Goal: Find specific page/section: Find specific page/section

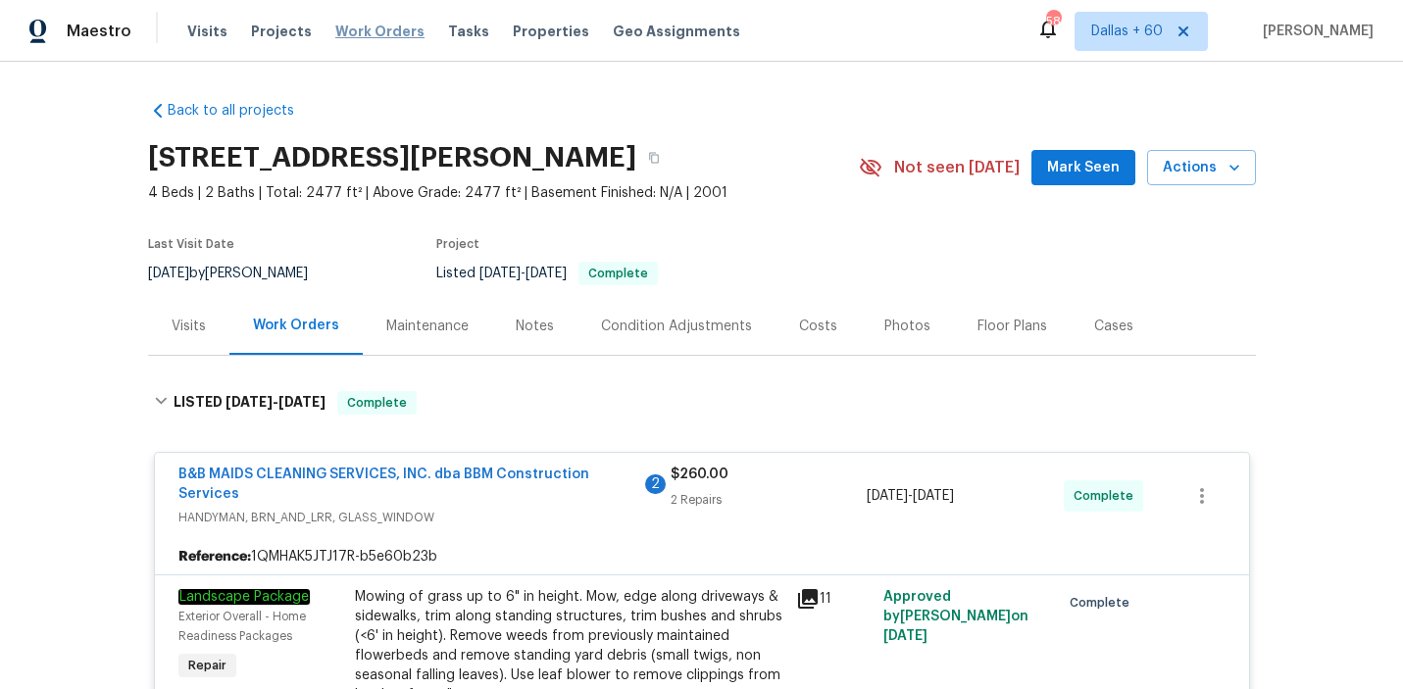
click at [371, 26] on span "Work Orders" at bounding box center [379, 32] width 89 height 20
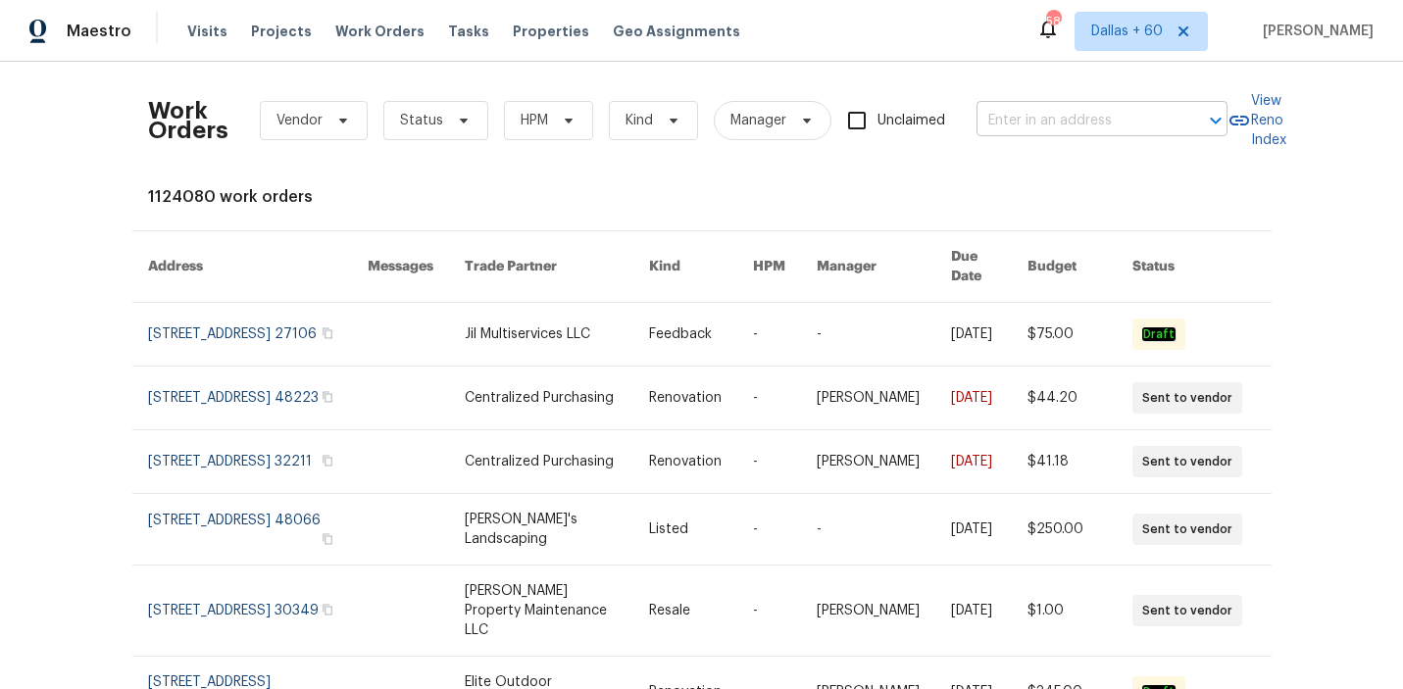
click at [1071, 123] on input "text" at bounding box center [1075, 121] width 196 height 30
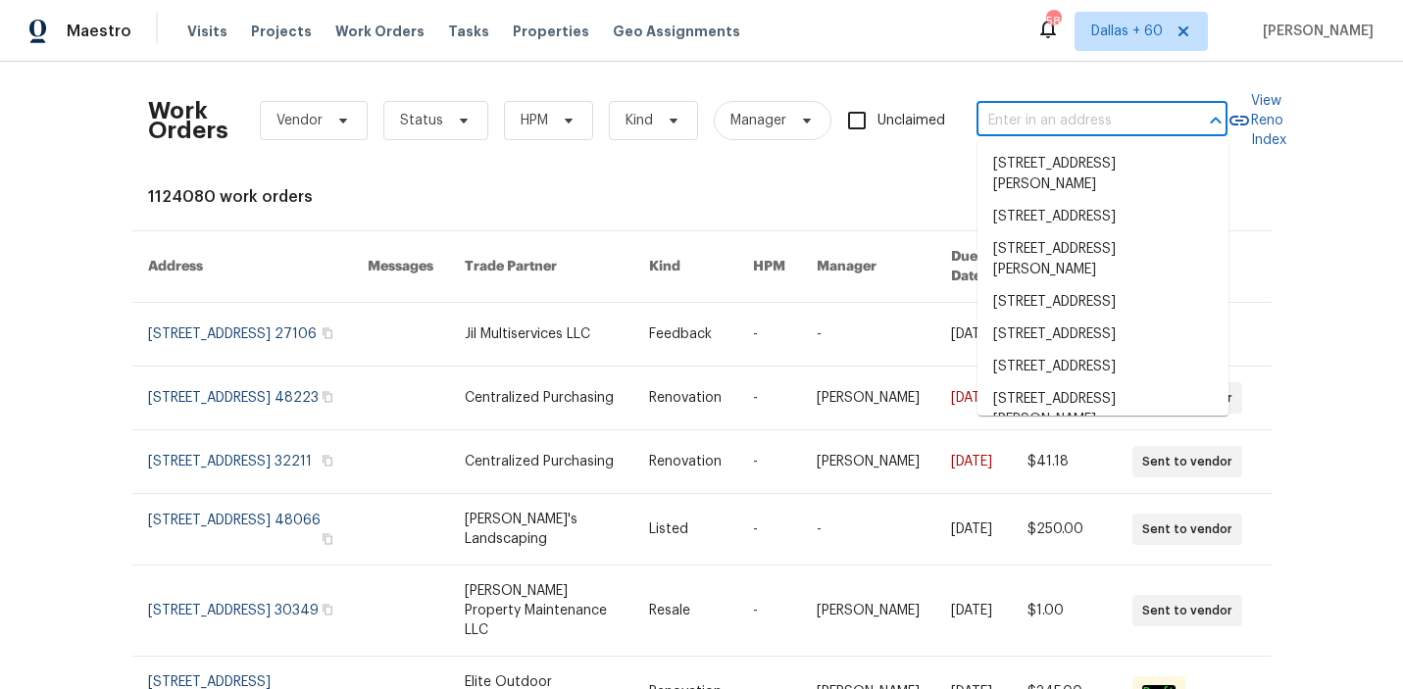
paste input "[STREET_ADDRESS]"
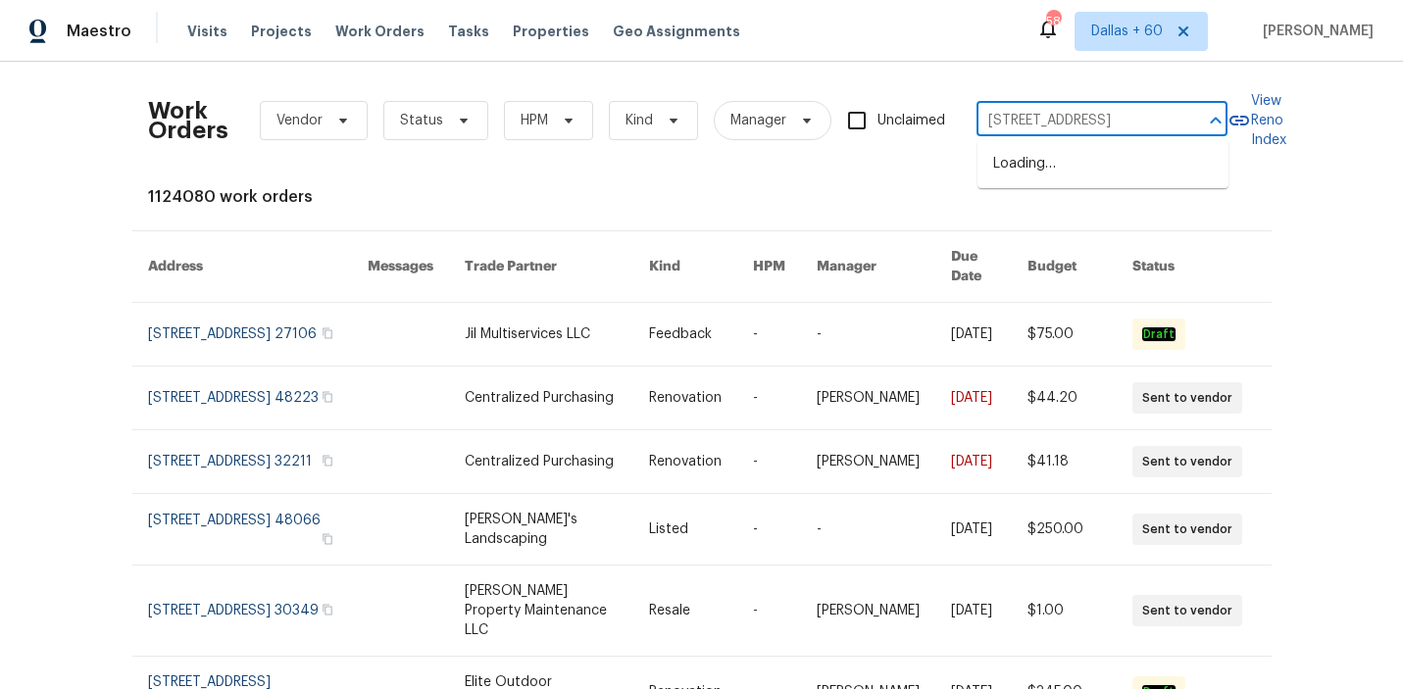
scroll to position [0, 60]
type input "[STREET_ADDRESS]"
click at [1073, 166] on li "[STREET_ADDRESS]" at bounding box center [1103, 164] width 251 height 32
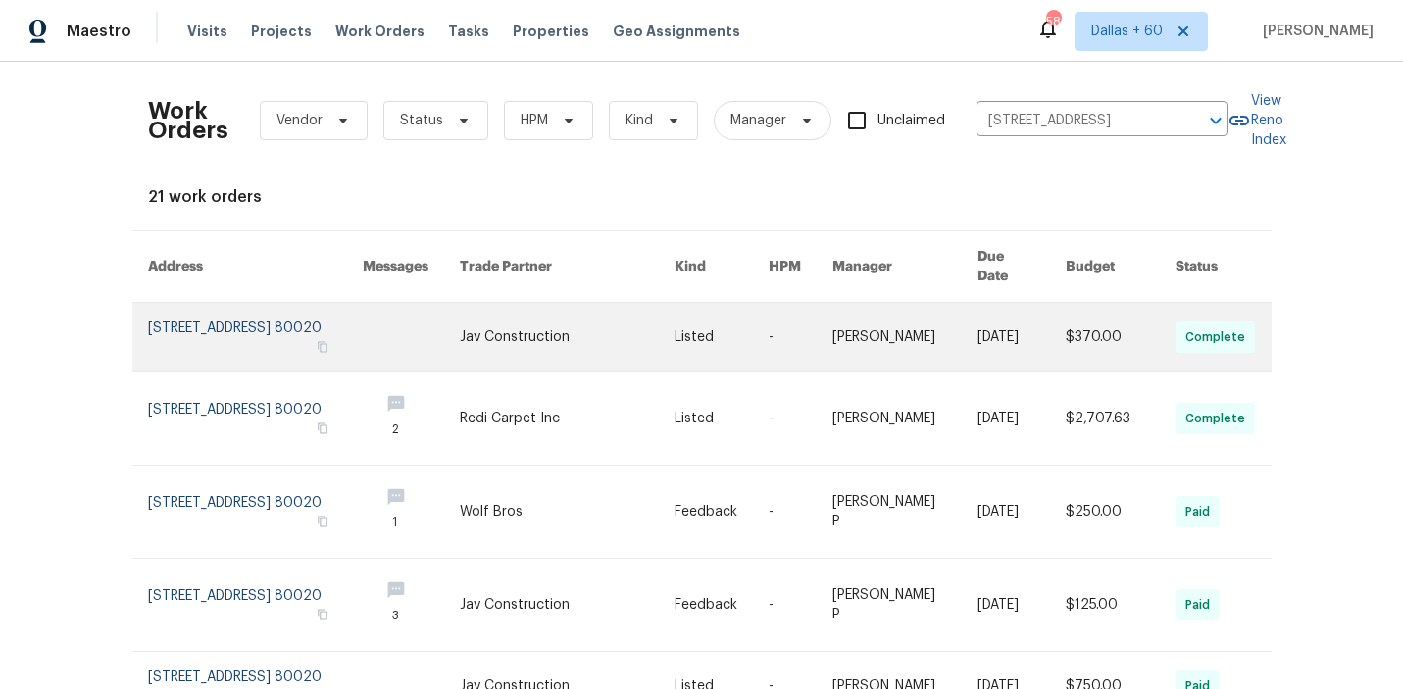
click at [566, 321] on link at bounding box center [568, 337] width 216 height 69
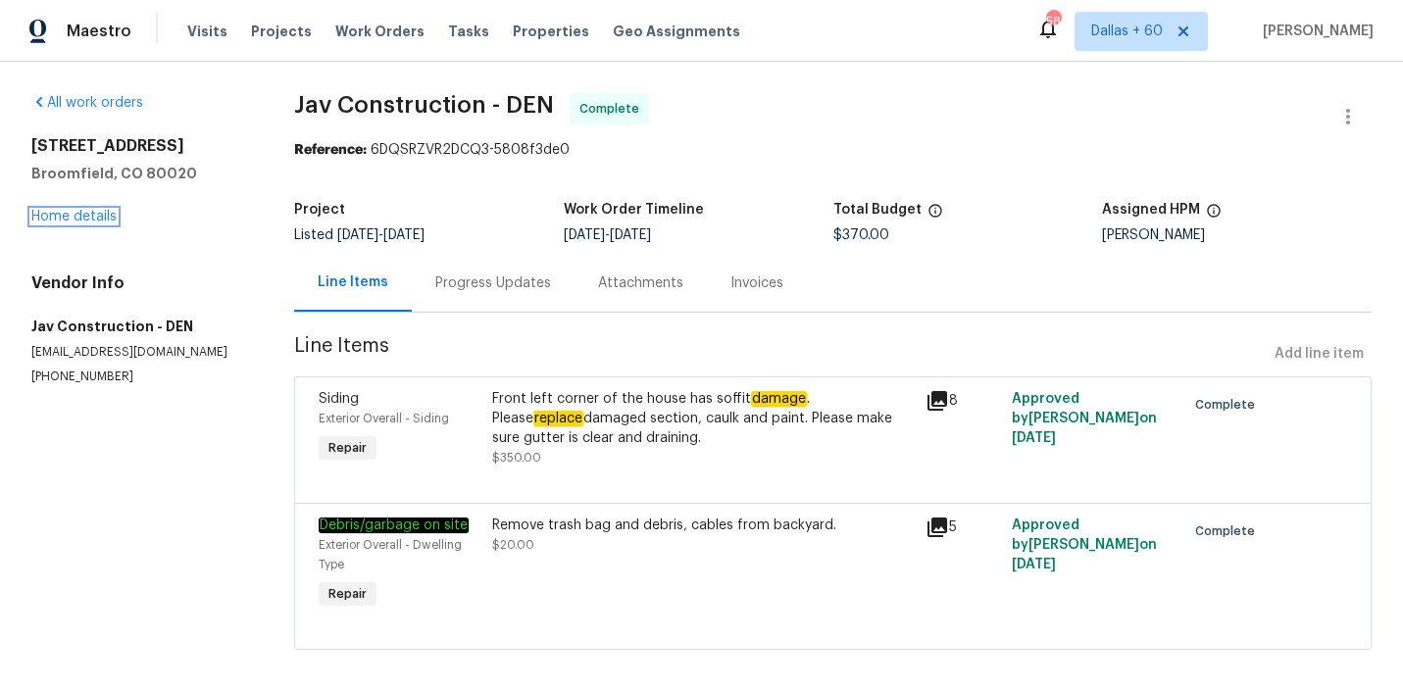
click at [70, 213] on link "Home details" at bounding box center [73, 217] width 85 height 14
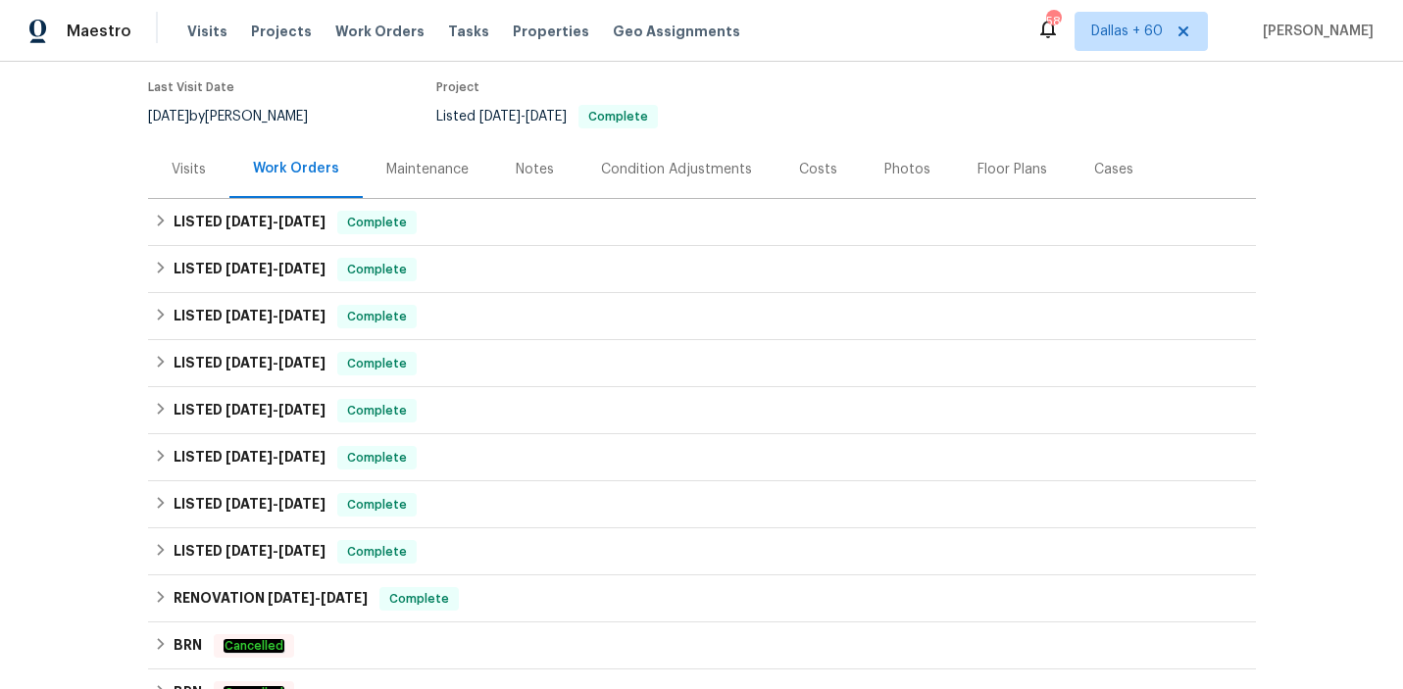
scroll to position [155, 0]
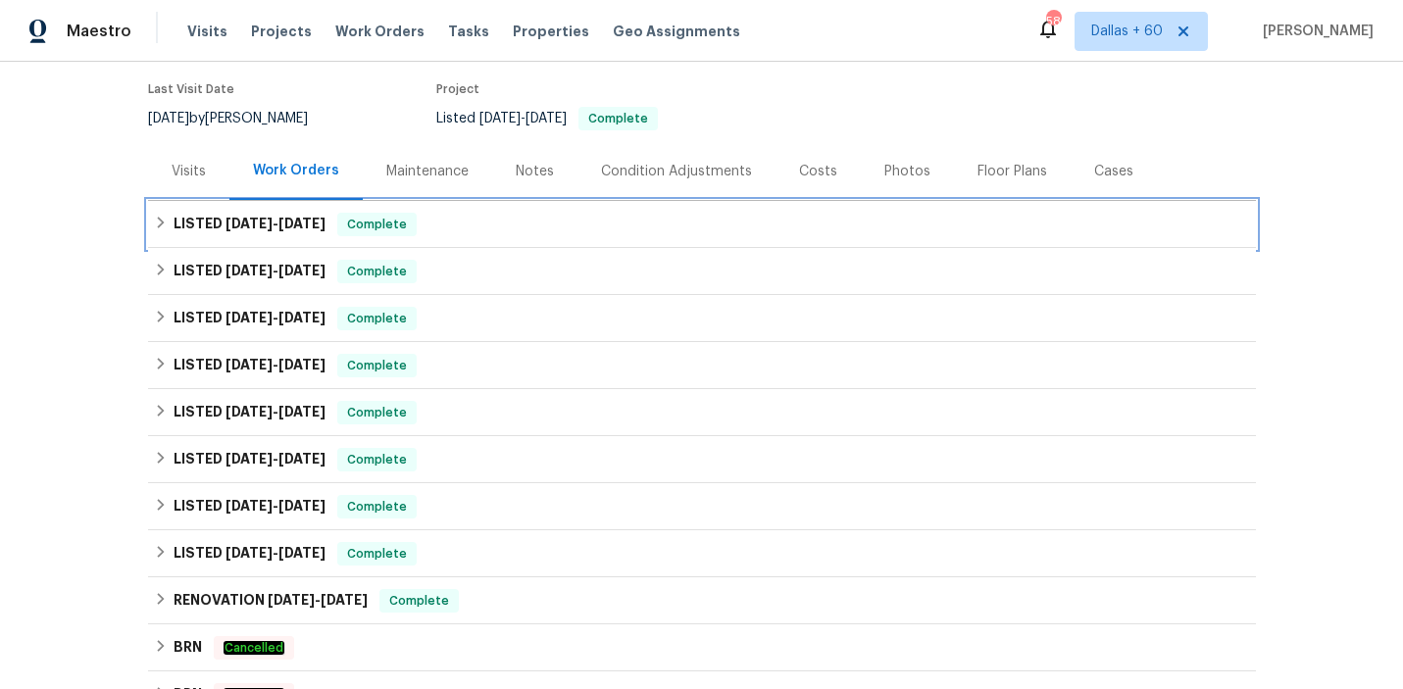
click at [557, 218] on div "LISTED [DATE] - [DATE] Complete" at bounding box center [702, 225] width 1096 height 24
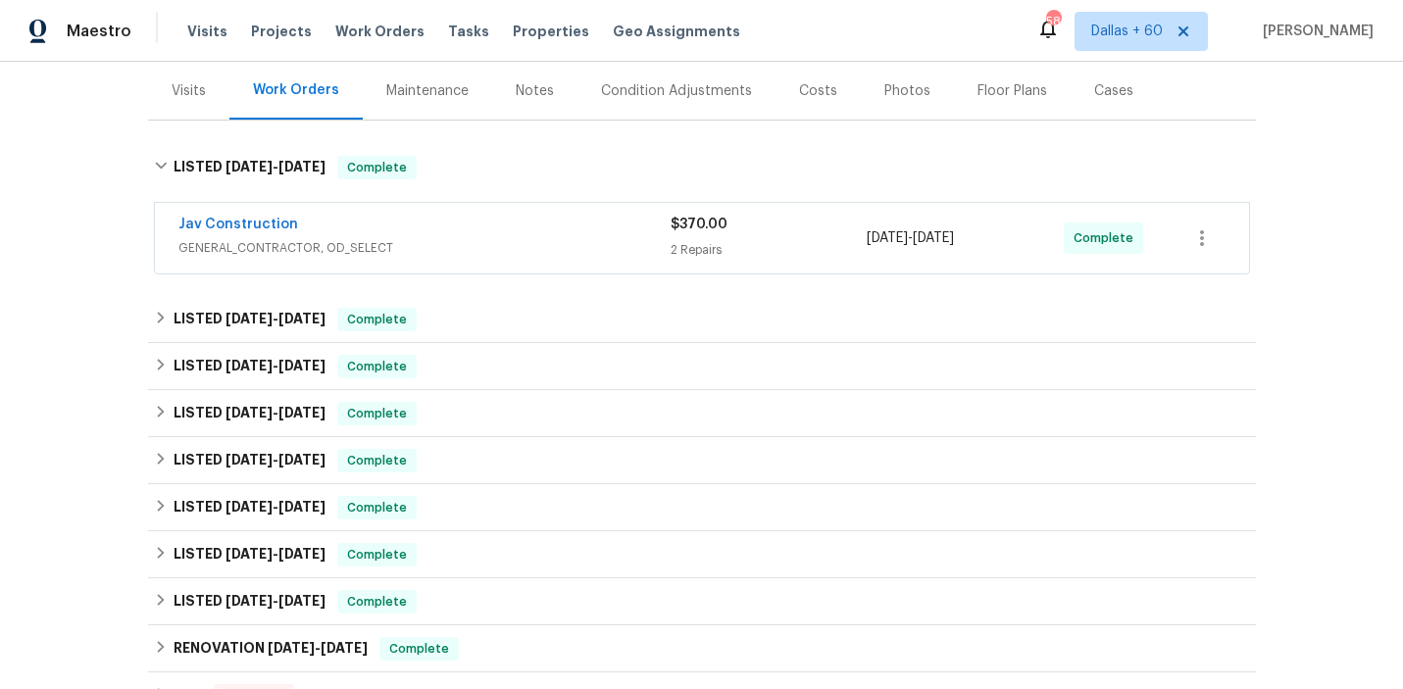
click at [557, 237] on div "Jav Construction" at bounding box center [424, 227] width 492 height 24
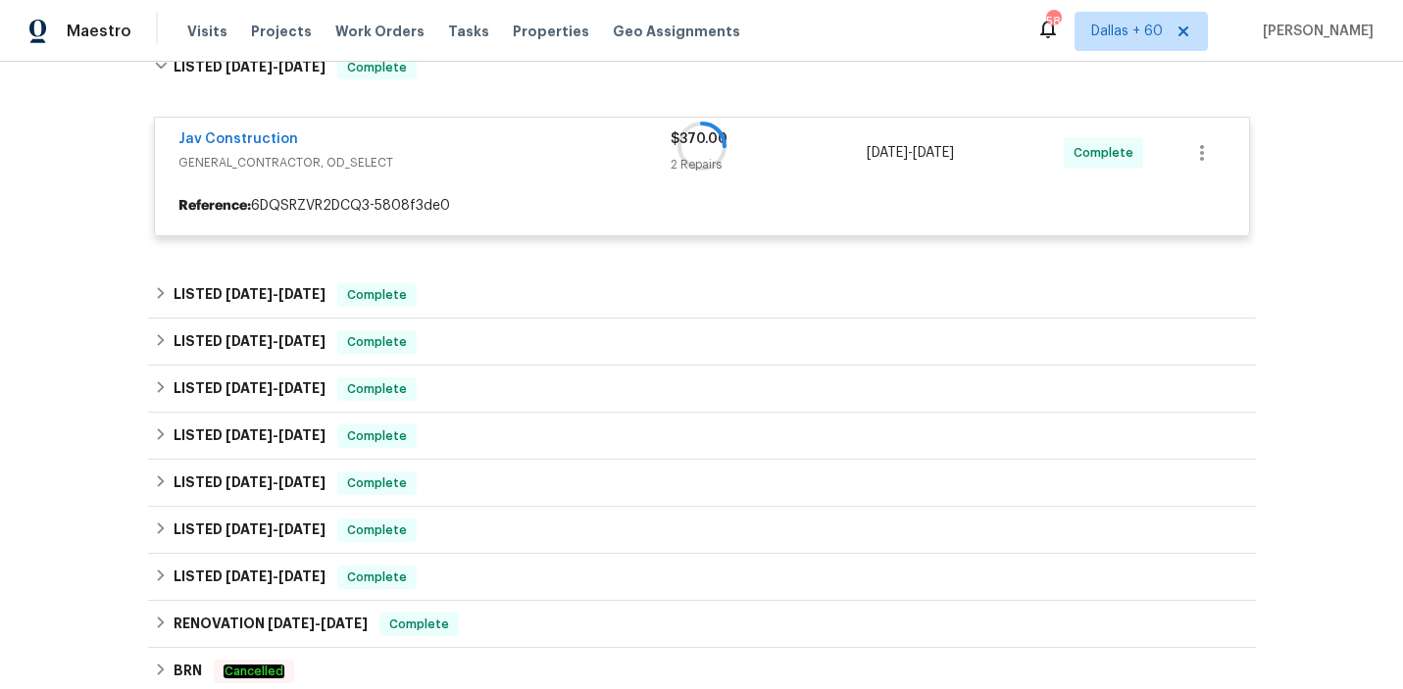
scroll to position [376, 0]
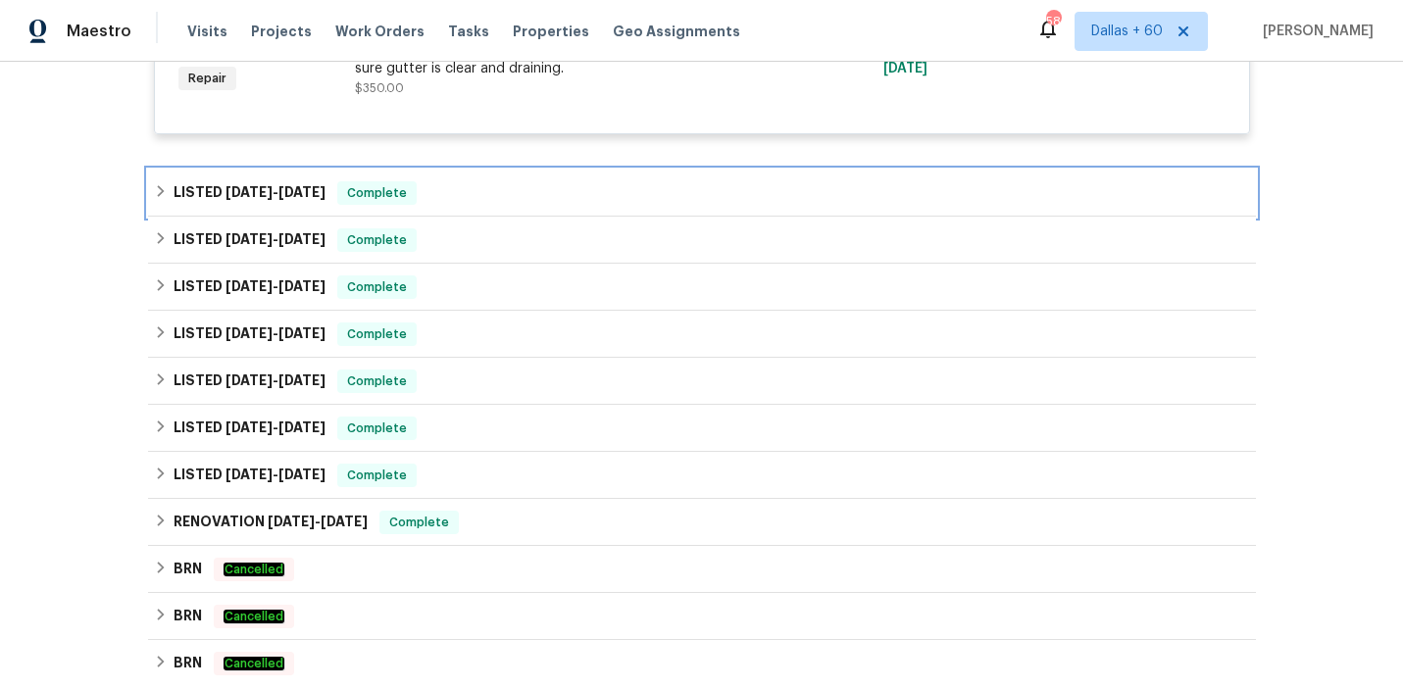
click at [560, 196] on div "LISTED [DATE] - [DATE] Complete" at bounding box center [702, 193] width 1096 height 24
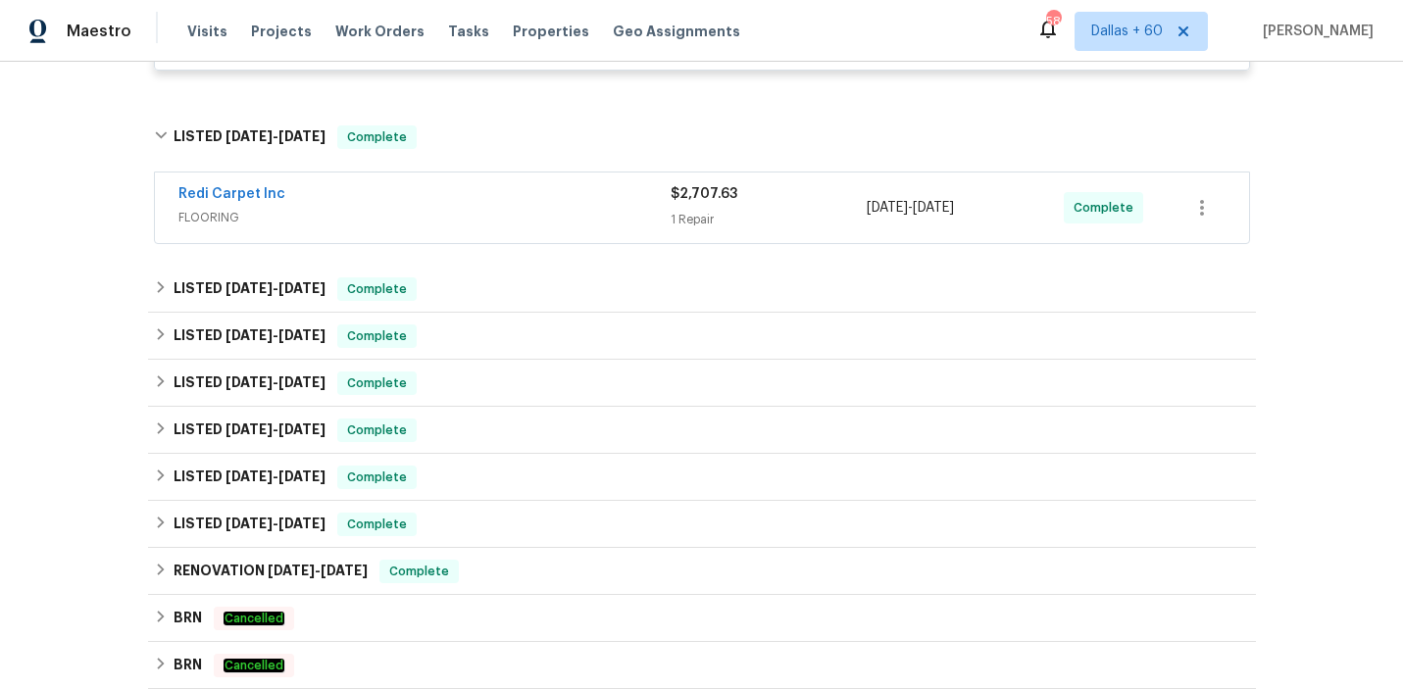
click at [560, 203] on div "Redi Carpet Inc" at bounding box center [424, 196] width 492 height 24
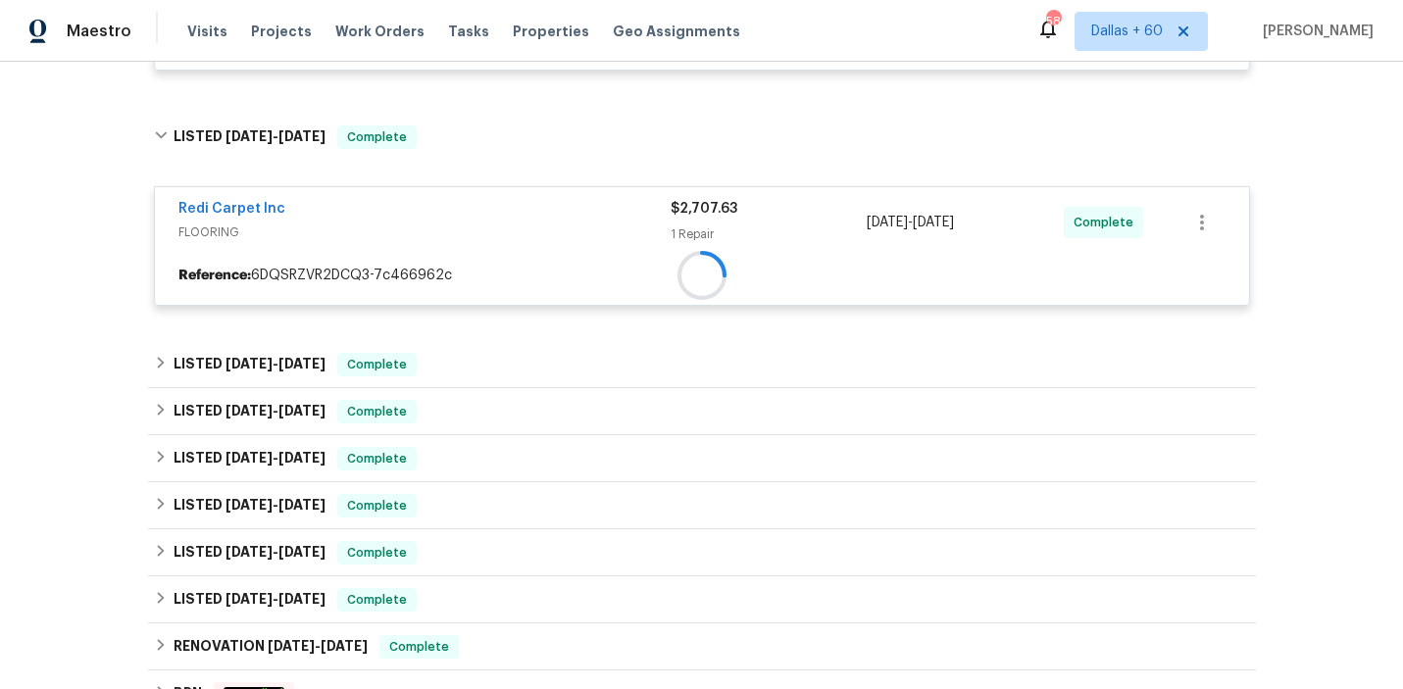
scroll to position [833, 0]
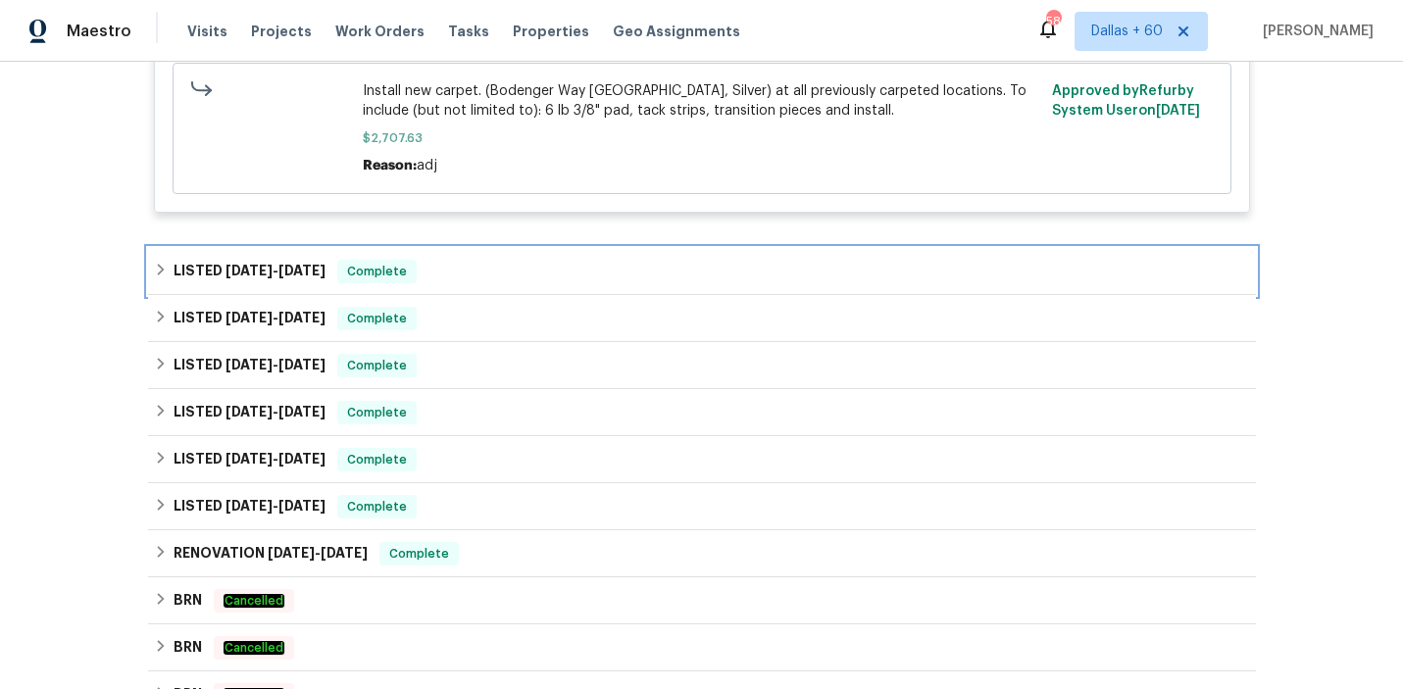
click at [546, 274] on div "LISTED [DATE] - [DATE] Complete" at bounding box center [702, 272] width 1096 height 24
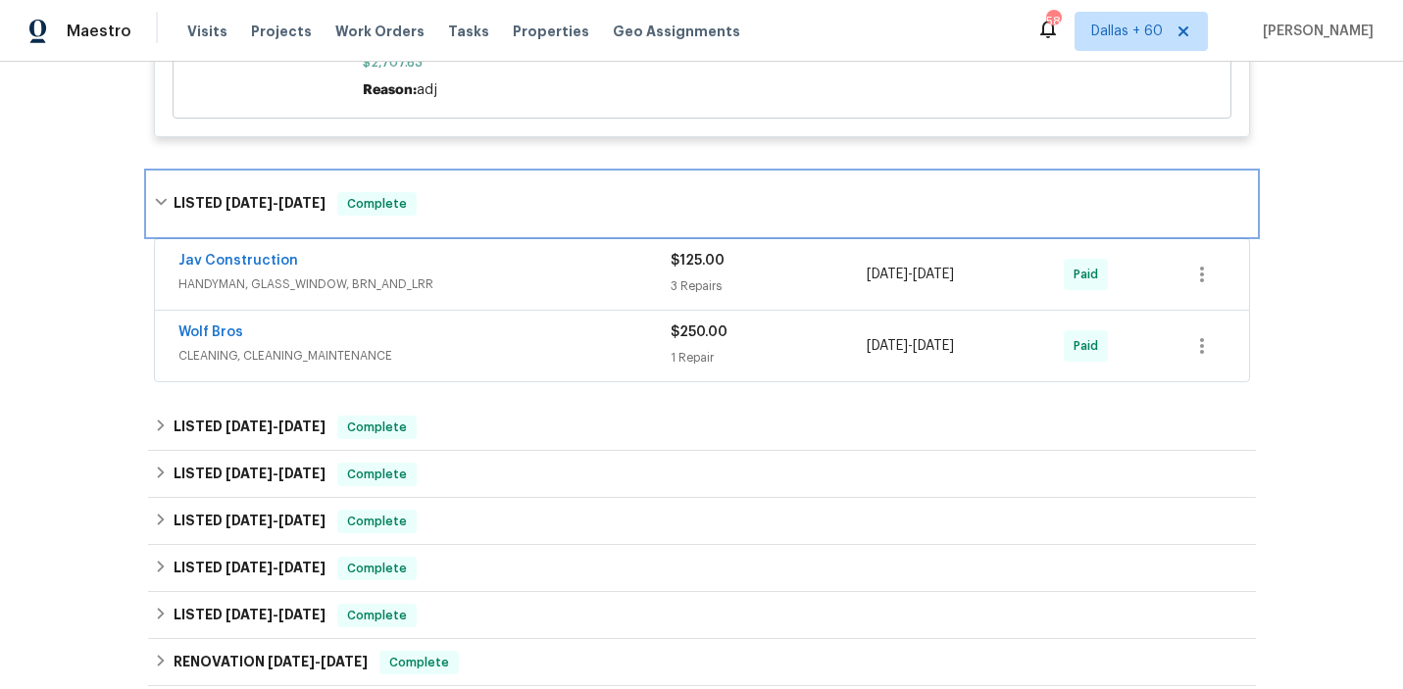
scroll to position [1183, 0]
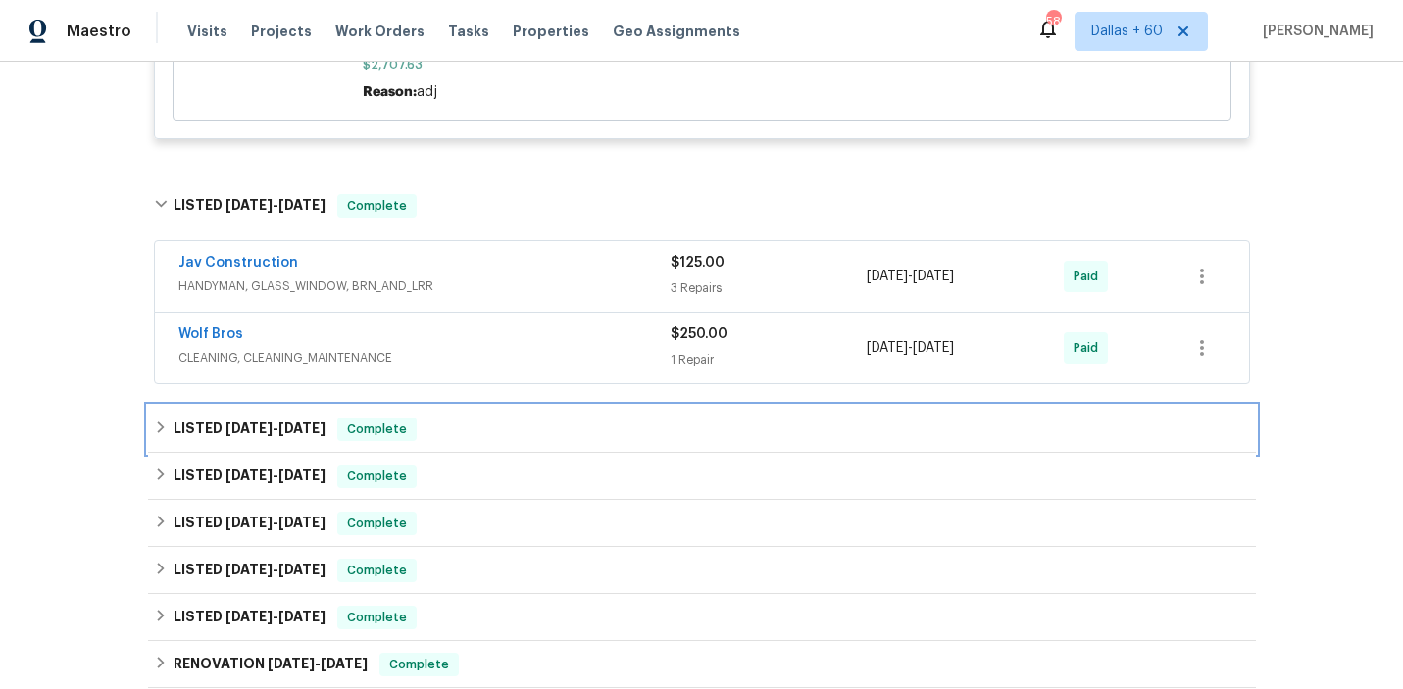
click at [494, 439] on div "LISTED [DATE] - [DATE] Complete" at bounding box center [702, 430] width 1096 height 24
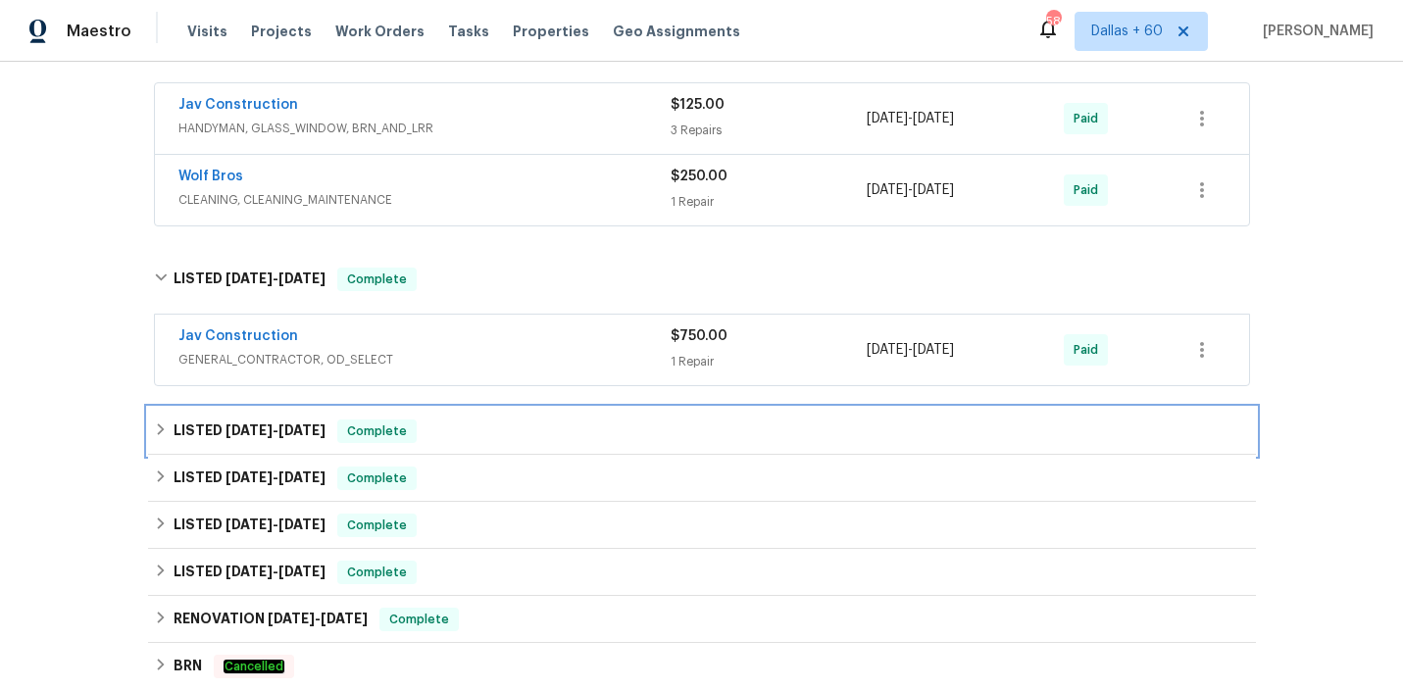
click at [494, 439] on div "LISTED [DATE] - [DATE] Complete" at bounding box center [702, 432] width 1096 height 24
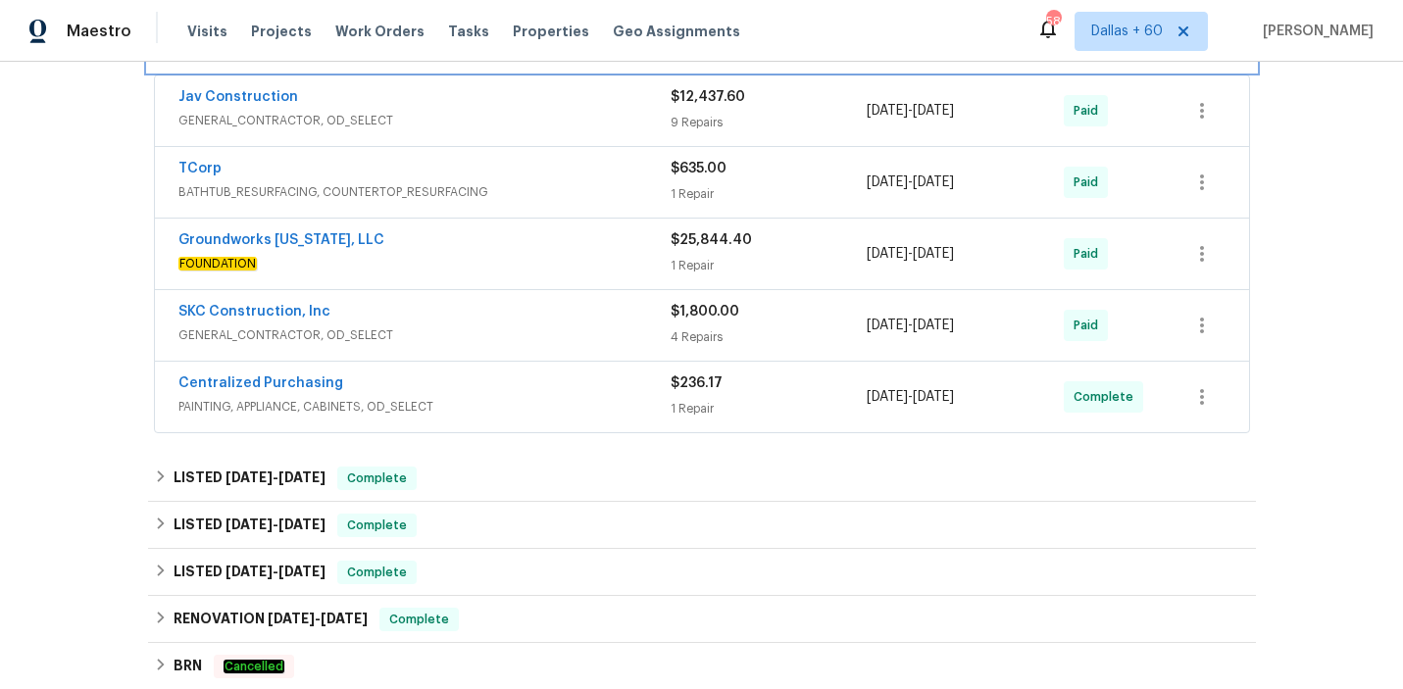
scroll to position [1803, 0]
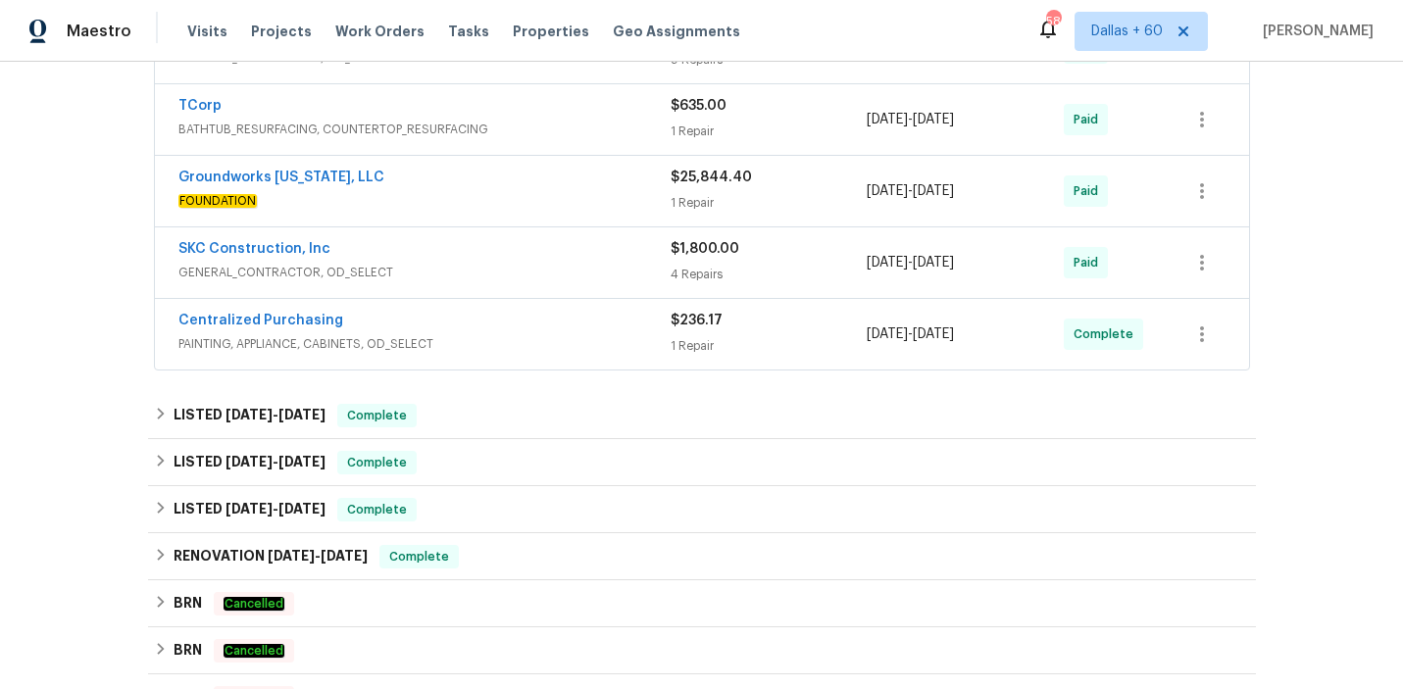
click at [511, 327] on div "Centralized Purchasing" at bounding box center [424, 323] width 492 height 24
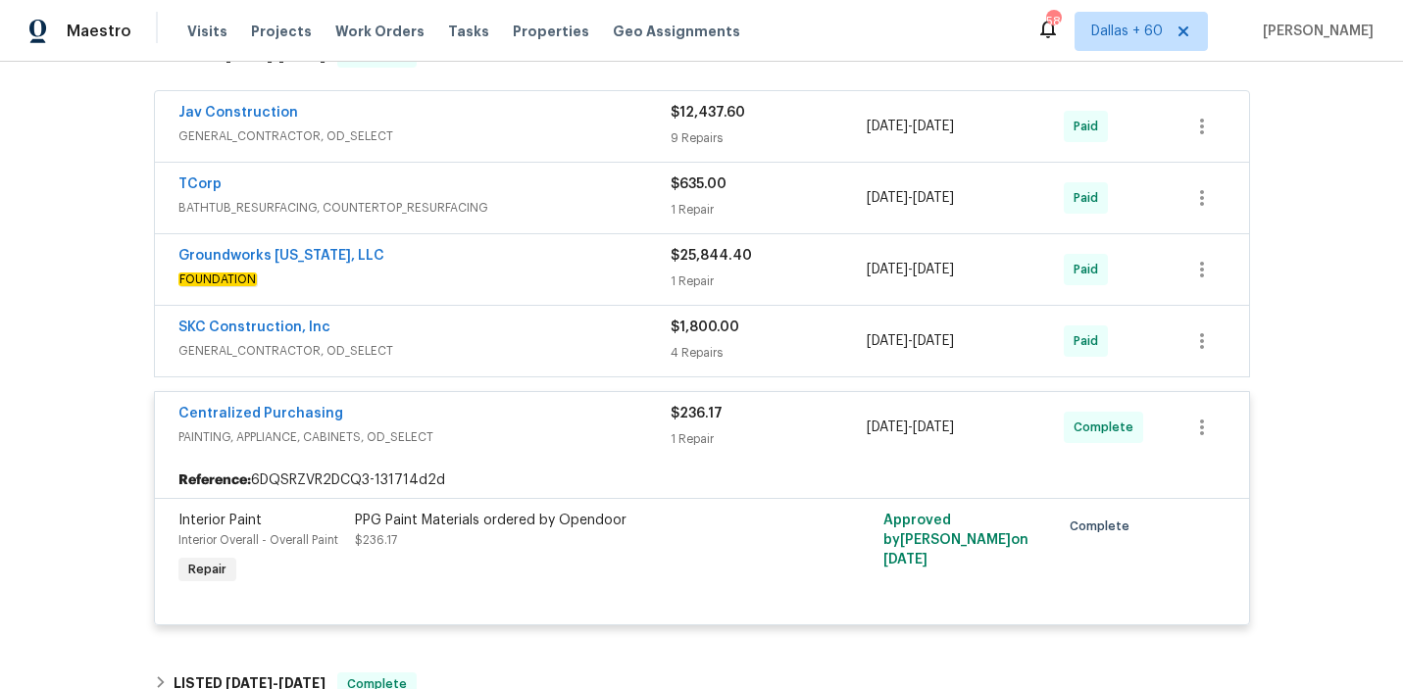
scroll to position [1719, 0]
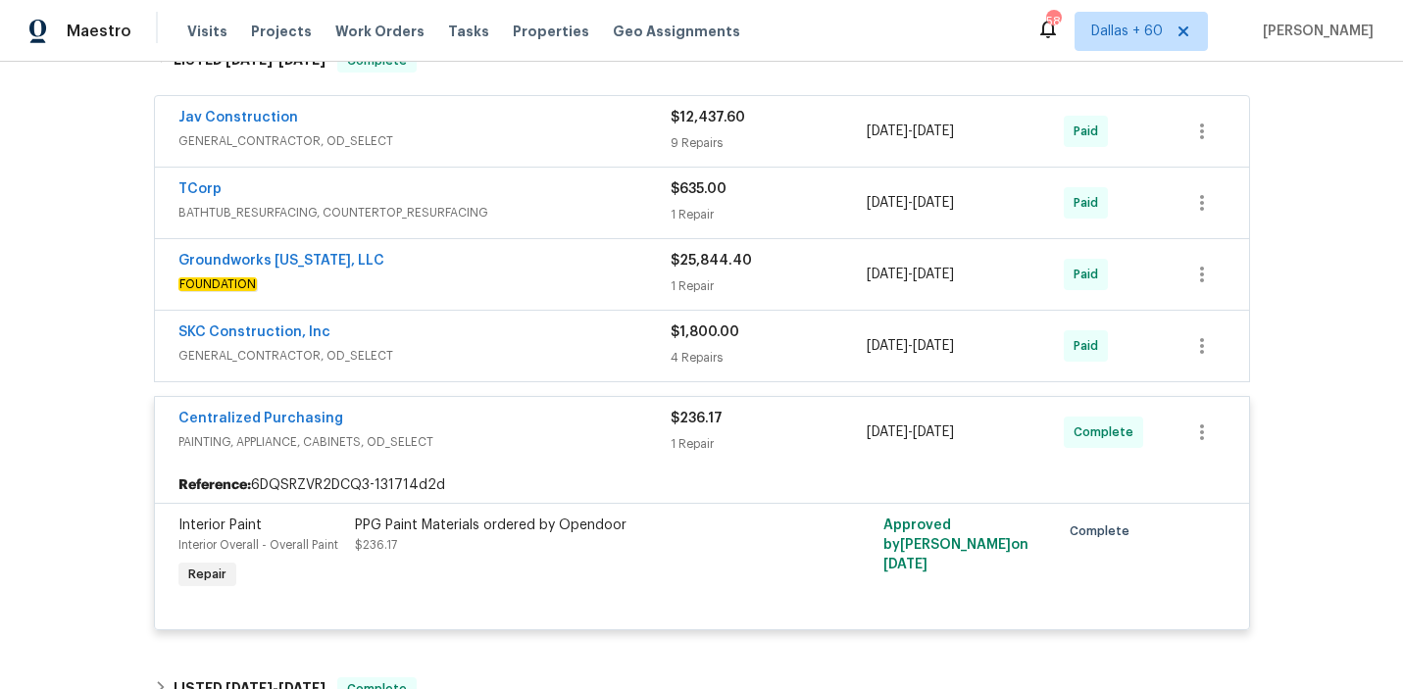
click at [501, 294] on span "FOUNDATION" at bounding box center [424, 285] width 492 height 20
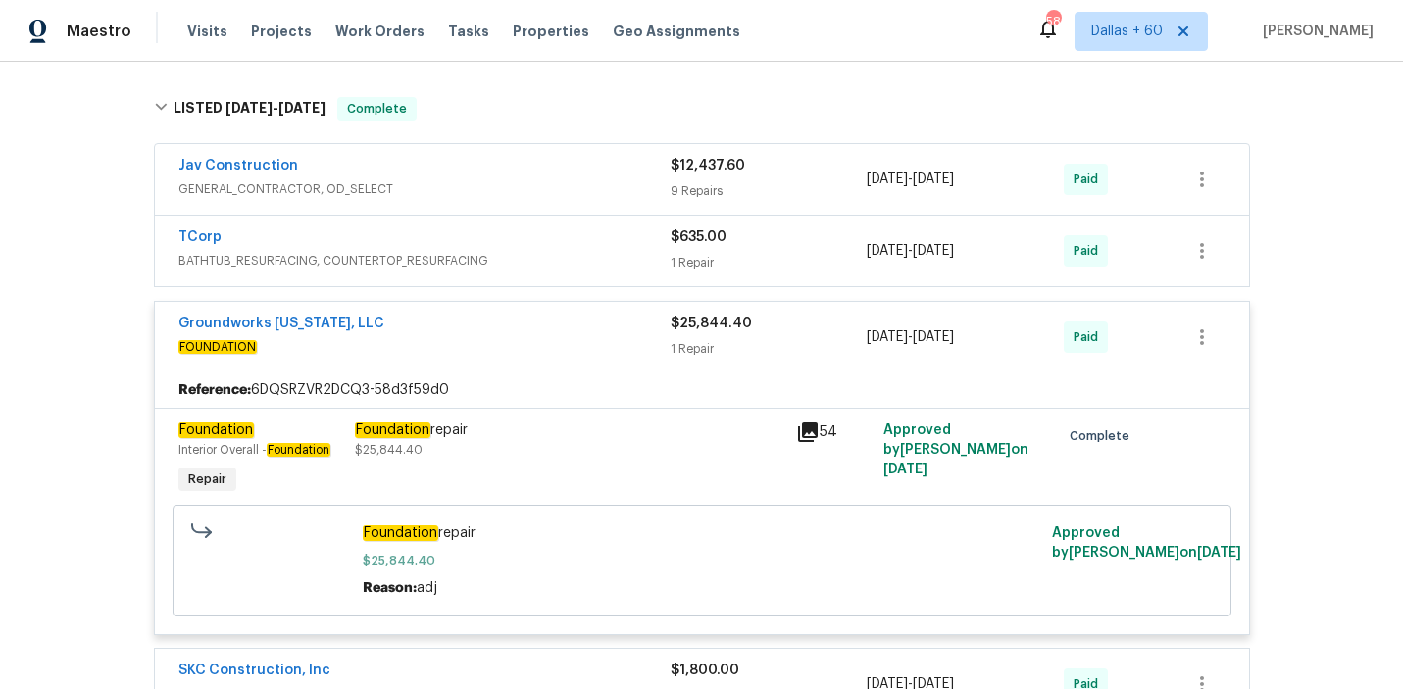
scroll to position [1656, 0]
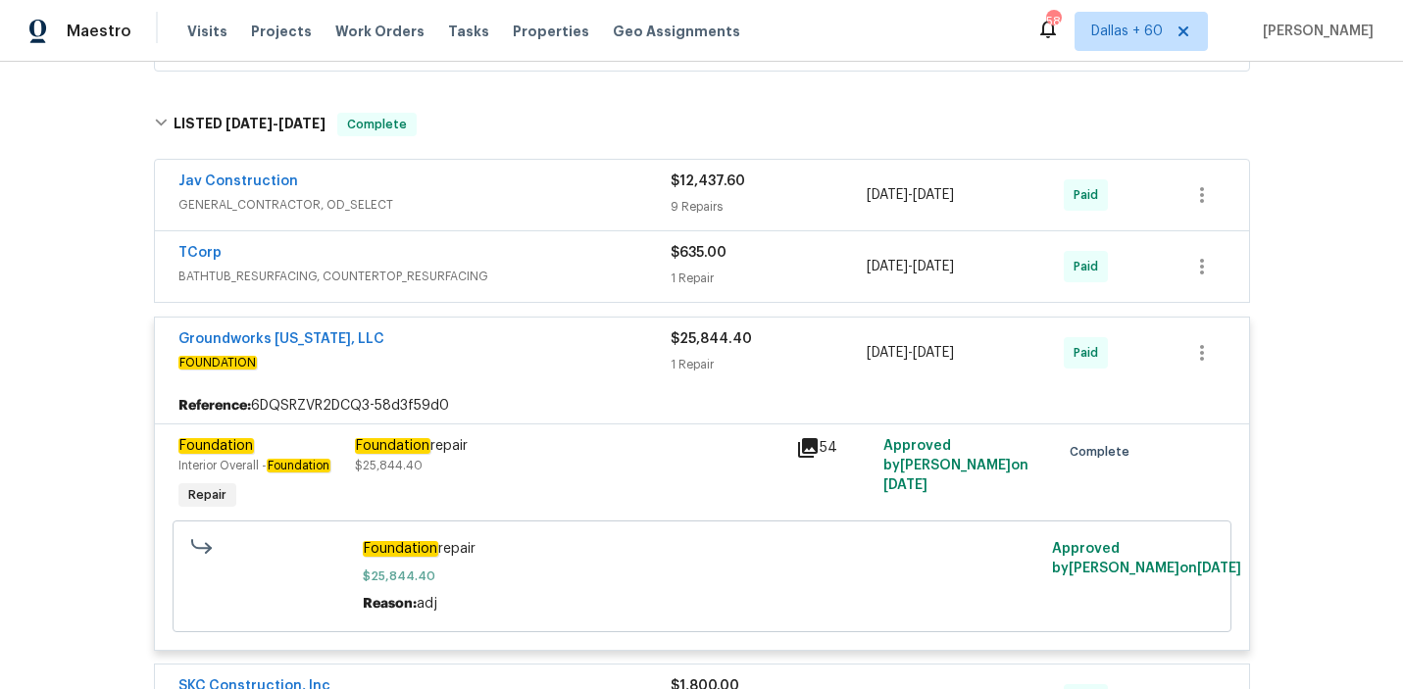
click at [628, 266] on div "TCorp" at bounding box center [424, 255] width 492 height 24
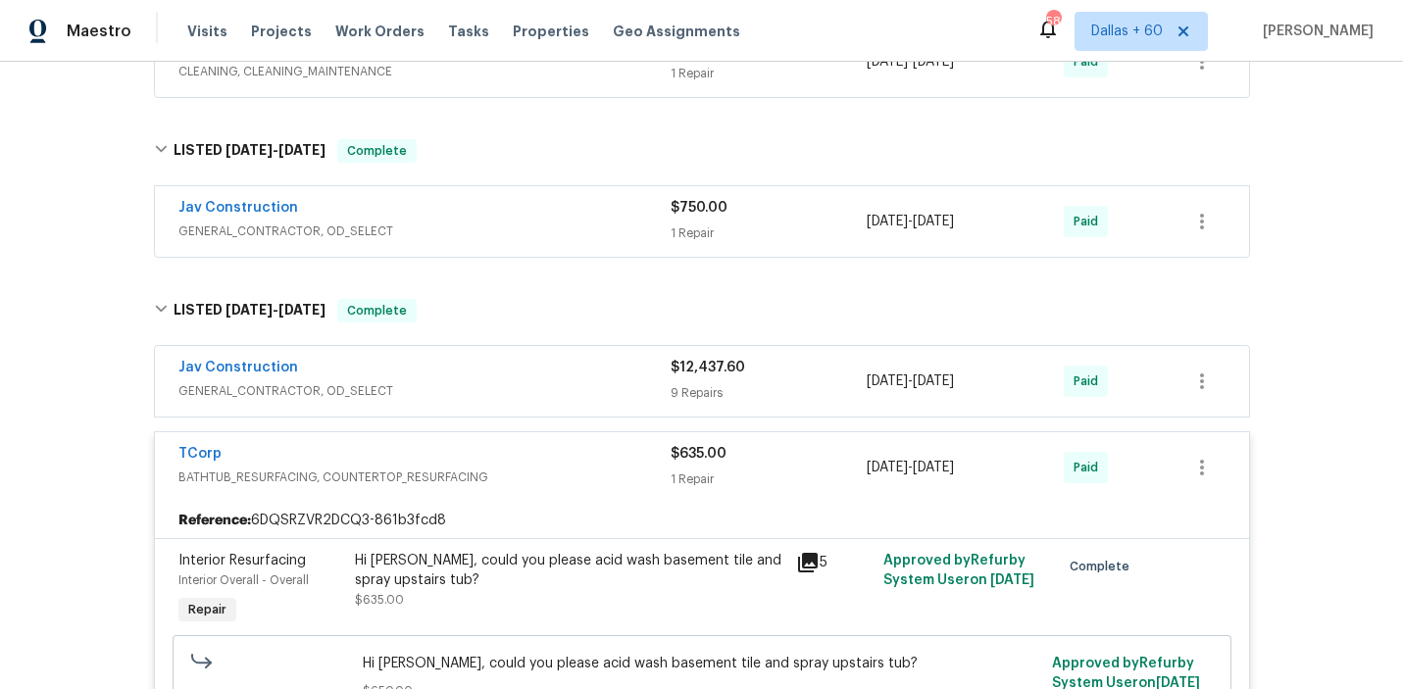
scroll to position [1373, 0]
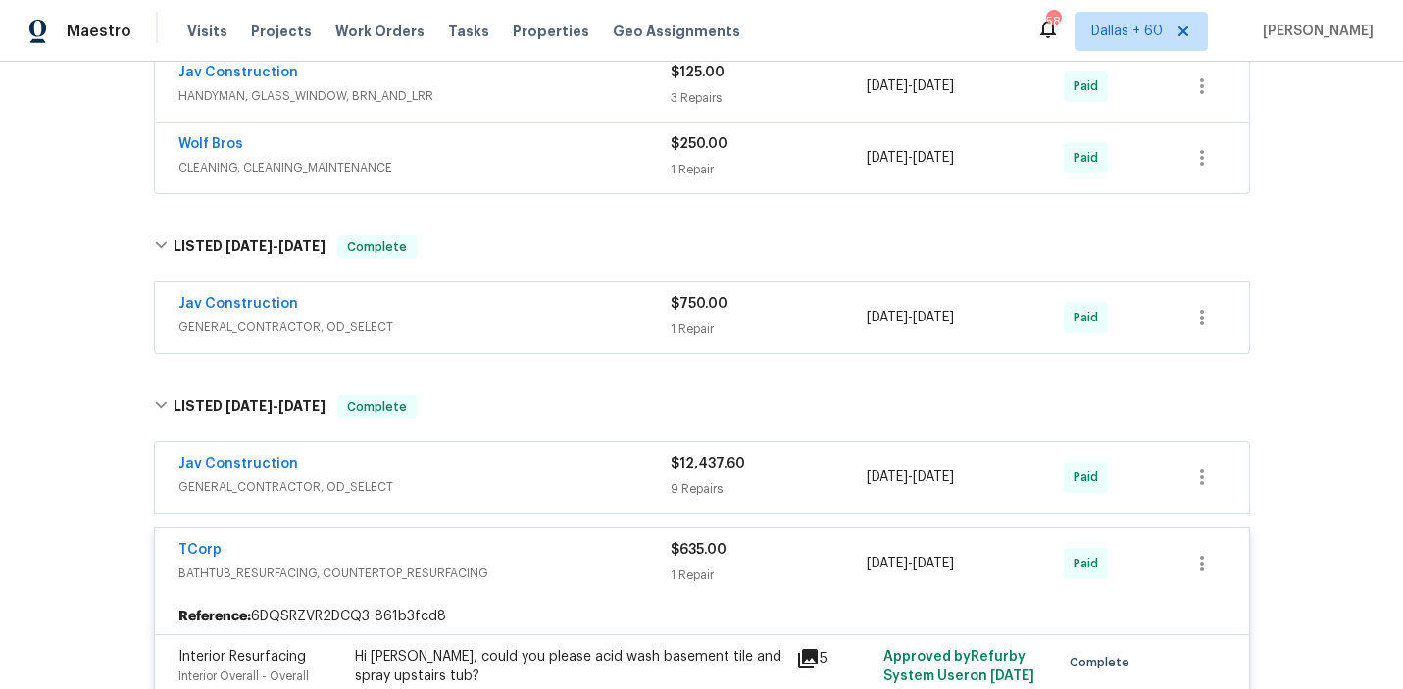
click at [534, 317] on div "Jav Construction" at bounding box center [424, 306] width 492 height 24
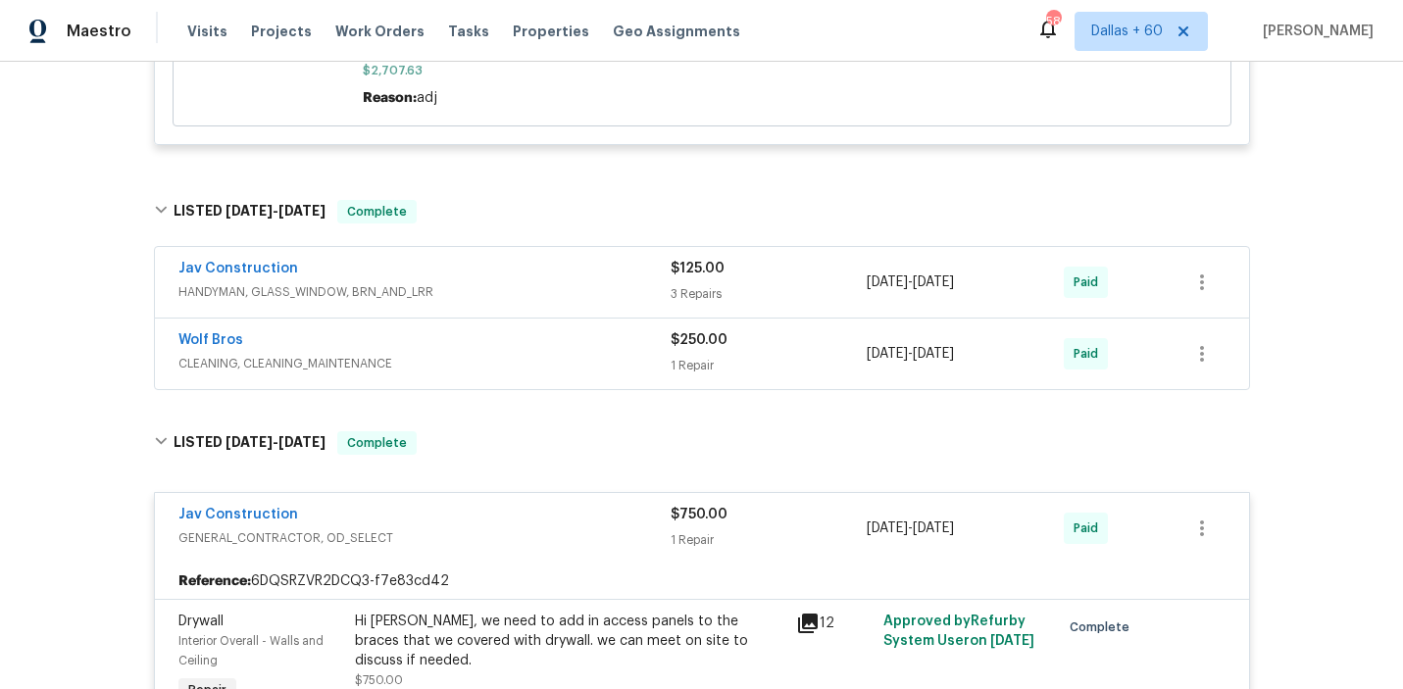
scroll to position [1179, 0]
click at [535, 340] on div "Wolf Bros" at bounding box center [424, 341] width 492 height 24
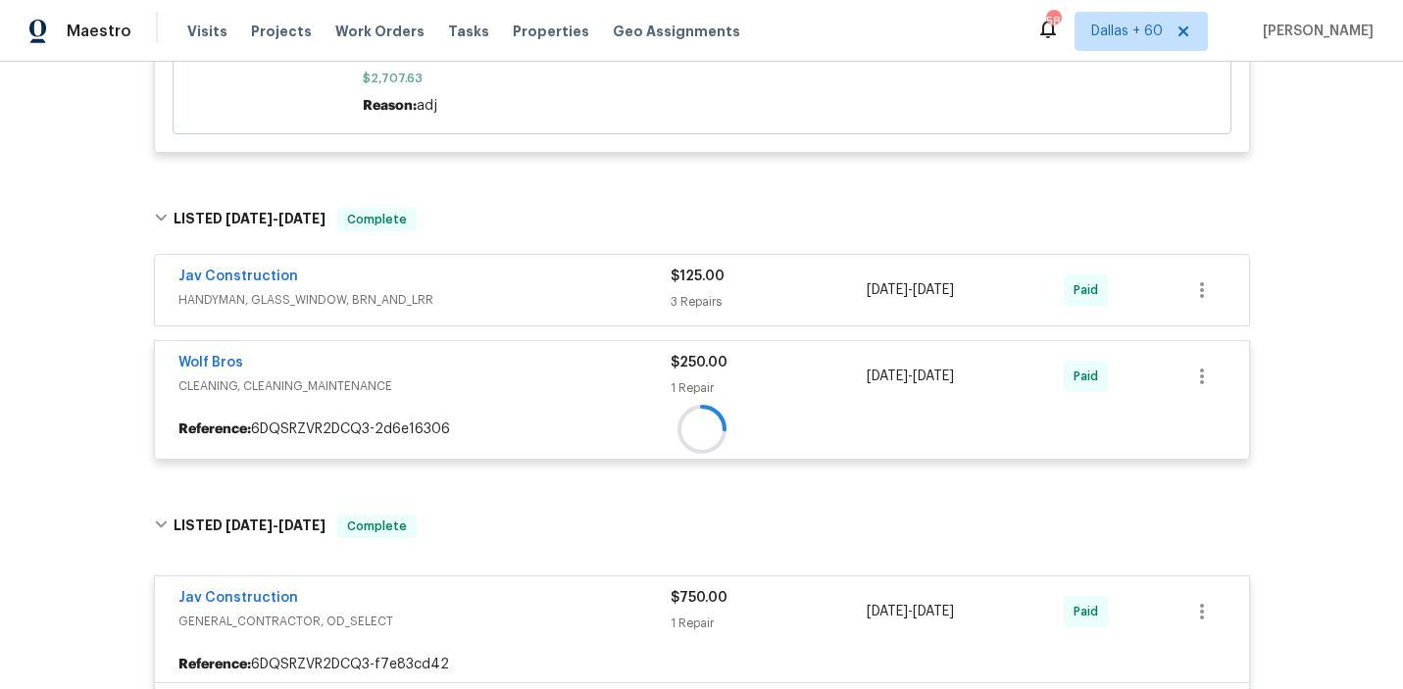
scroll to position [1157, 0]
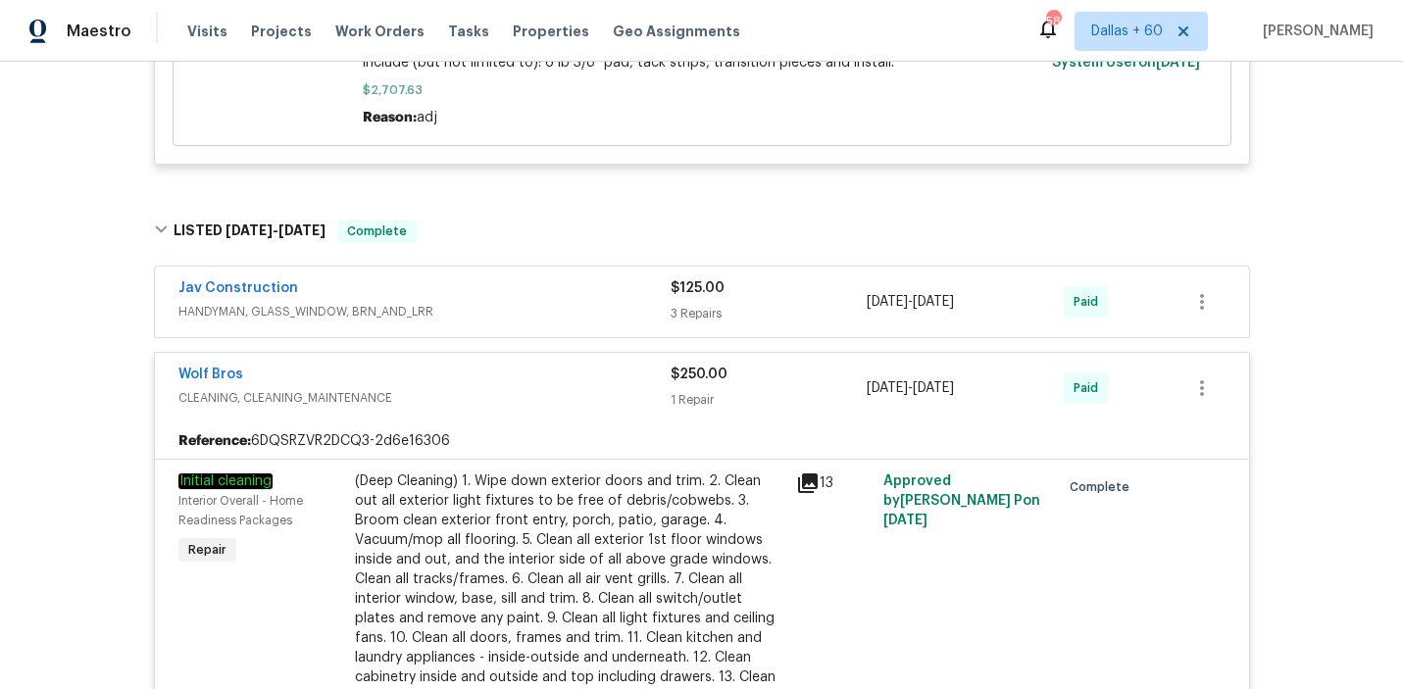
click at [528, 307] on span "HANDYMAN, GLASS_WINDOW, BRN_AND_LRR" at bounding box center [424, 312] width 492 height 20
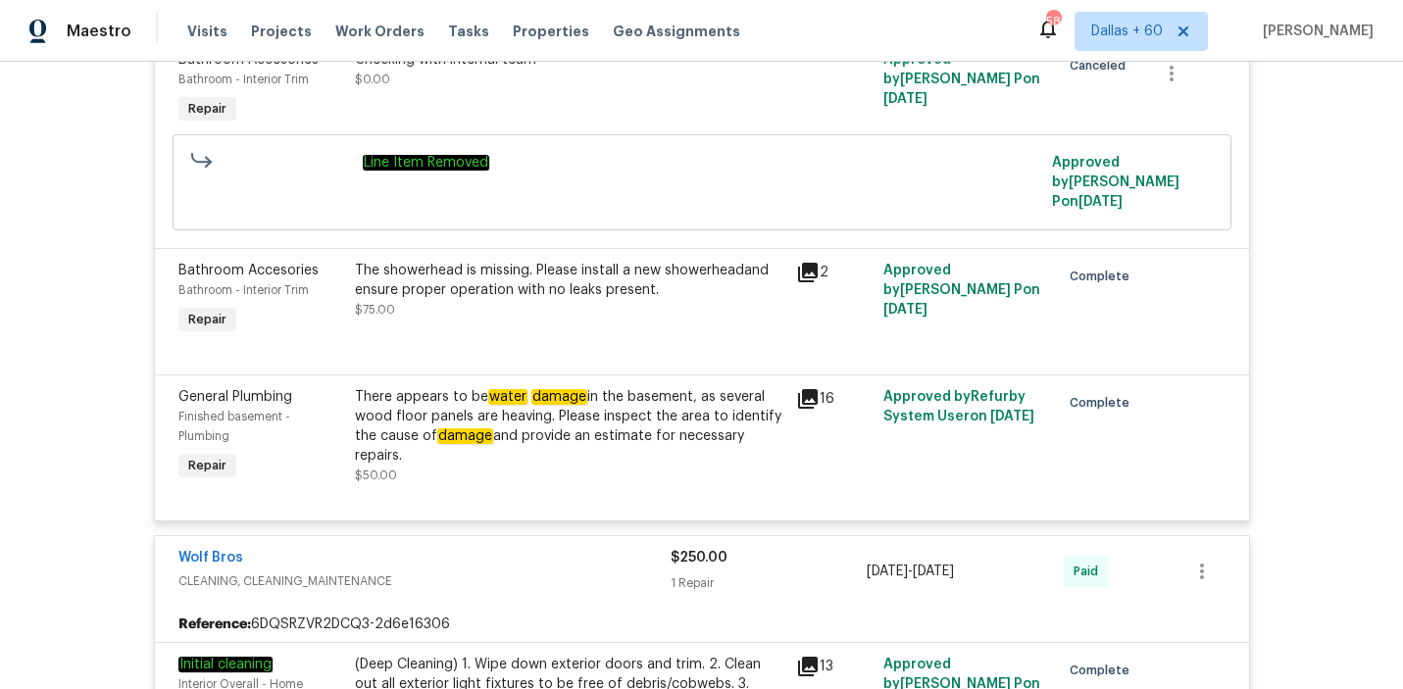
scroll to position [1506, 0]
click at [637, 403] on div "There appears to be water damage in the basement, as several wood floor panels …" at bounding box center [570, 427] width 430 height 78
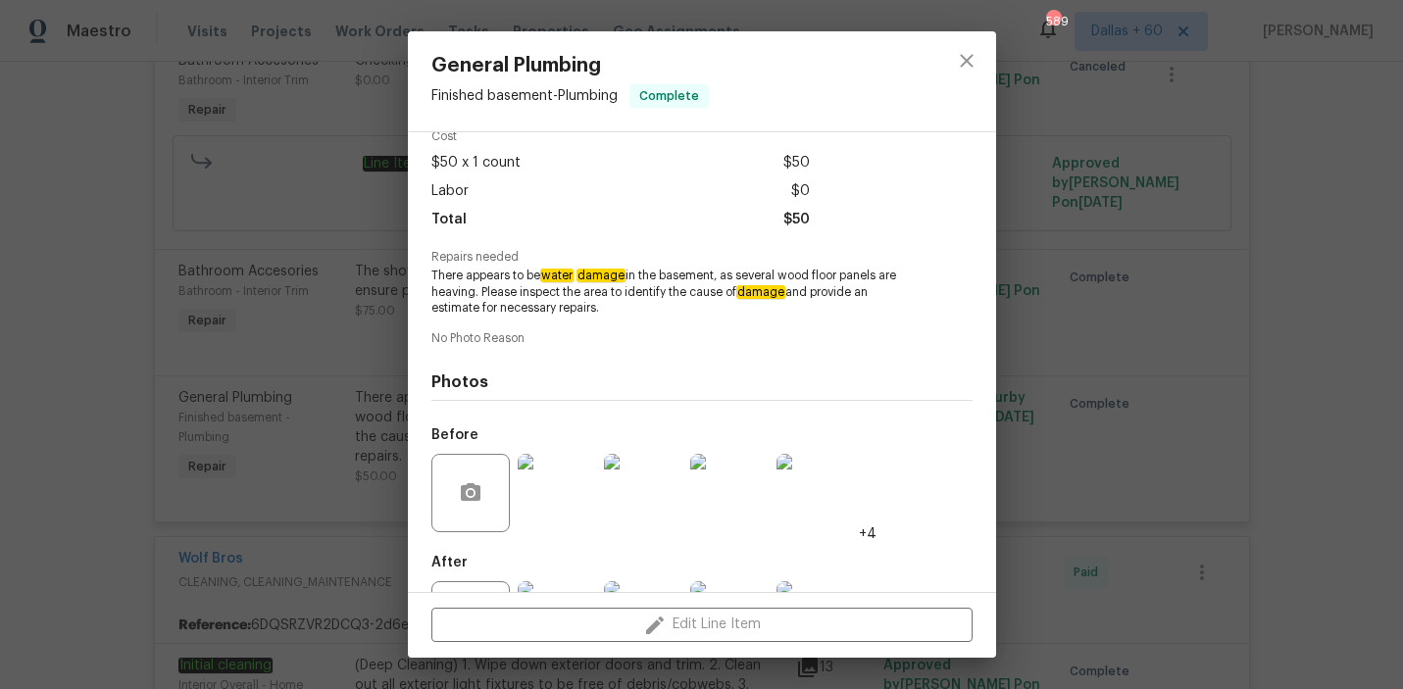
scroll to position [180, 0]
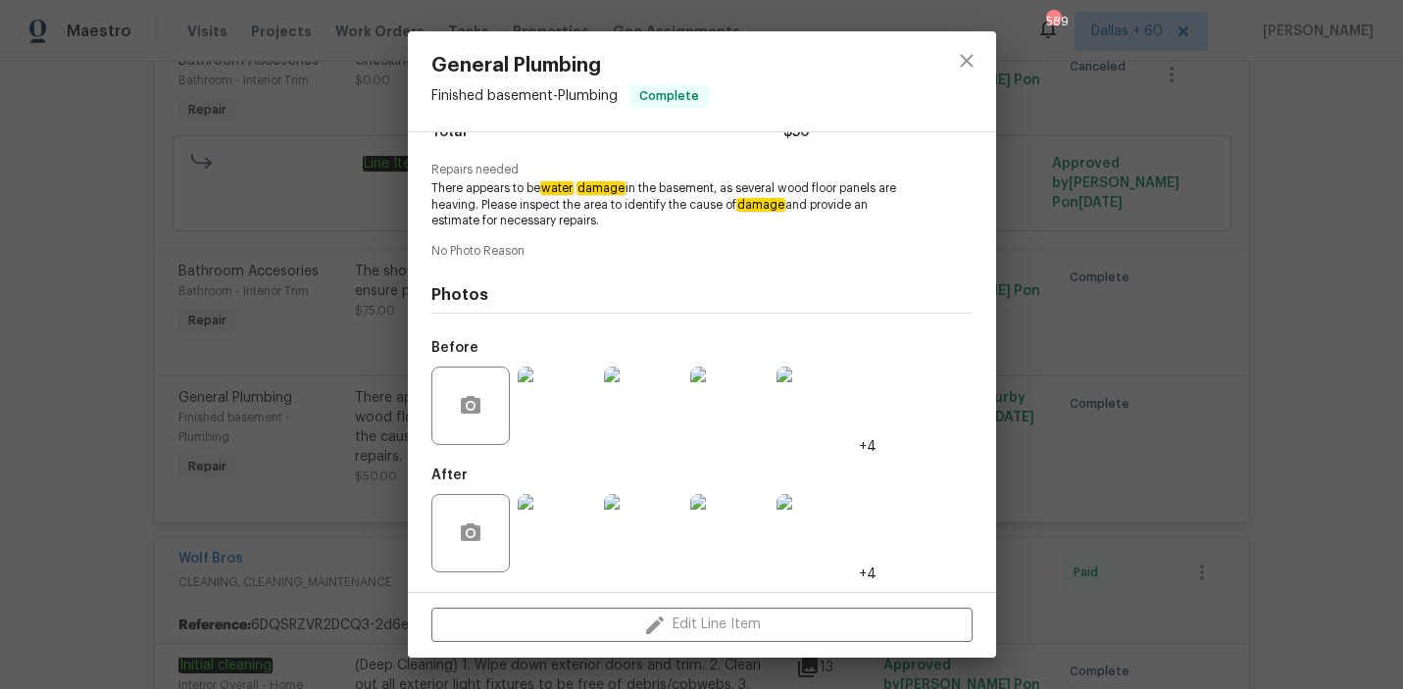
click at [550, 410] on img at bounding box center [557, 406] width 78 height 78
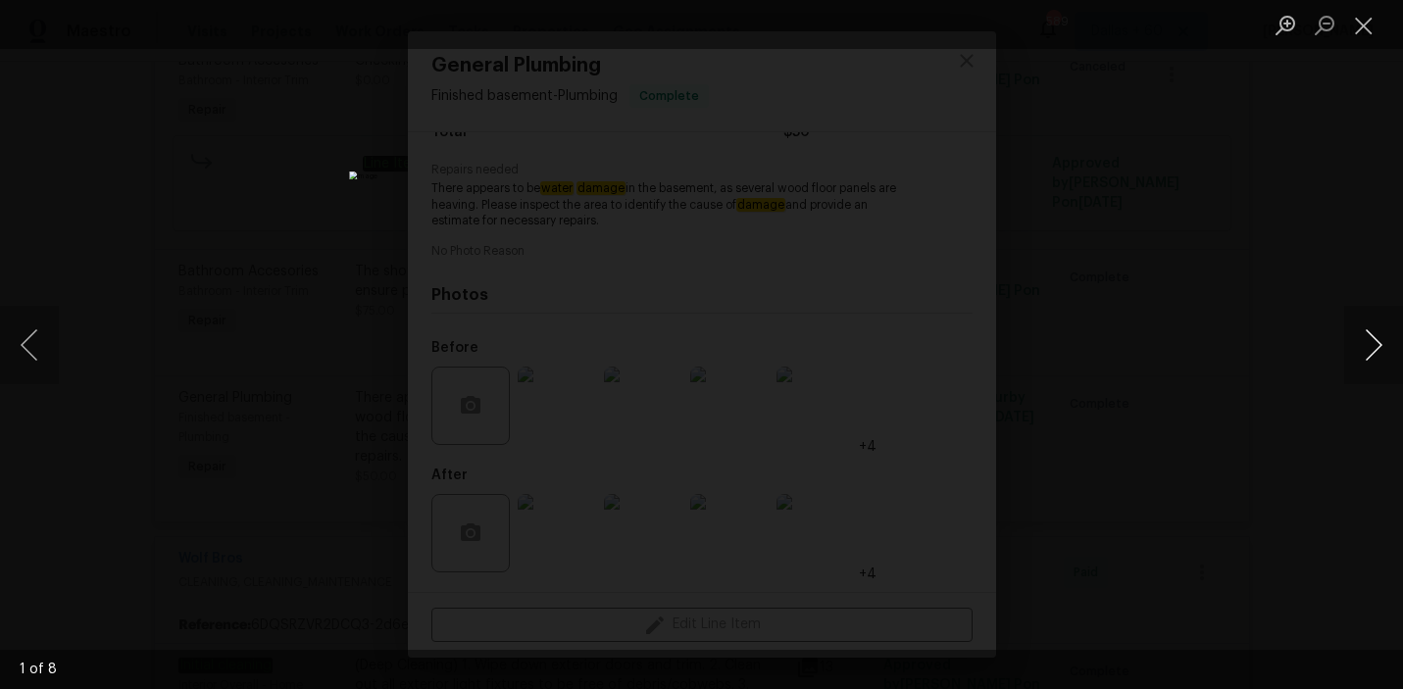
click at [1362, 340] on button "Next image" at bounding box center [1374, 345] width 59 height 78
click at [1363, 340] on button "Next image" at bounding box center [1374, 345] width 59 height 78
click at [1363, 339] on button "Next image" at bounding box center [1374, 345] width 59 height 78
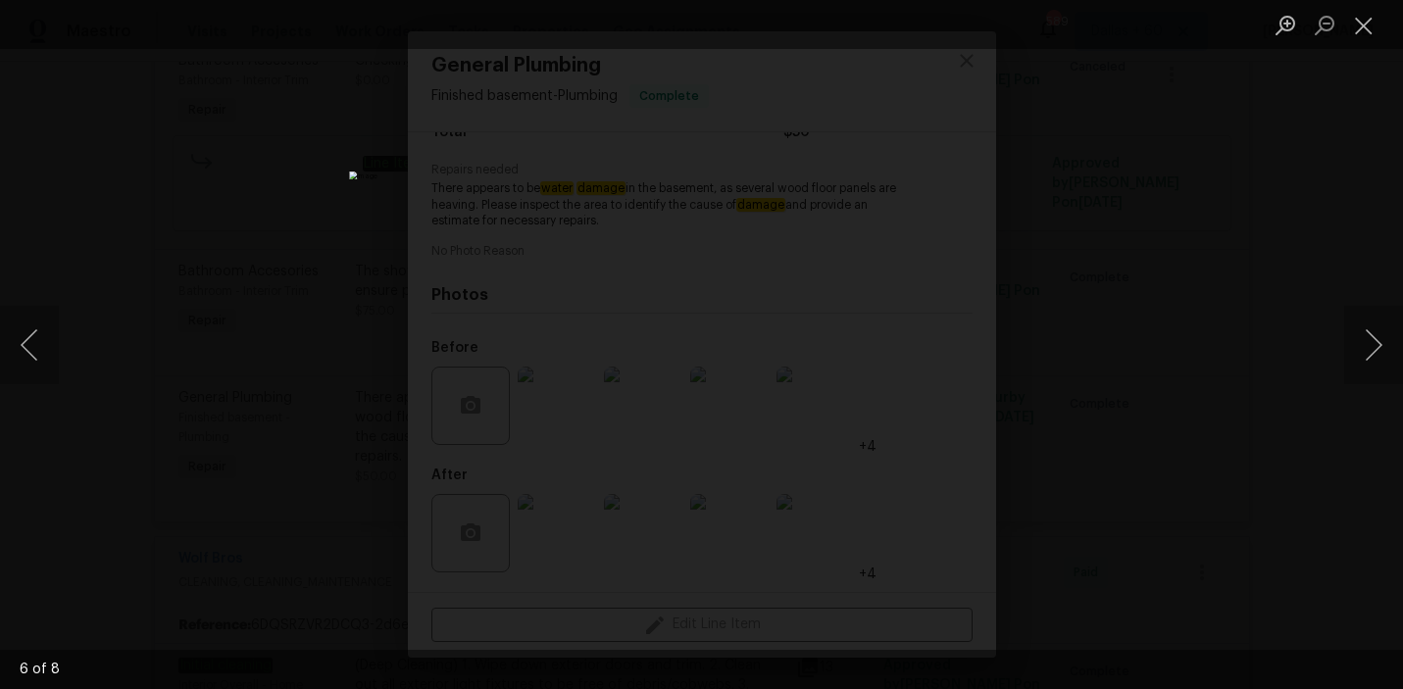
click at [1310, 433] on div "Lightbox" at bounding box center [701, 344] width 1403 height 689
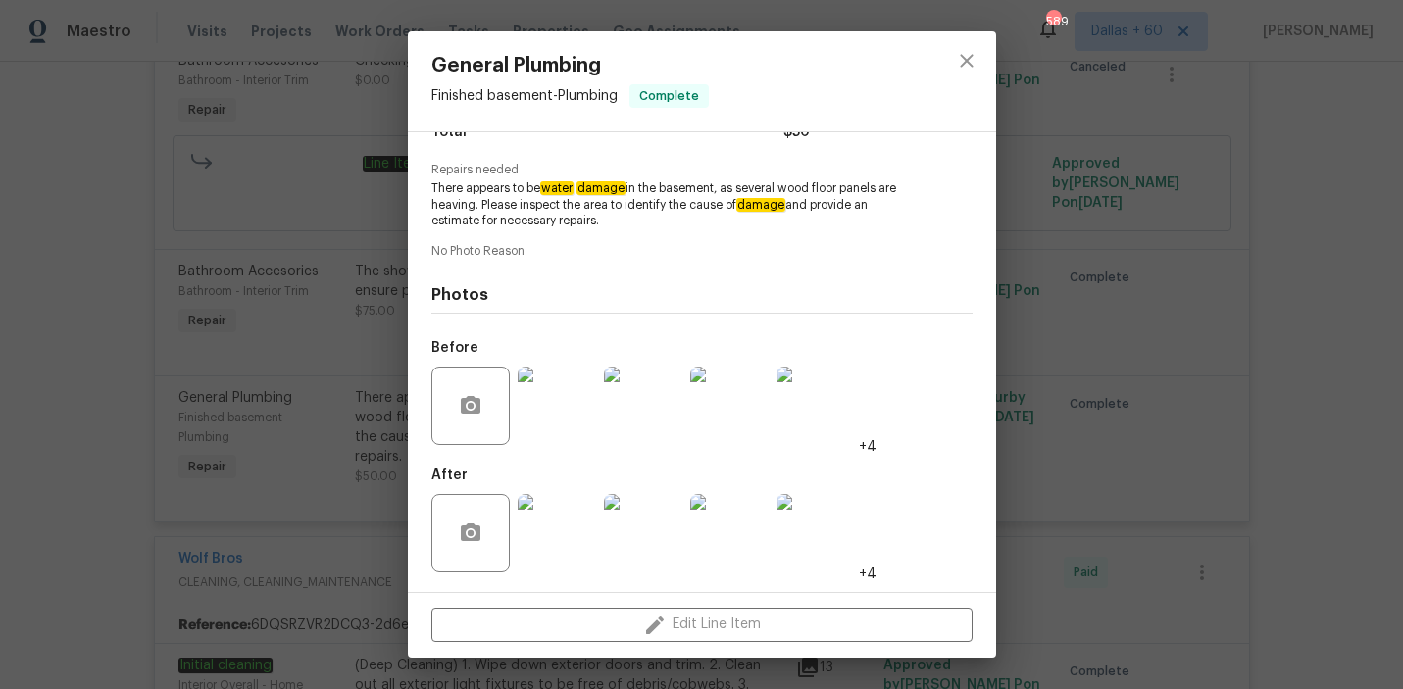
click at [557, 513] on img at bounding box center [557, 533] width 78 height 78
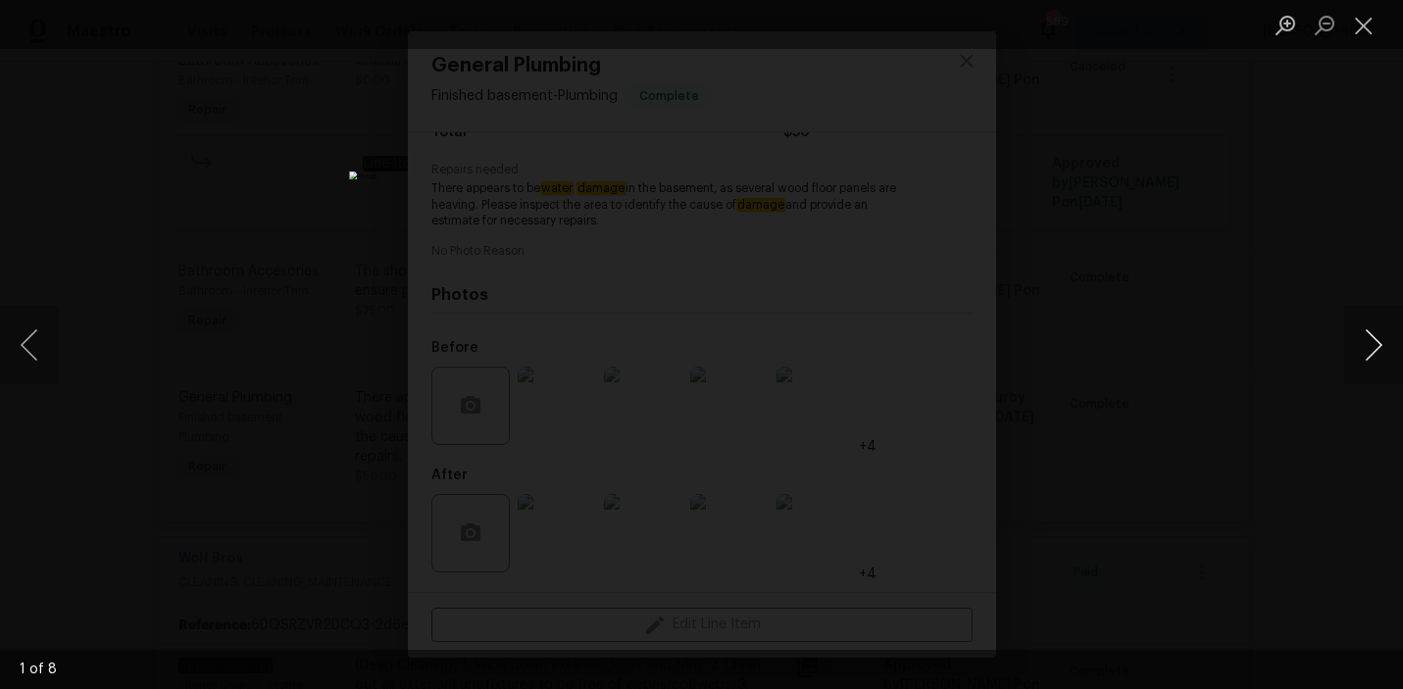
click at [1370, 345] on button "Next image" at bounding box center [1374, 345] width 59 height 78
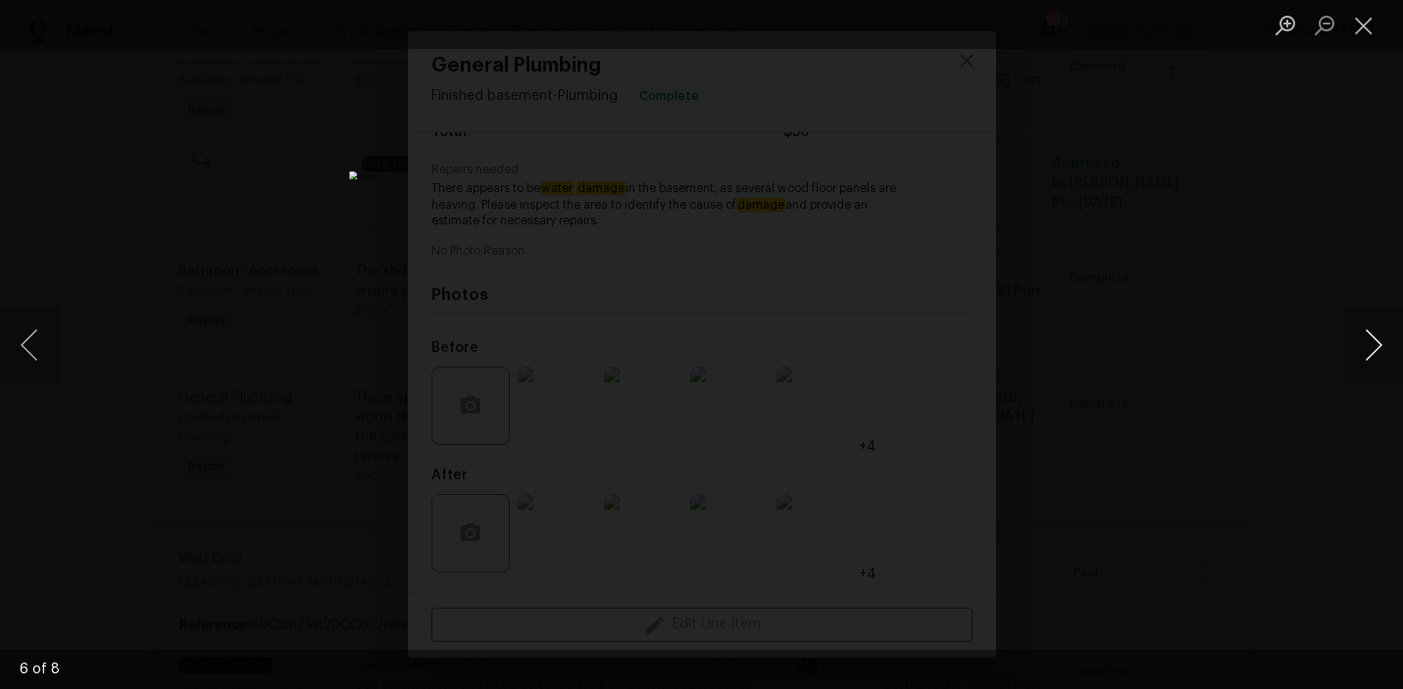
click at [1370, 345] on button "Next image" at bounding box center [1374, 345] width 59 height 78
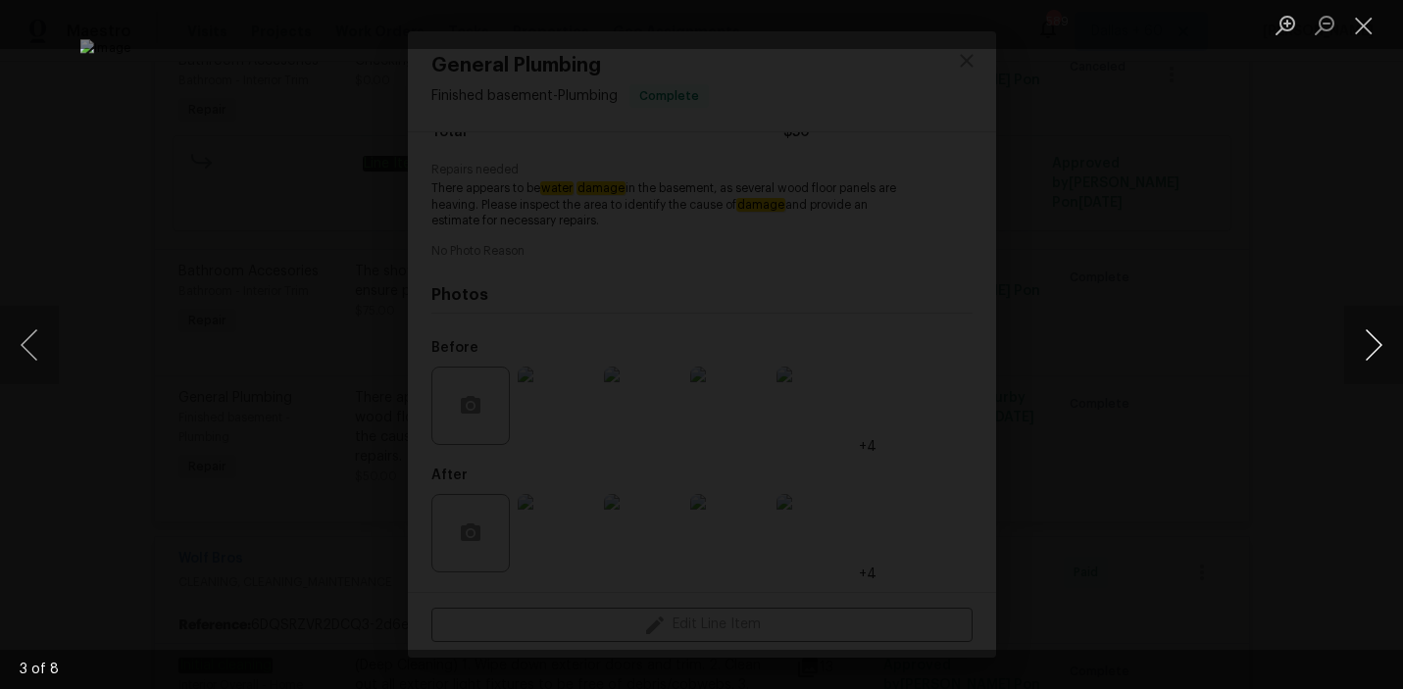
click at [1370, 345] on button "Next image" at bounding box center [1374, 345] width 59 height 78
click at [1354, 380] on button "Next image" at bounding box center [1374, 345] width 59 height 78
click at [1206, 284] on div "Lightbox" at bounding box center [701, 344] width 1403 height 689
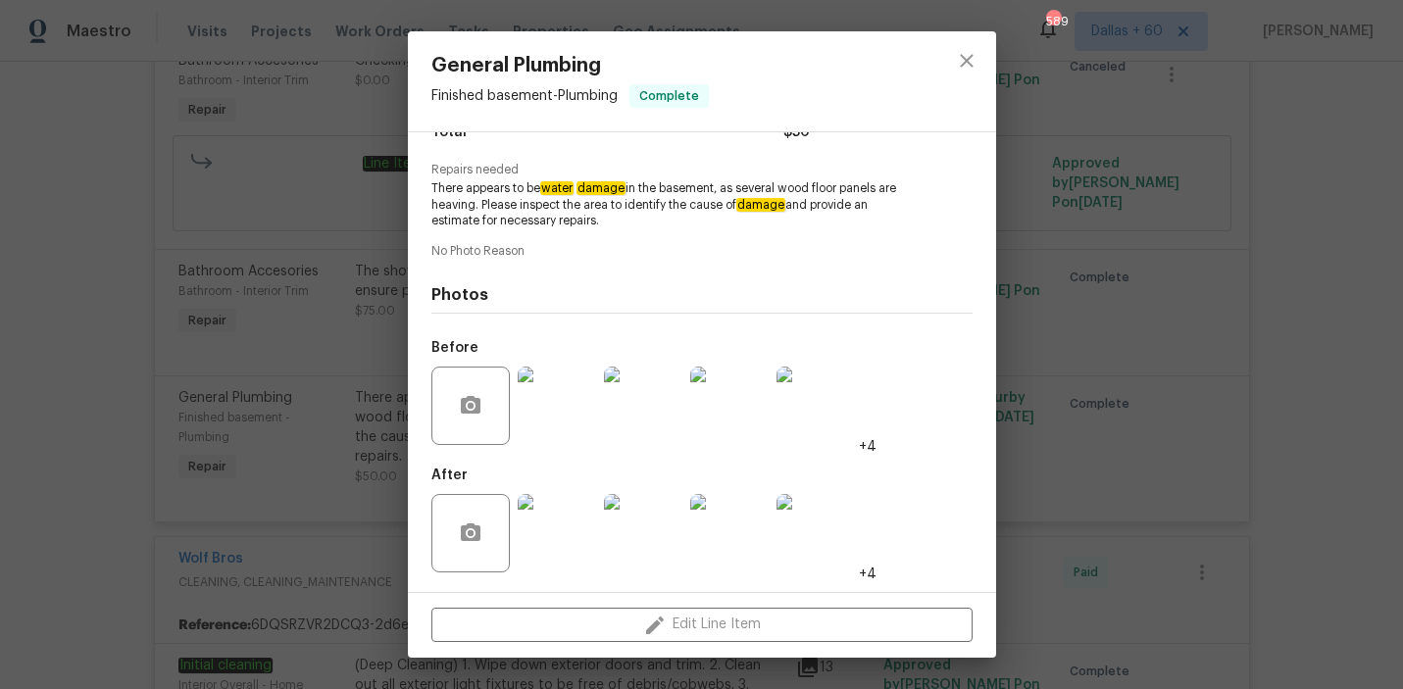
click at [124, 411] on div "General Plumbing Finished basement - Plumbing Complete Vendor Jav Construction …" at bounding box center [701, 344] width 1403 height 689
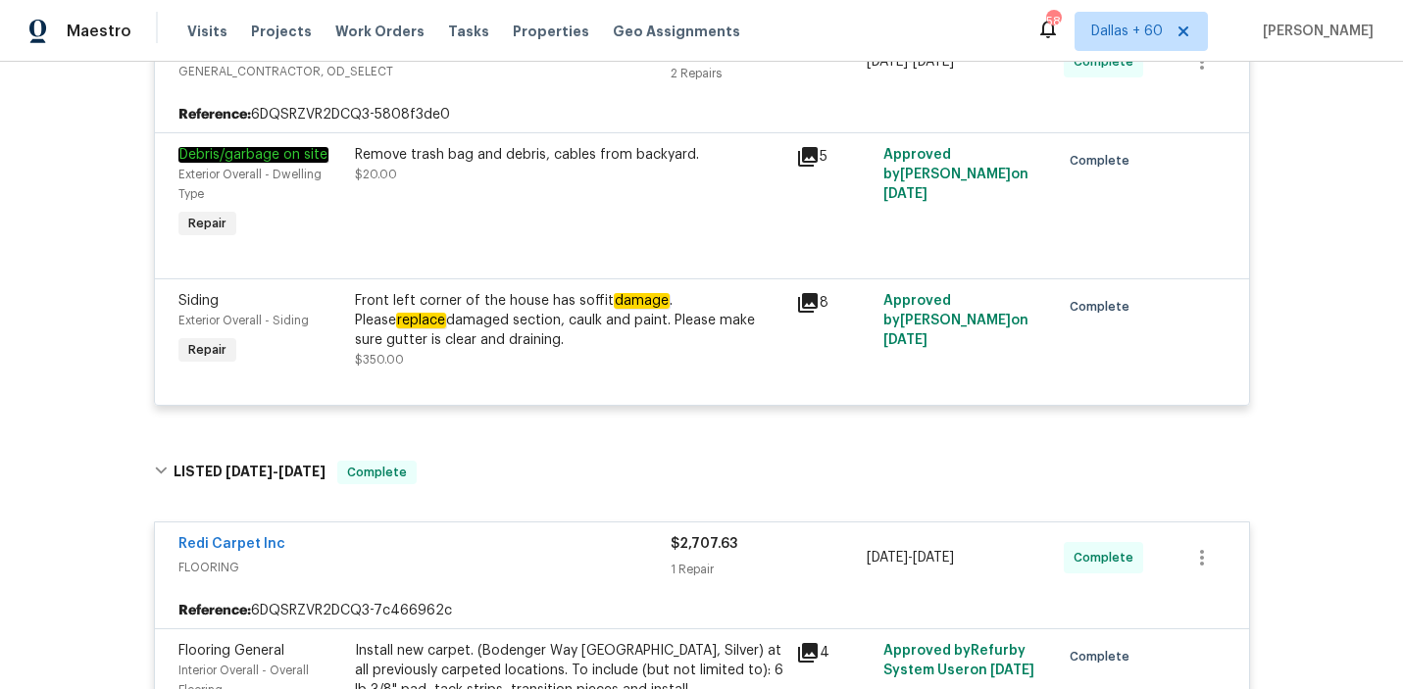
scroll to position [0, 0]
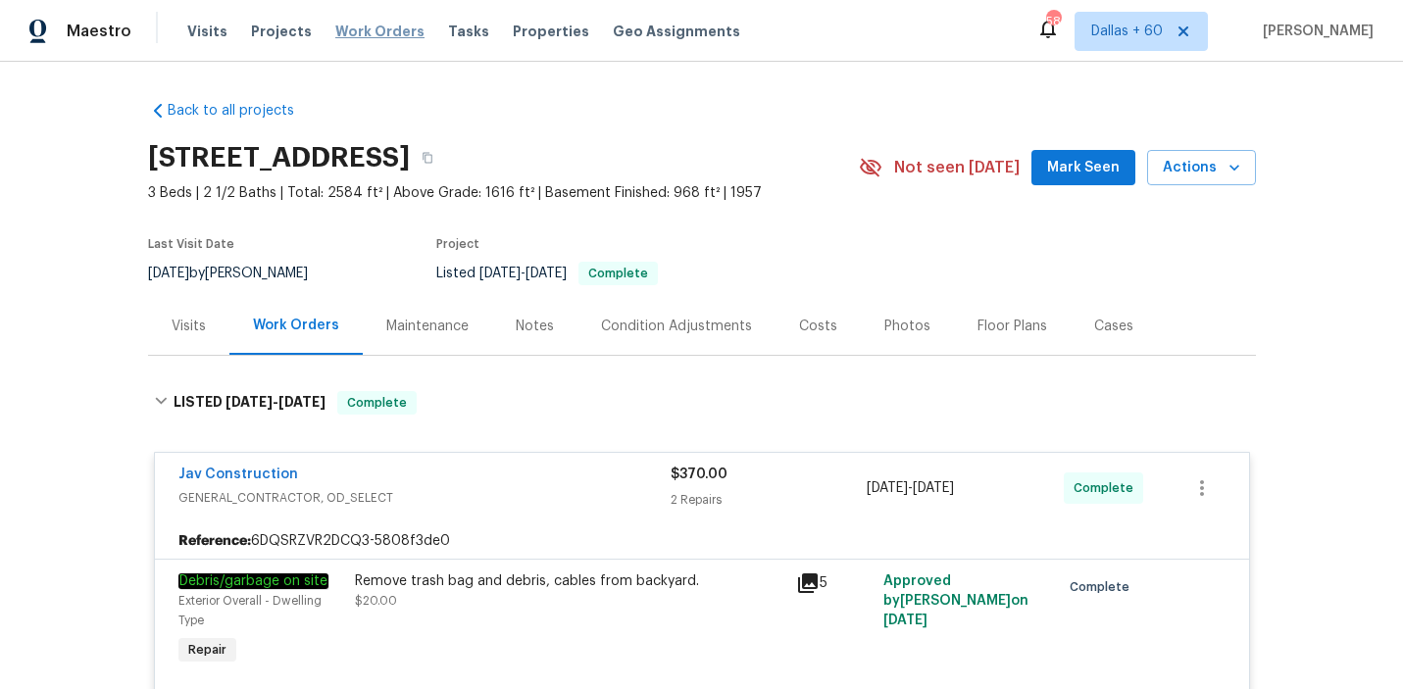
click at [399, 27] on span "Work Orders" at bounding box center [379, 32] width 89 height 20
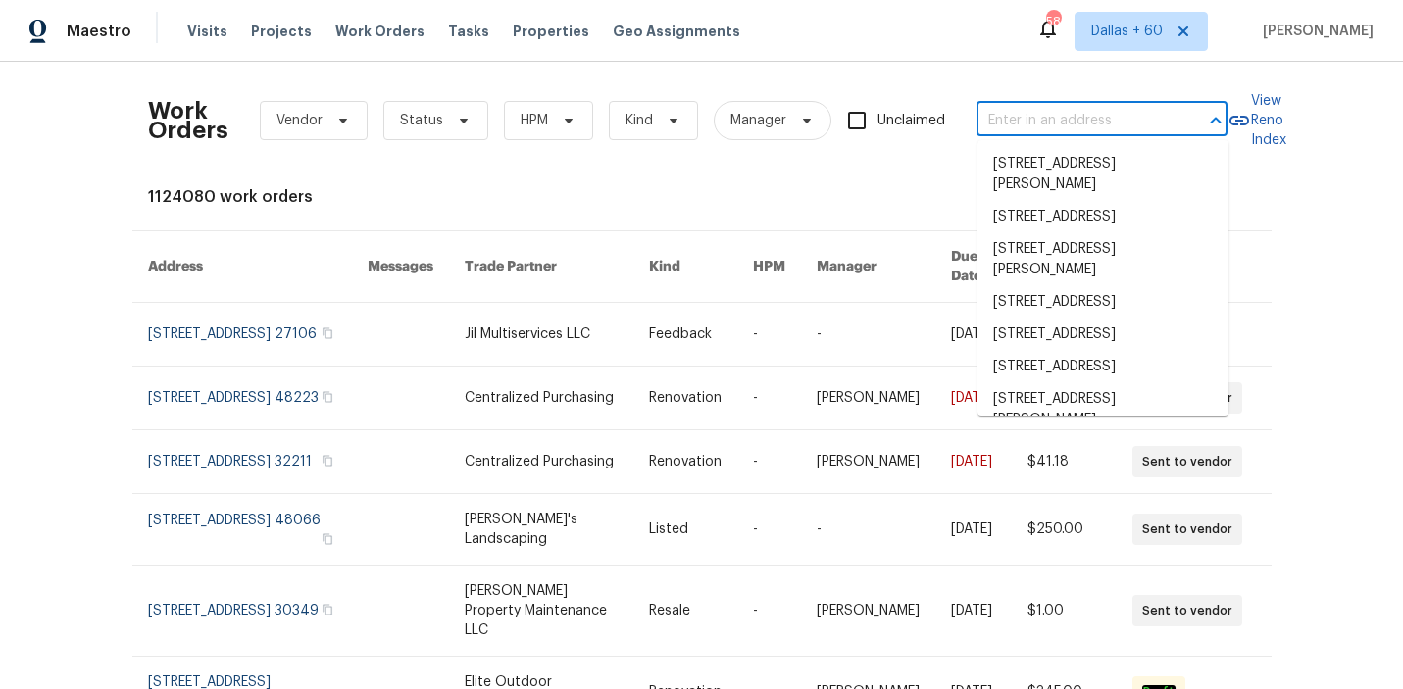
click at [998, 115] on input "text" at bounding box center [1075, 121] width 196 height 30
paste input "[STREET_ADDRESS]"
type input "[STREET_ADDRESS]"
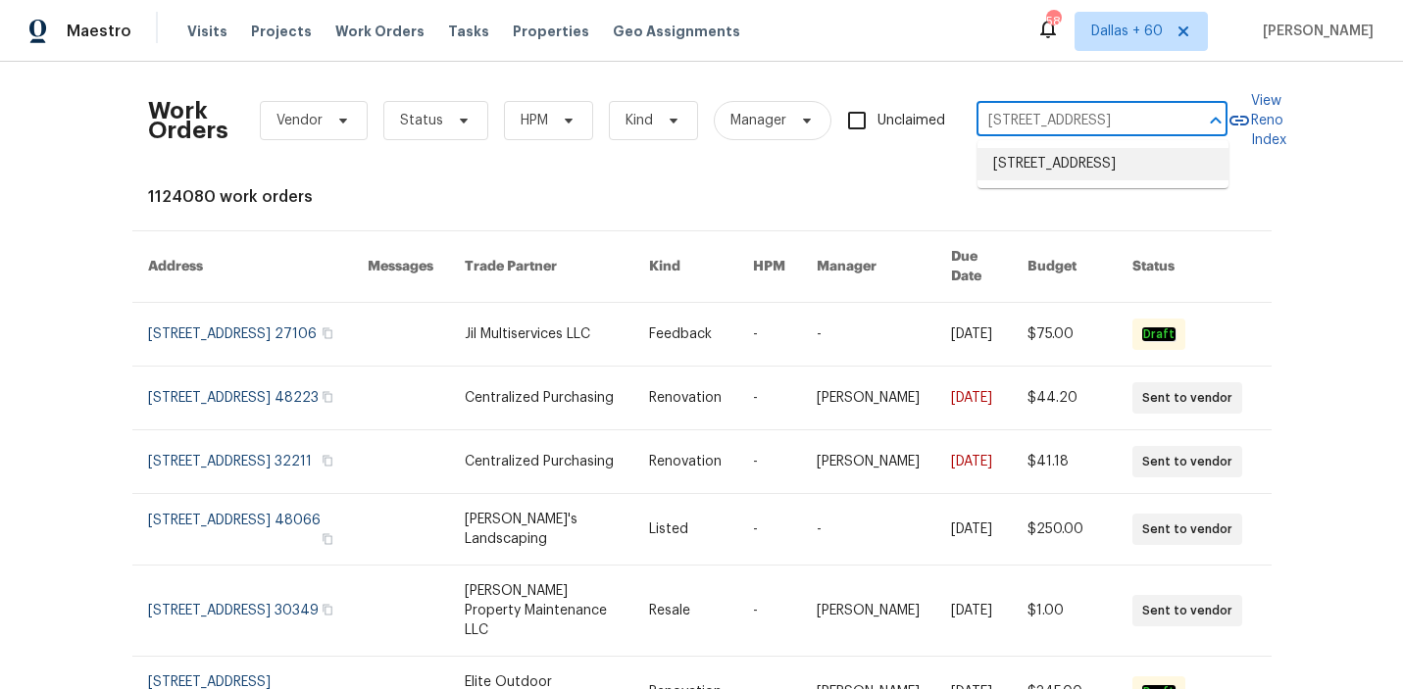
click at [1071, 163] on li "[STREET_ADDRESS]" at bounding box center [1103, 164] width 251 height 32
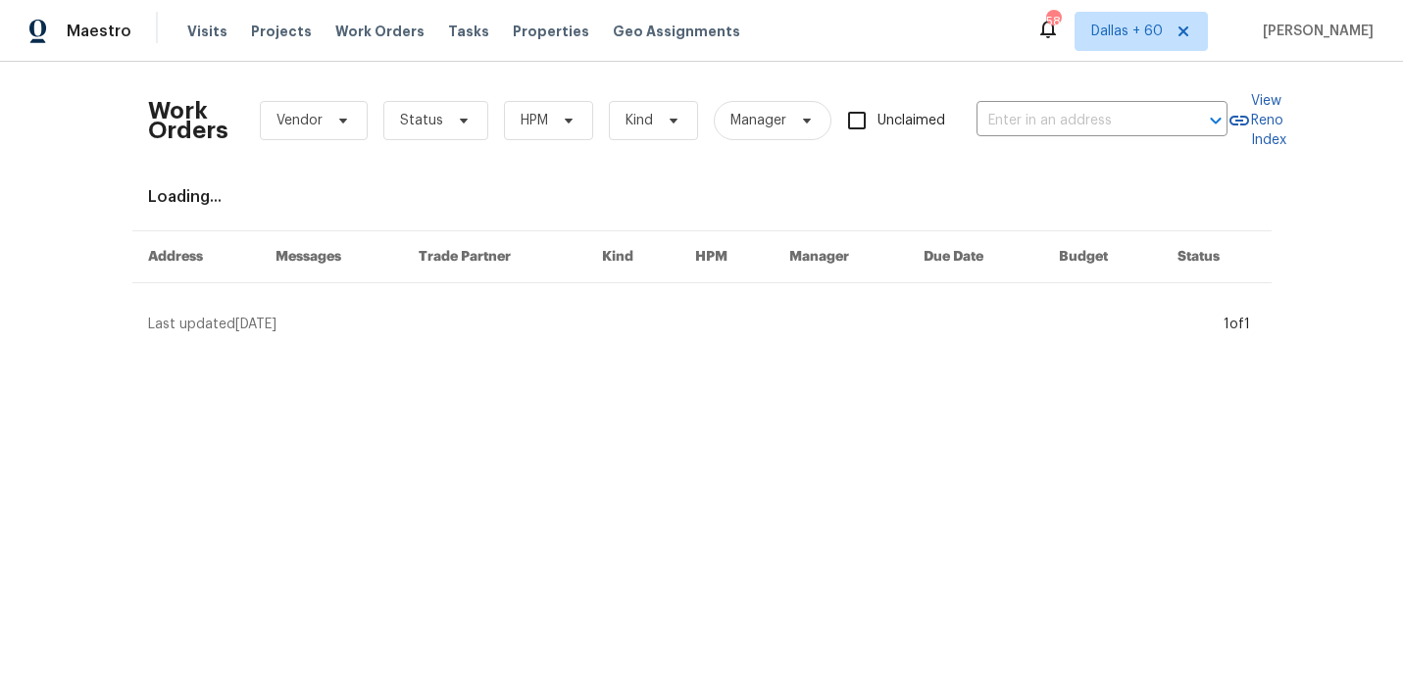
type input "[STREET_ADDRESS]"
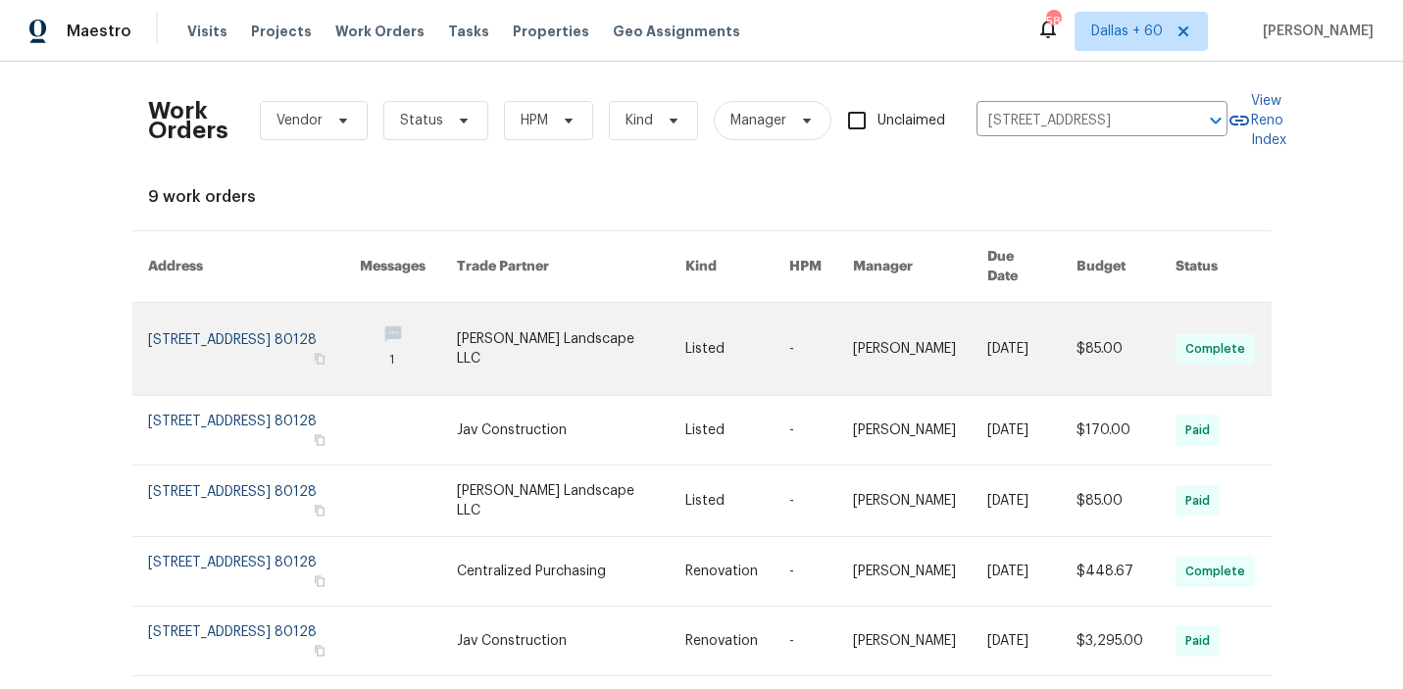
click at [436, 333] on link at bounding box center [408, 349] width 97 height 92
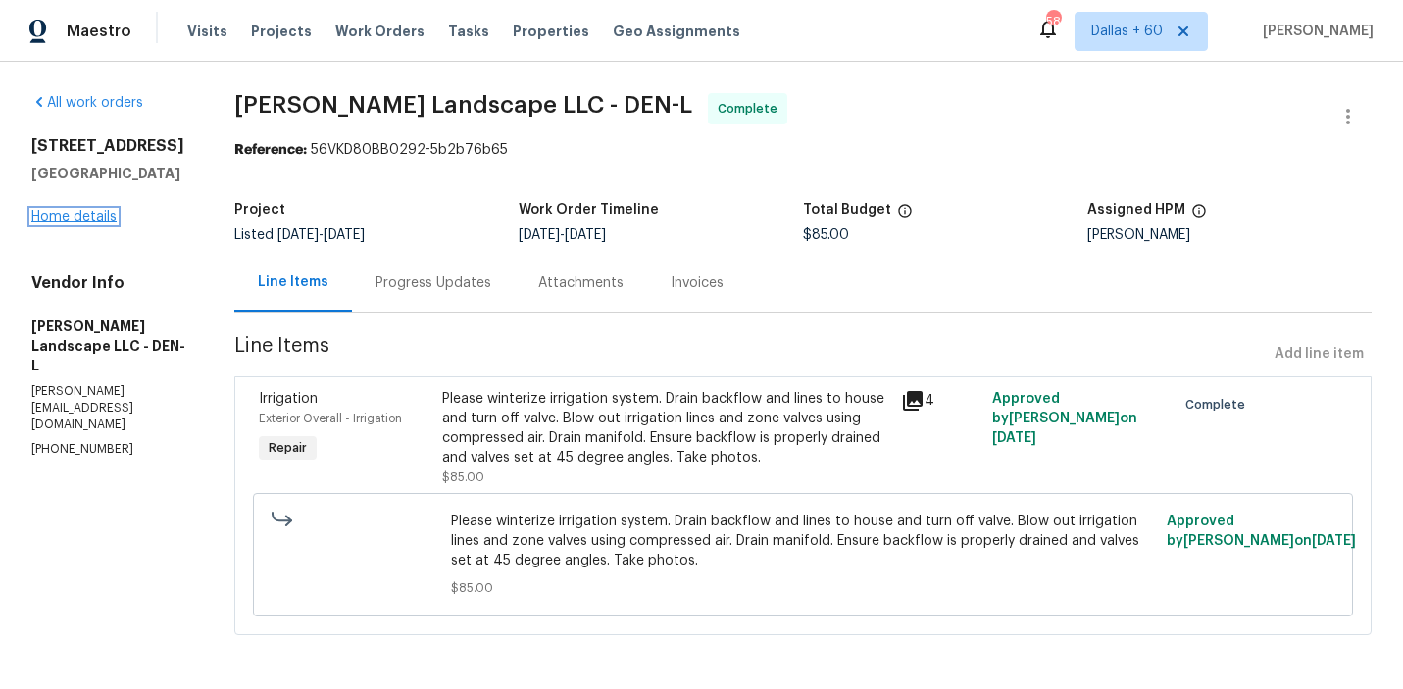
click at [55, 219] on link "Home details" at bounding box center [73, 217] width 85 height 14
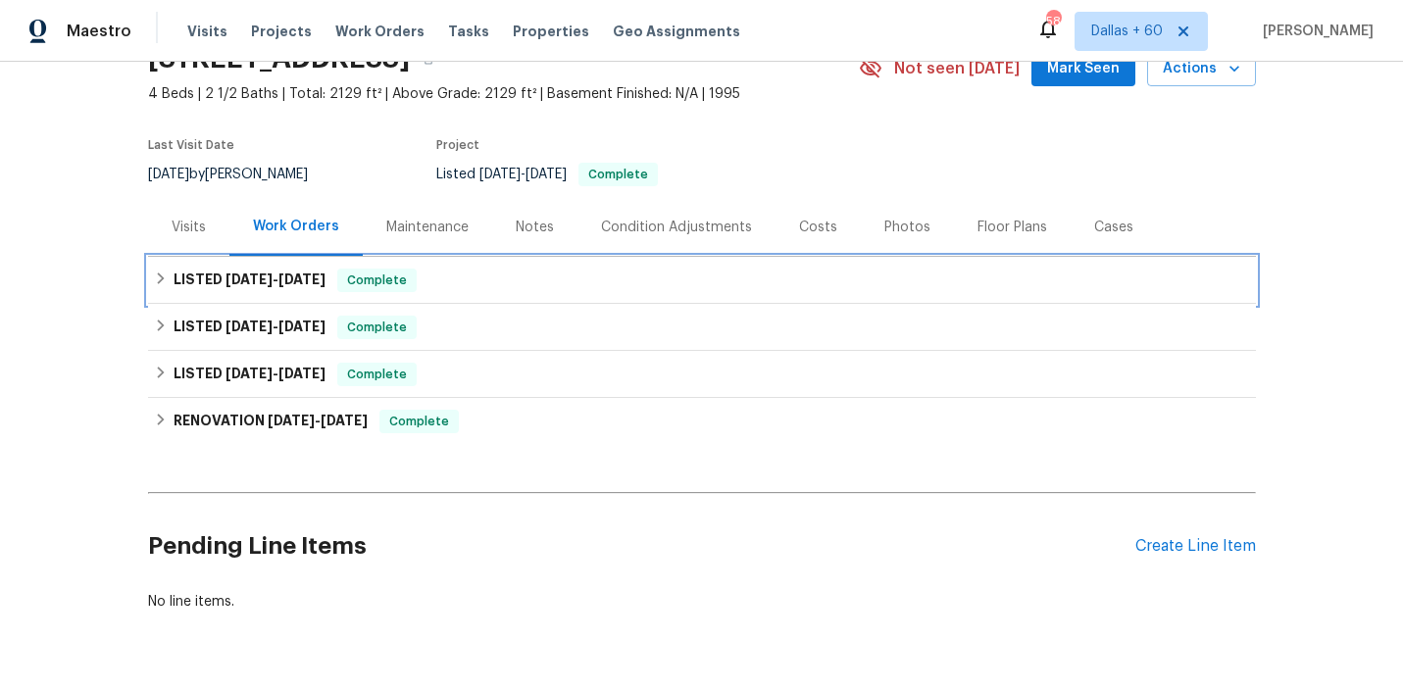
click at [601, 278] on div "LISTED [DATE] - [DATE] Complete" at bounding box center [702, 281] width 1096 height 24
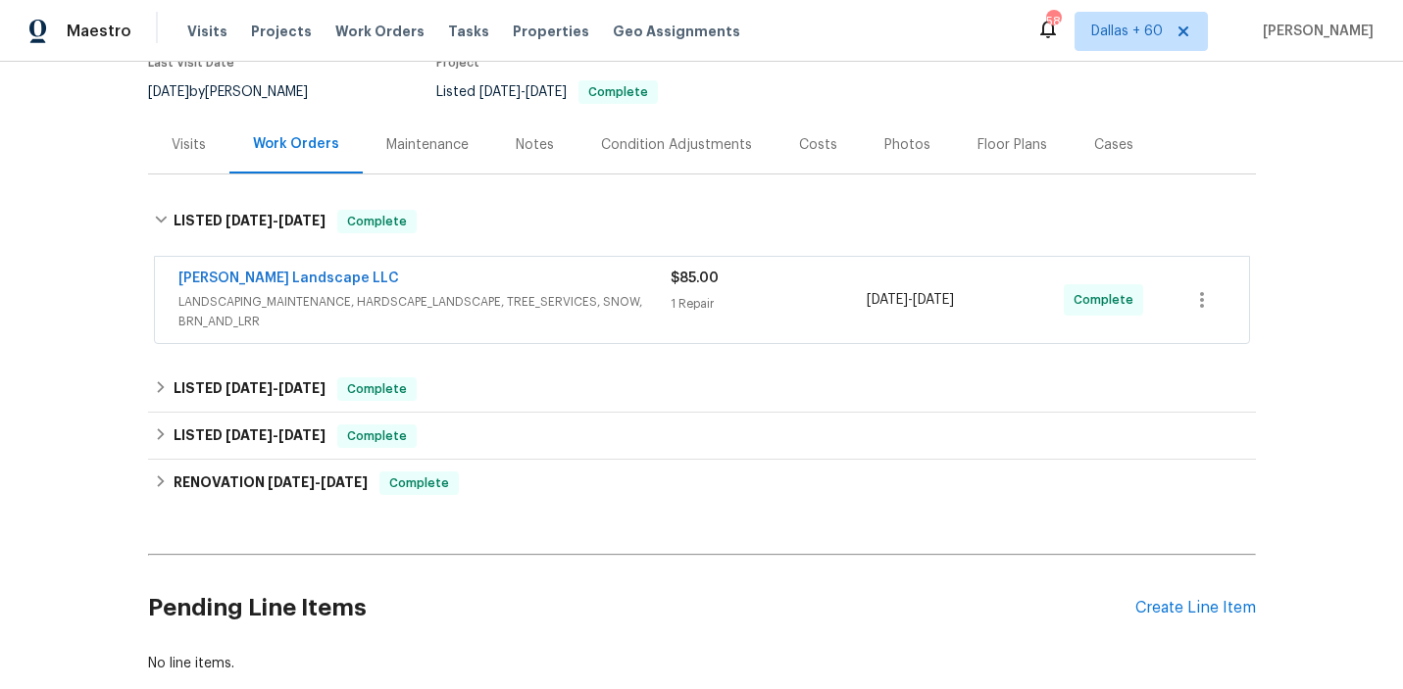
click at [633, 291] on div "[PERSON_NAME] Landscape LLC" at bounding box center [424, 281] width 492 height 24
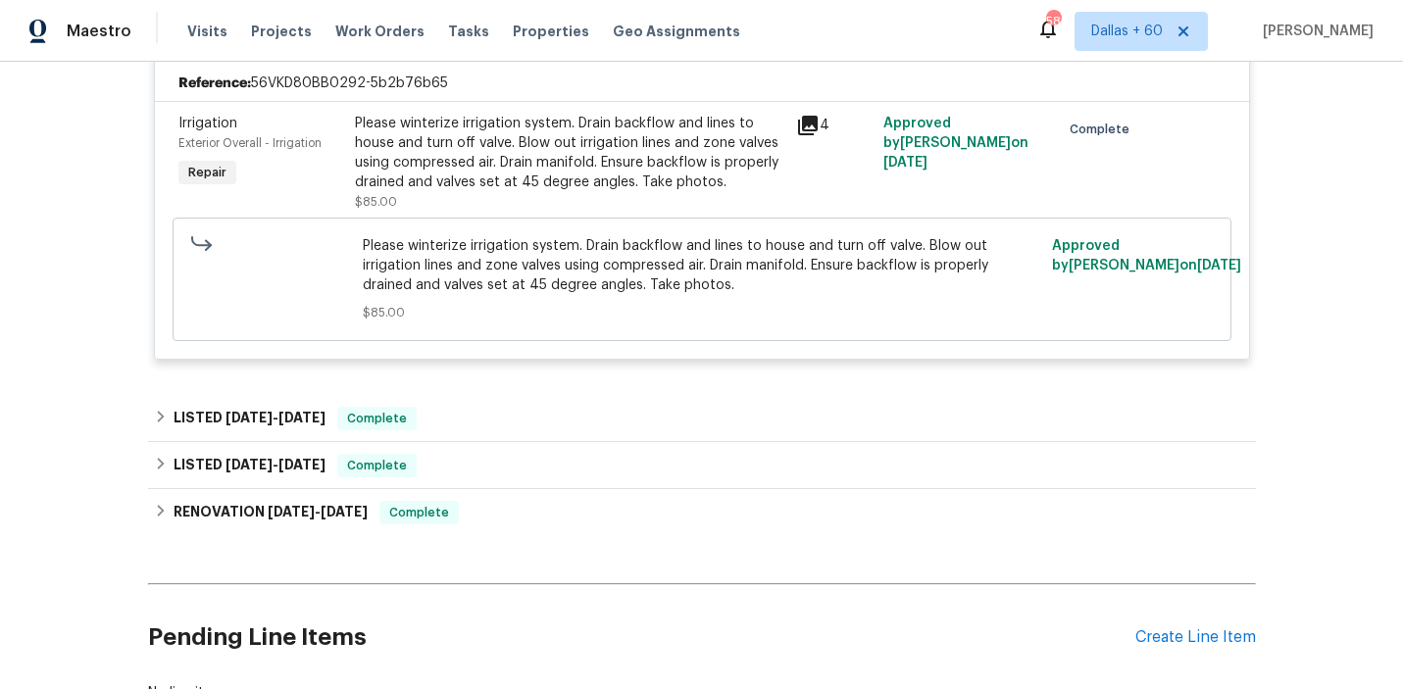
scroll to position [473, 0]
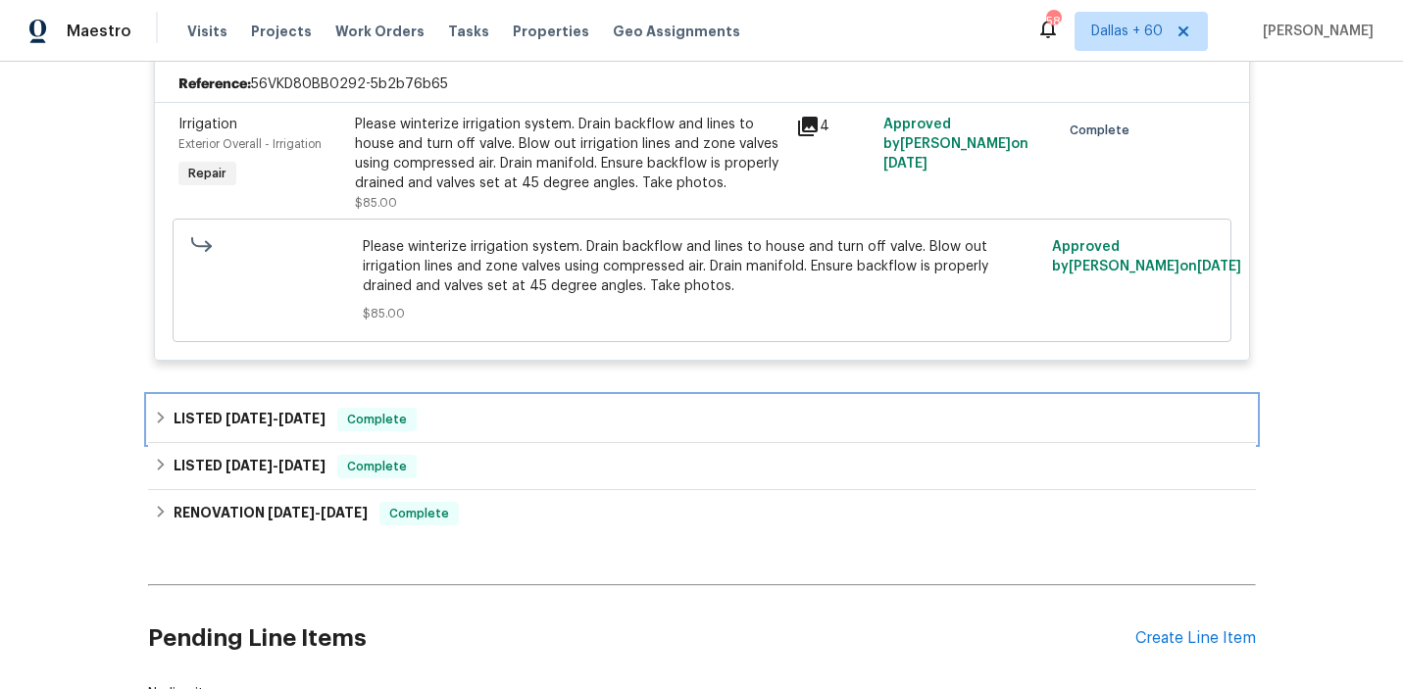
click at [549, 421] on div "LISTED [DATE] - [DATE] Complete" at bounding box center [702, 420] width 1096 height 24
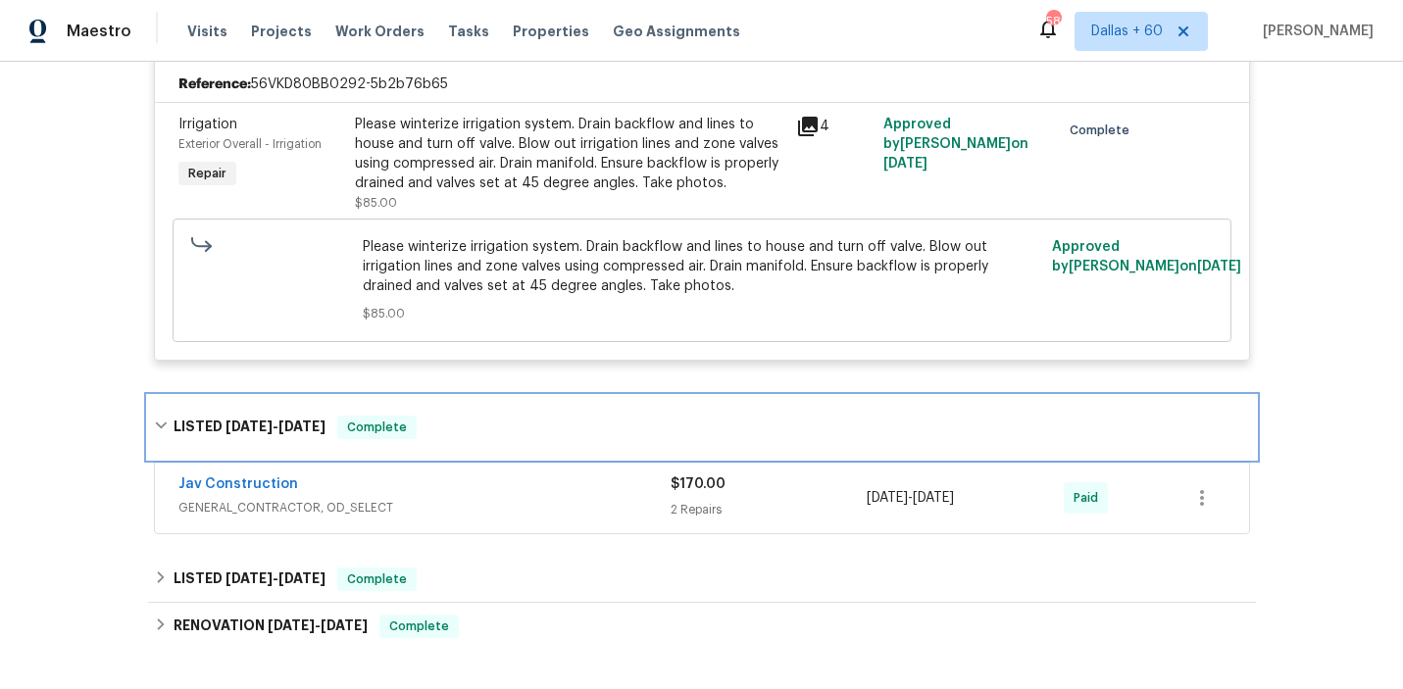
scroll to position [607, 0]
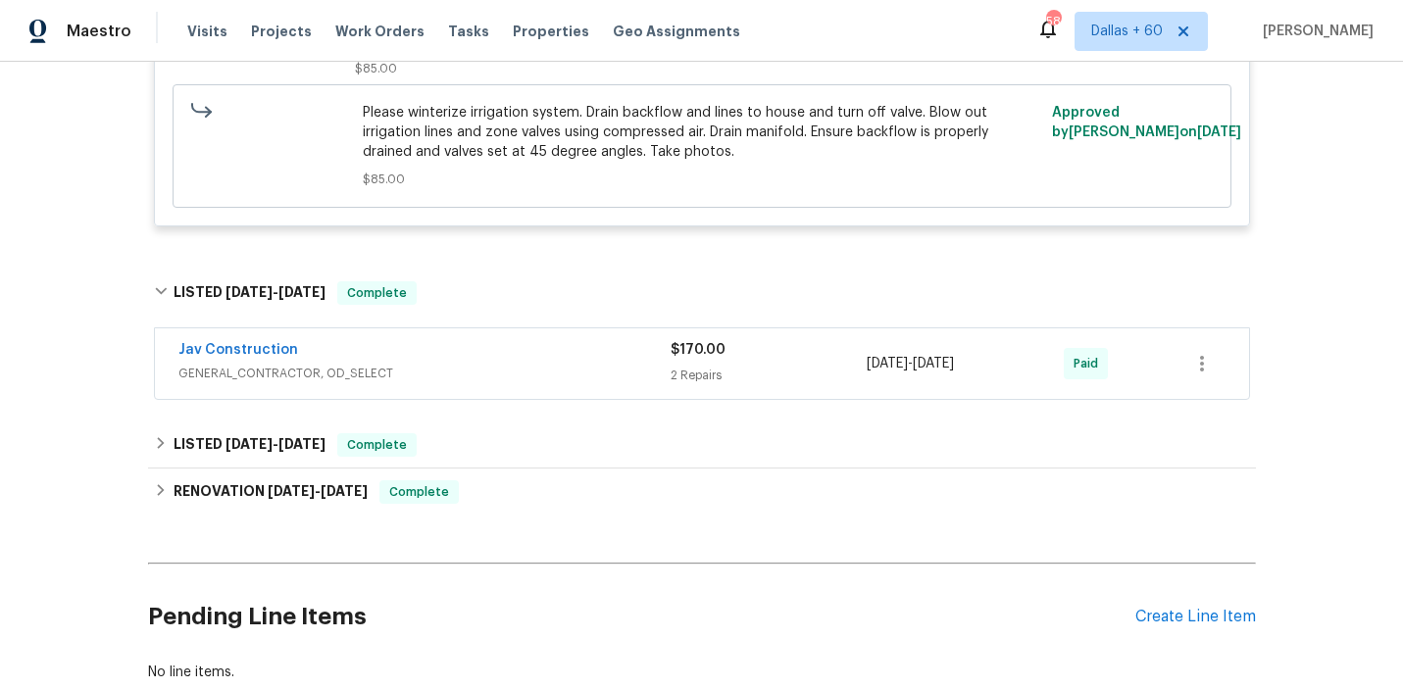
click at [529, 359] on div "Jav Construction" at bounding box center [424, 352] width 492 height 24
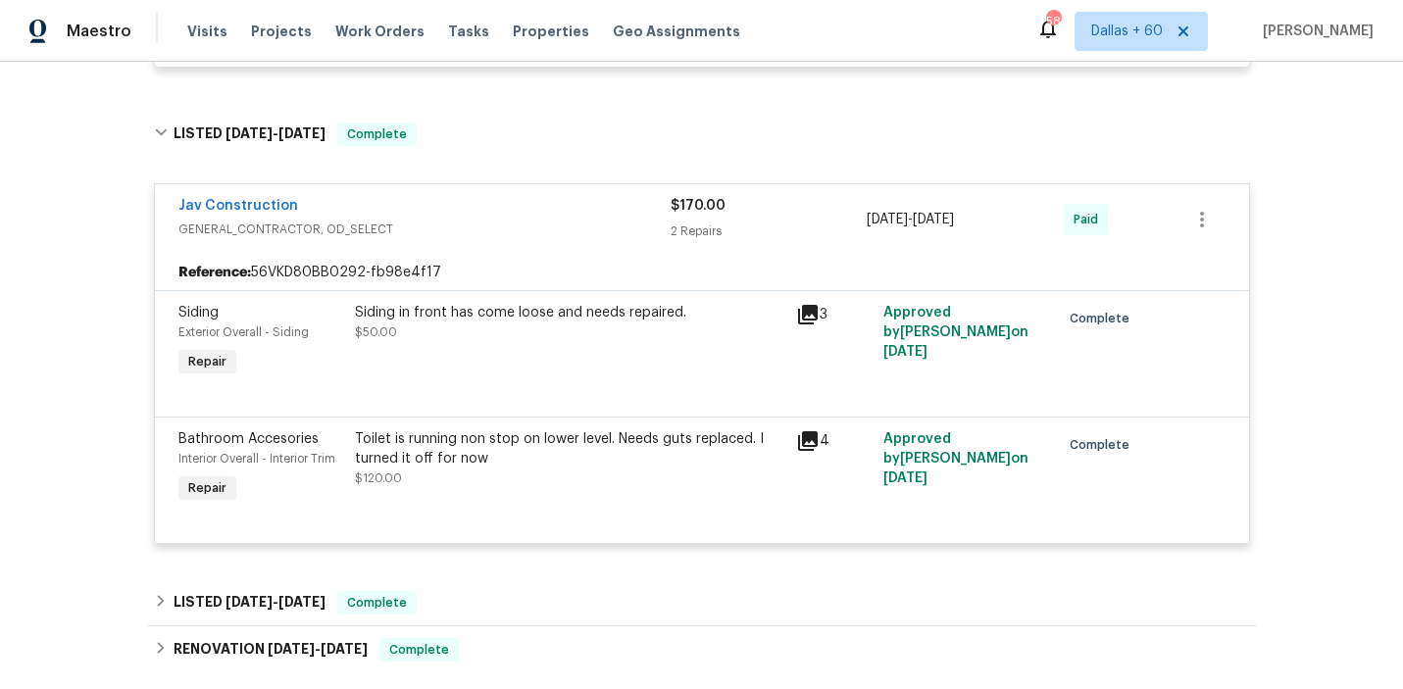
scroll to position [722, 0]
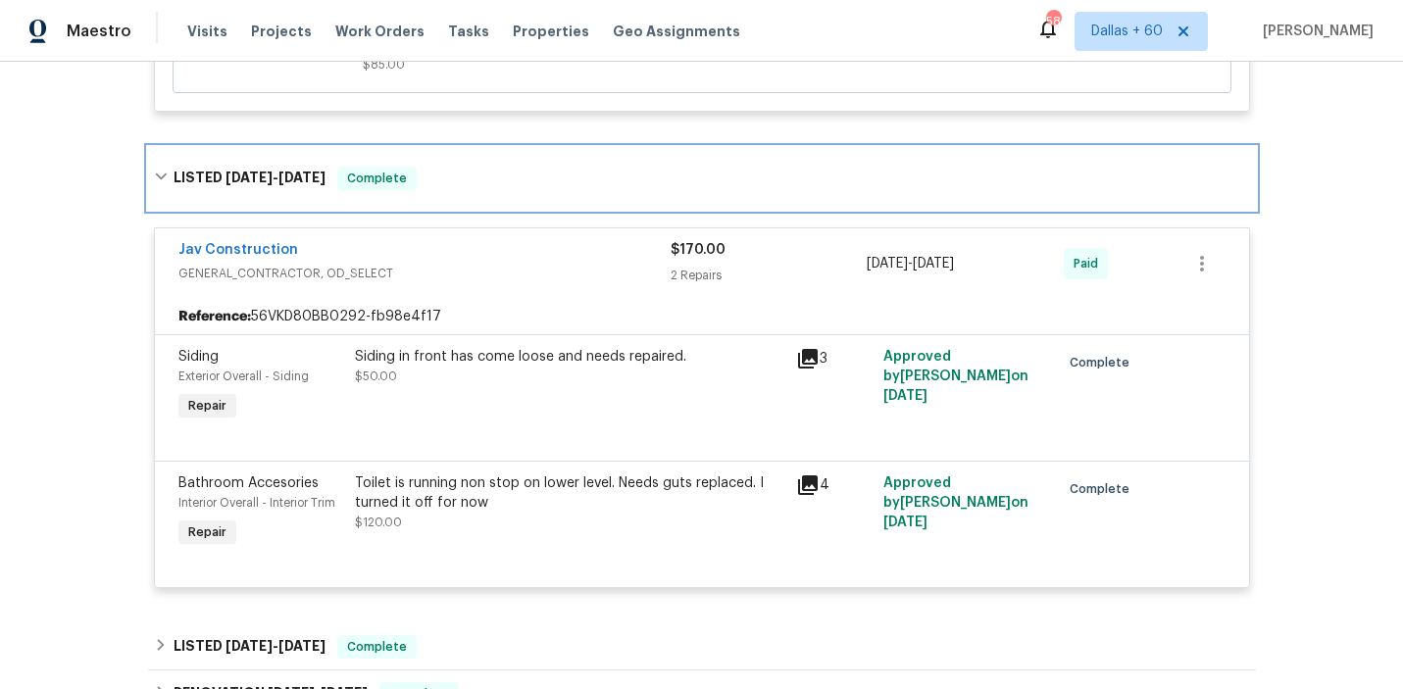
click at [496, 180] on div "LISTED [DATE] - [DATE] Complete" at bounding box center [702, 179] width 1096 height 24
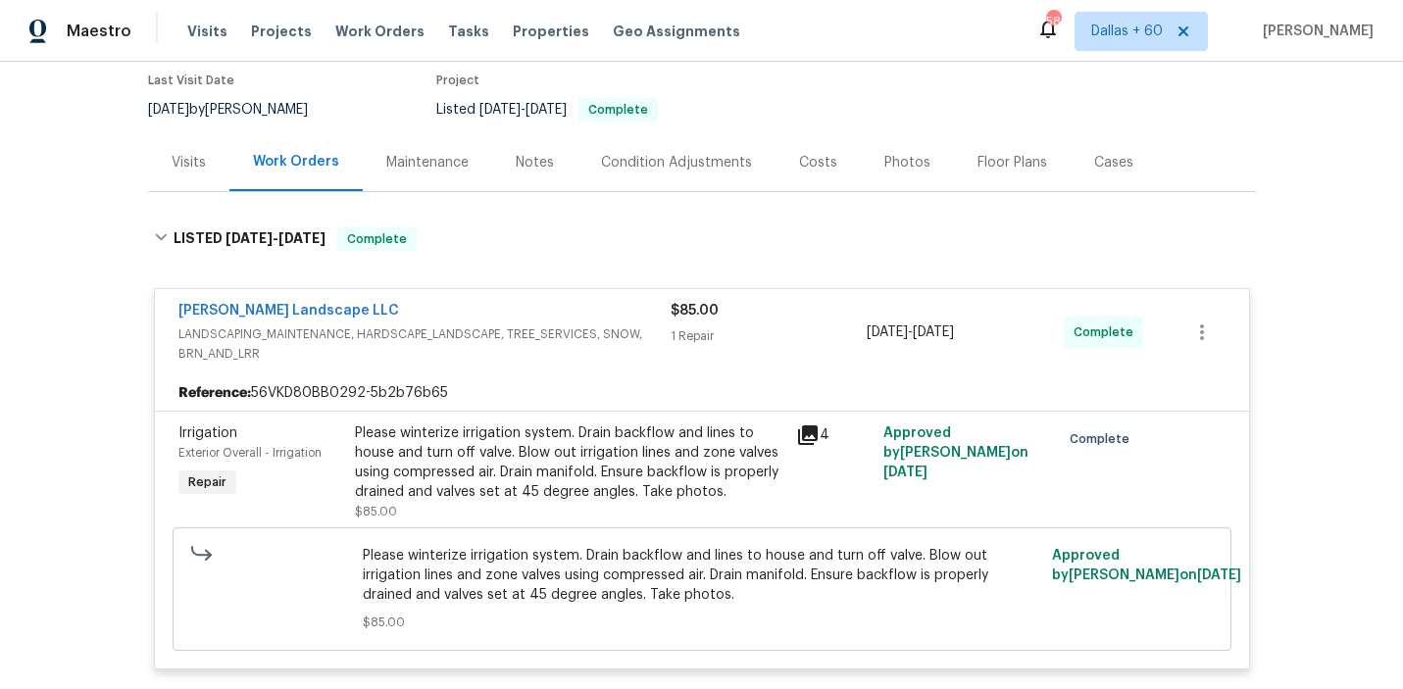
scroll to position [119, 0]
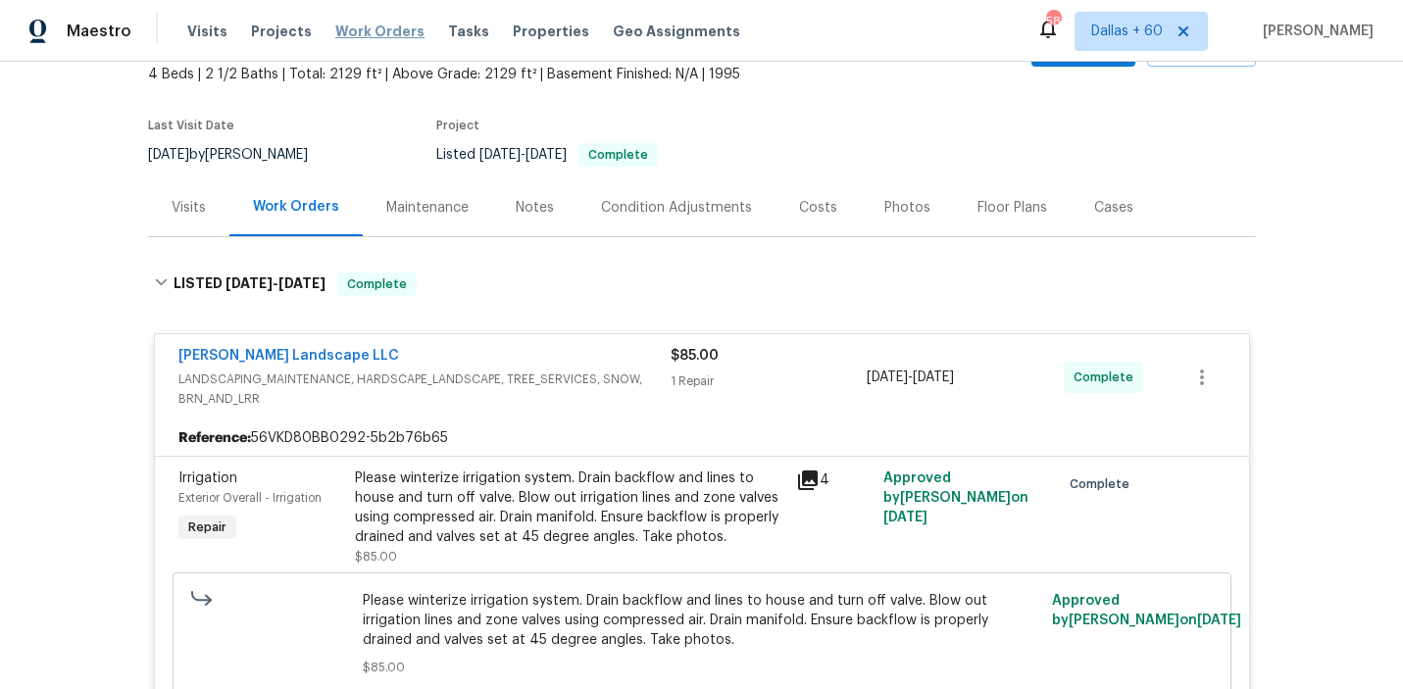
click at [352, 28] on span "Work Orders" at bounding box center [379, 32] width 89 height 20
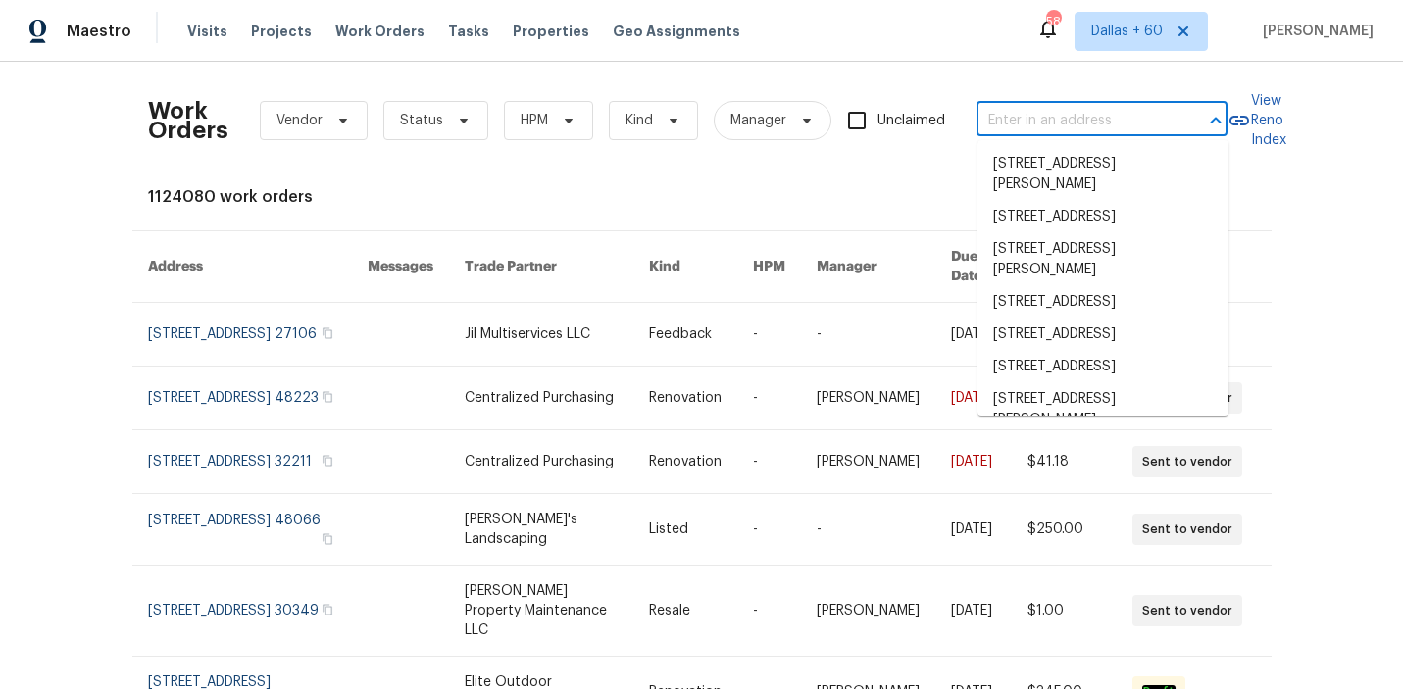
click at [1069, 118] on input "text" at bounding box center [1075, 121] width 196 height 30
paste input "[STREET_ADDRESS]"
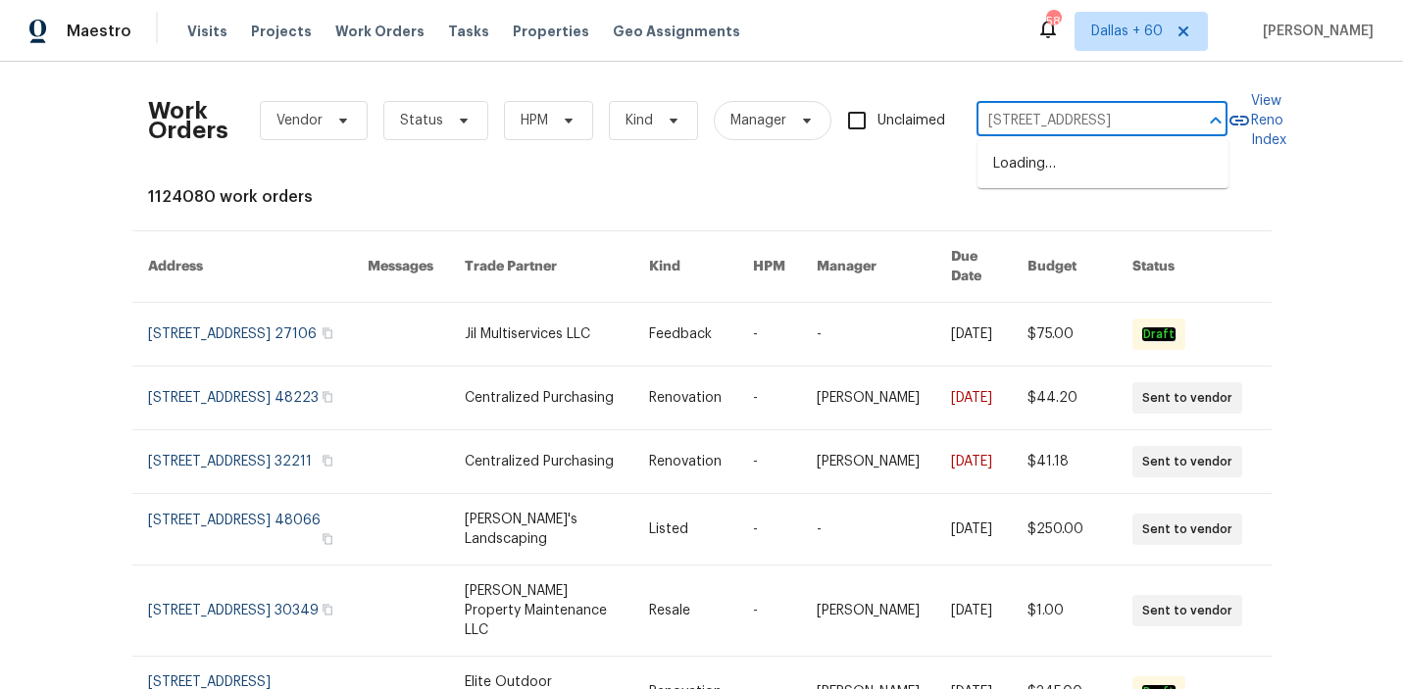
type input "[STREET_ADDRESS]"
click at [1085, 167] on li "[STREET_ADDRESS]" at bounding box center [1103, 164] width 251 height 32
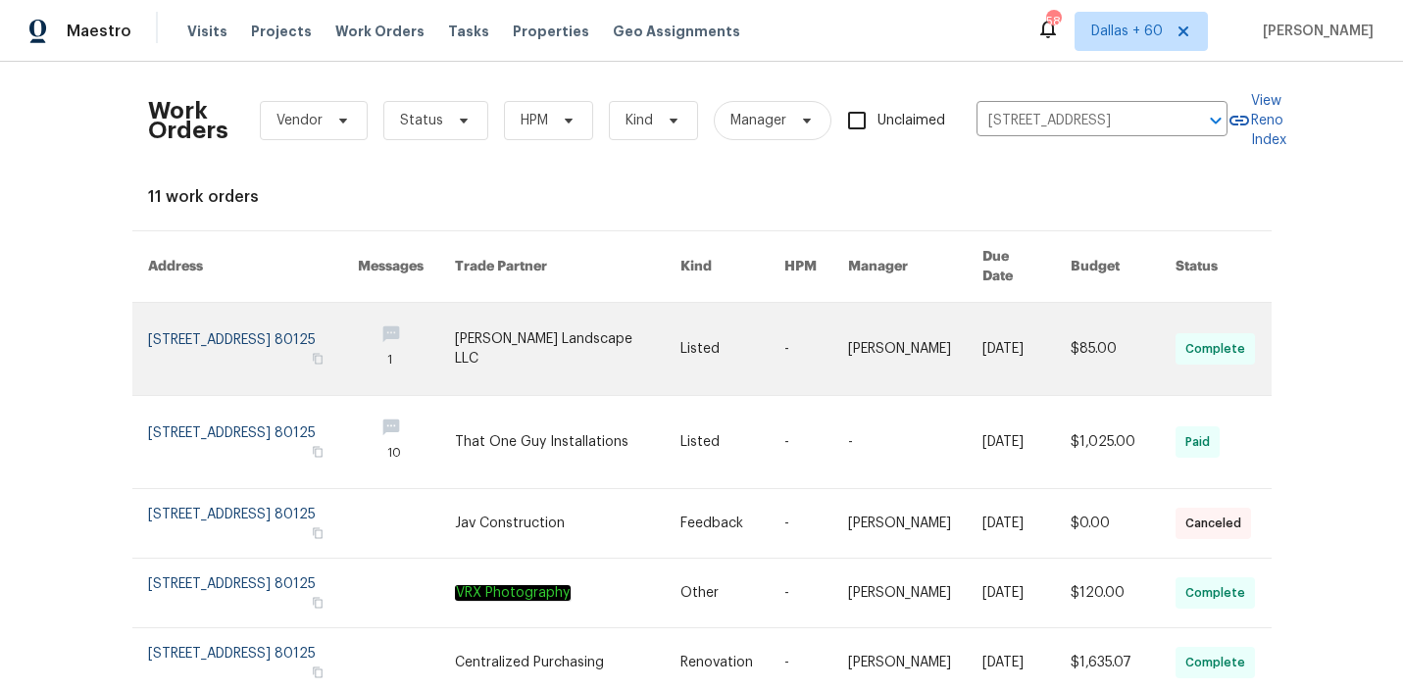
click at [702, 319] on link at bounding box center [733, 349] width 104 height 92
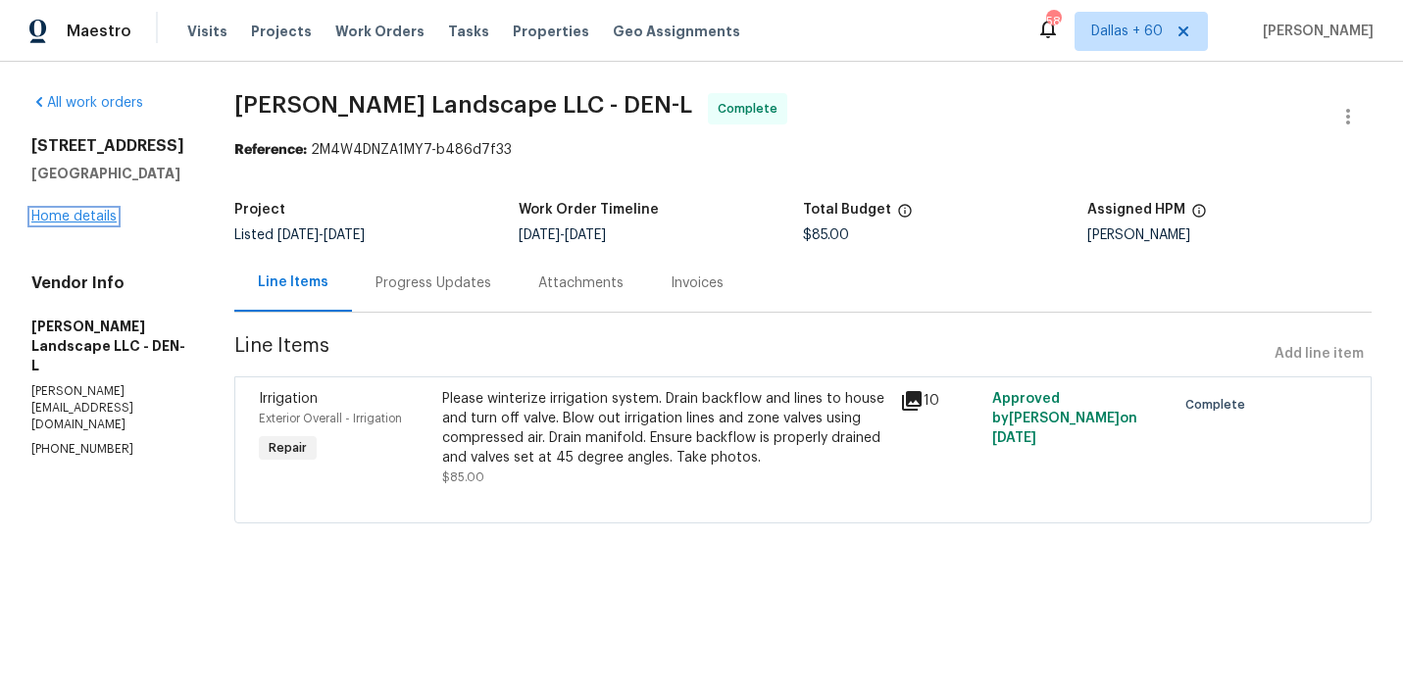
click at [84, 217] on link "Home details" at bounding box center [73, 217] width 85 height 14
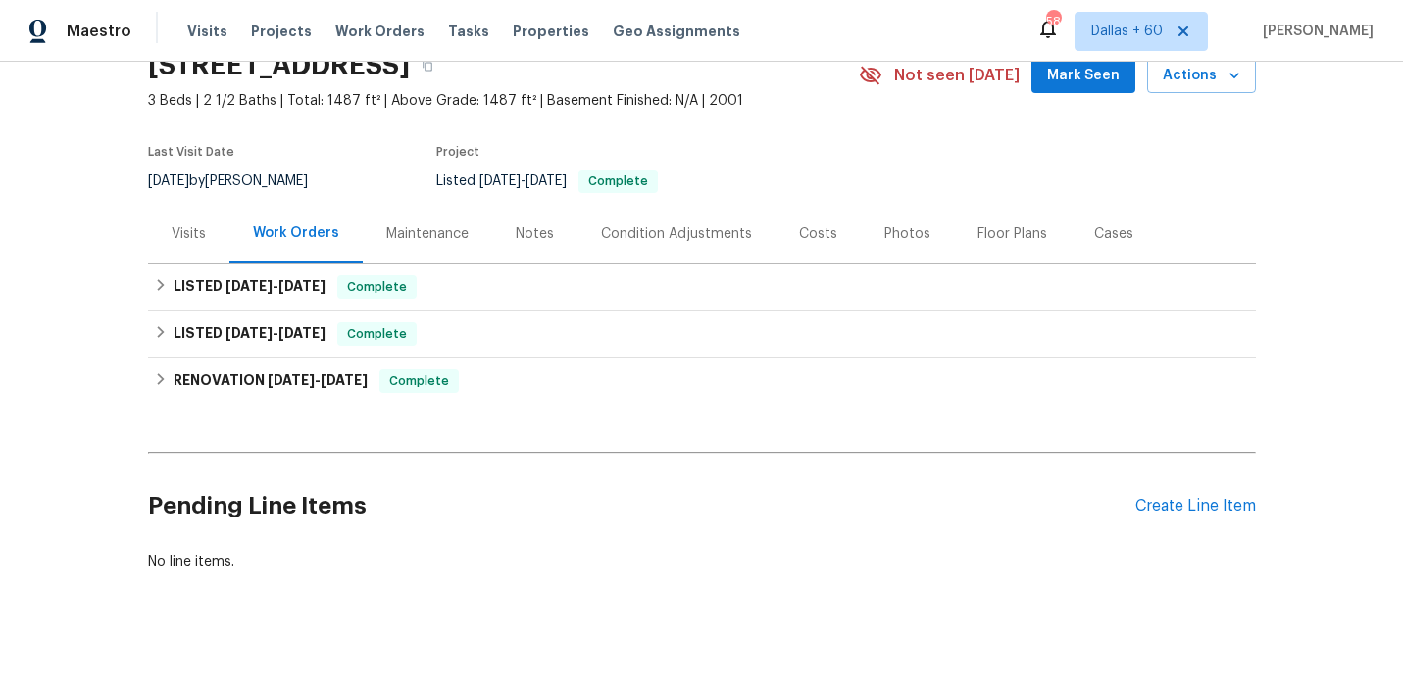
scroll to position [108, 0]
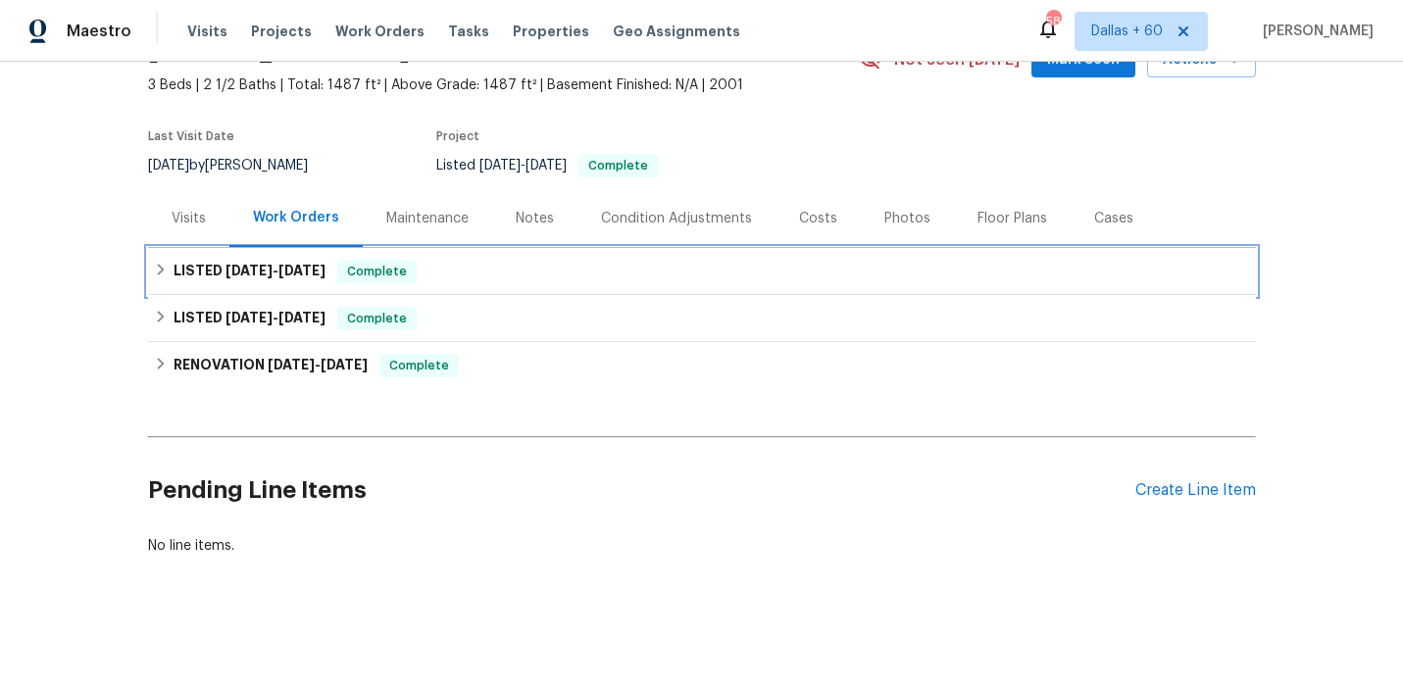
click at [569, 272] on div "LISTED [DATE] - [DATE] Complete" at bounding box center [702, 272] width 1096 height 24
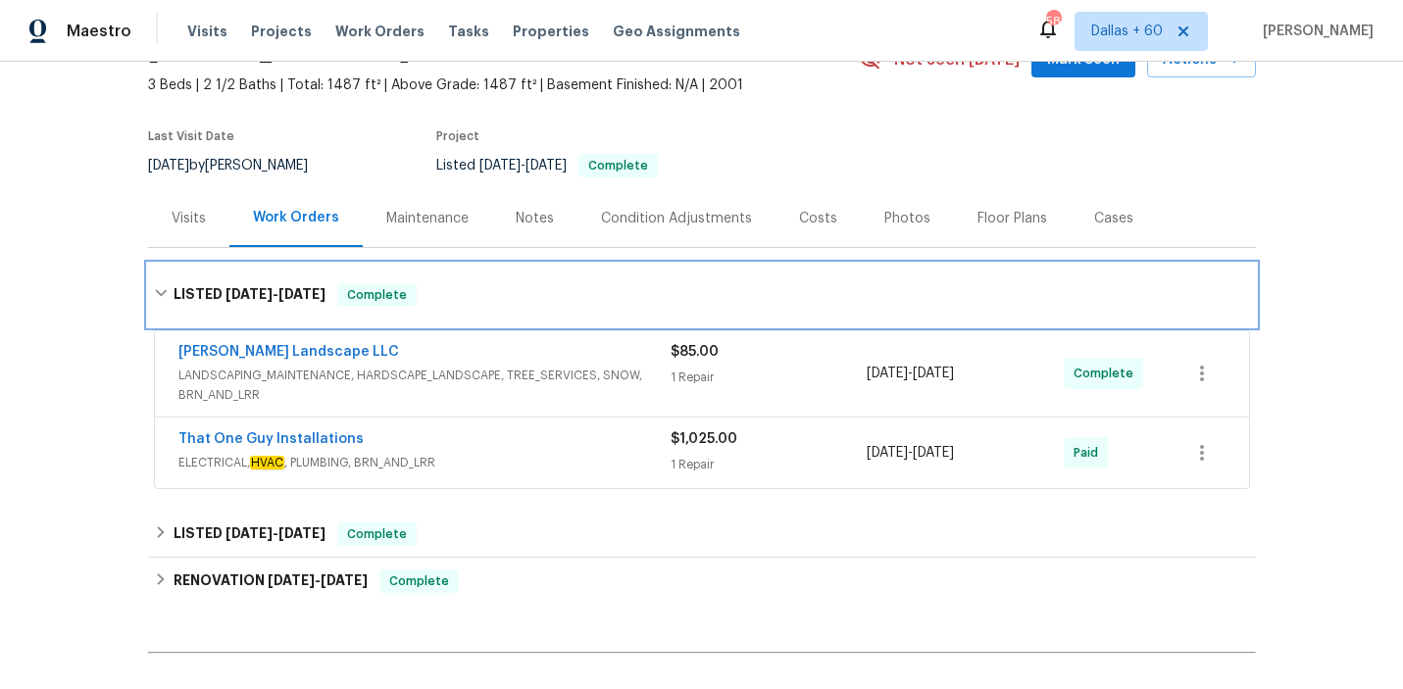
scroll to position [222, 0]
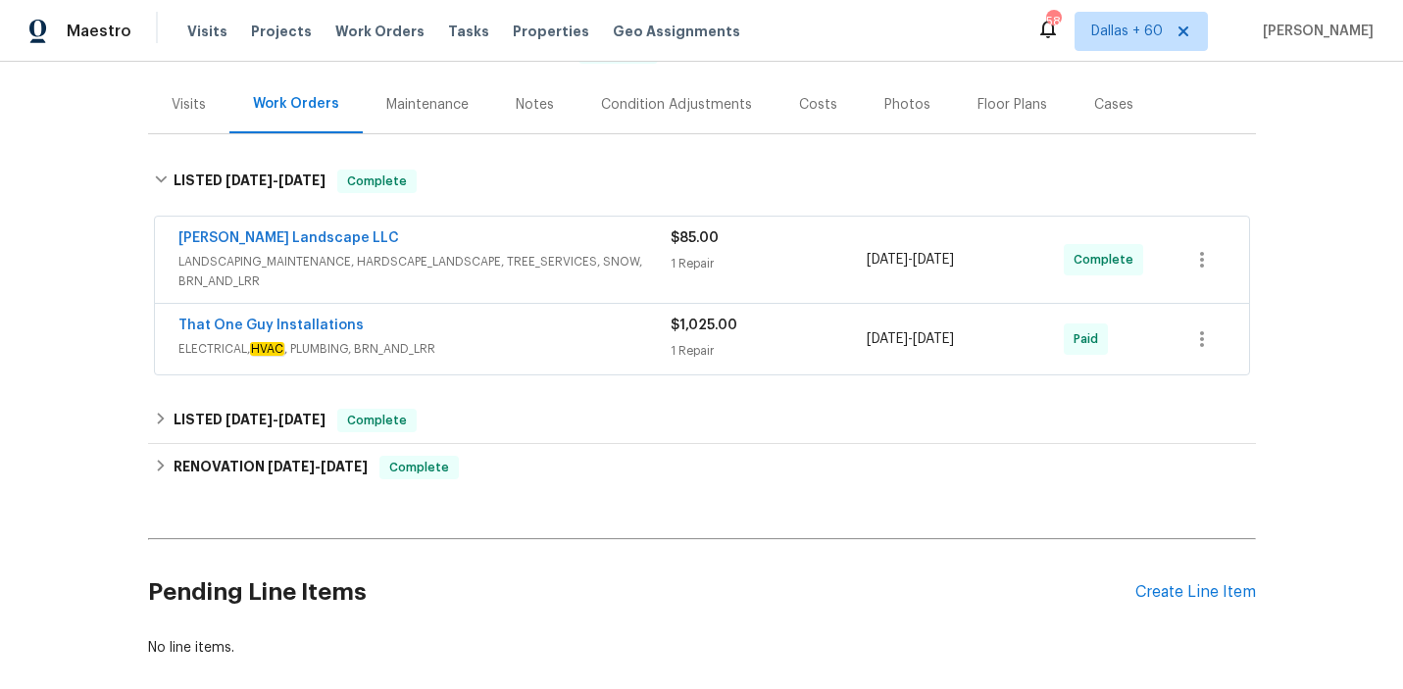
click at [585, 331] on div "That One Guy Installations" at bounding box center [424, 328] width 492 height 24
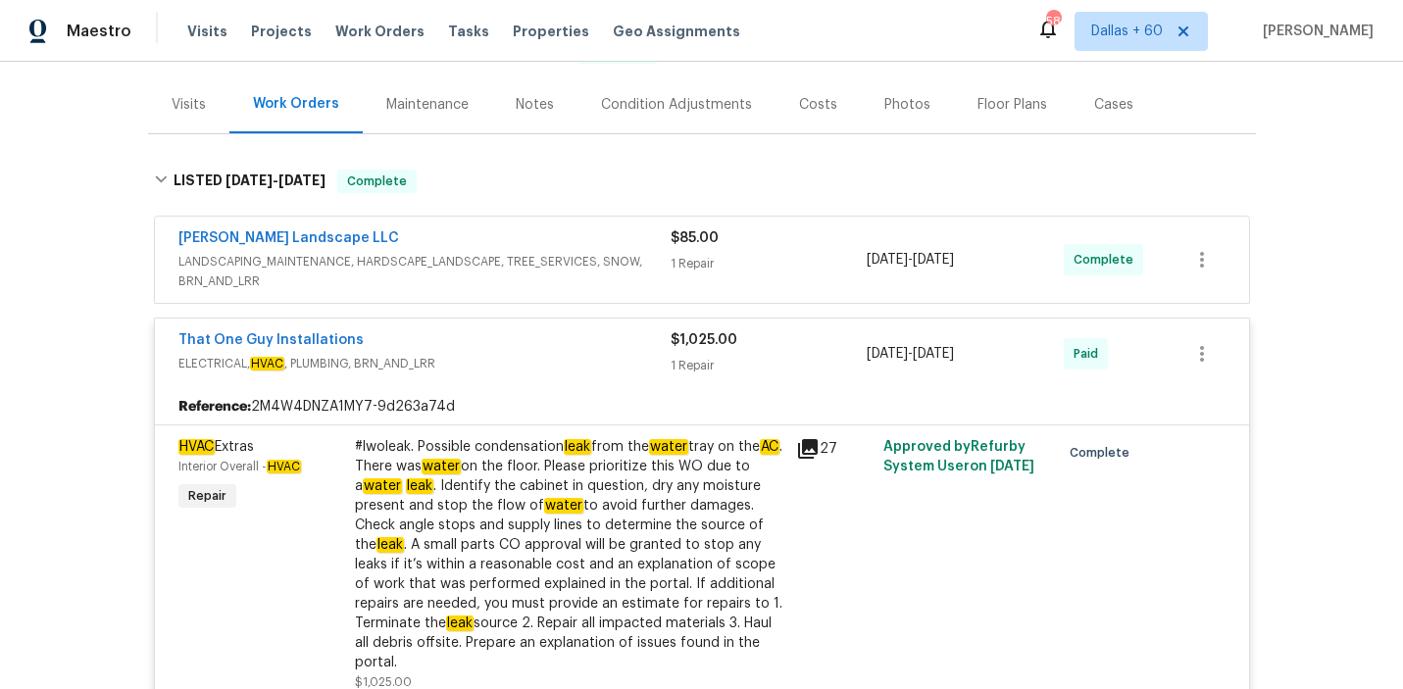
click at [540, 289] on span "LANDSCAPING_MAINTENANCE, HARDSCAPE_LANDSCAPE, TREE_SERVICES, SNOW, BRN_AND_LRR" at bounding box center [424, 271] width 492 height 39
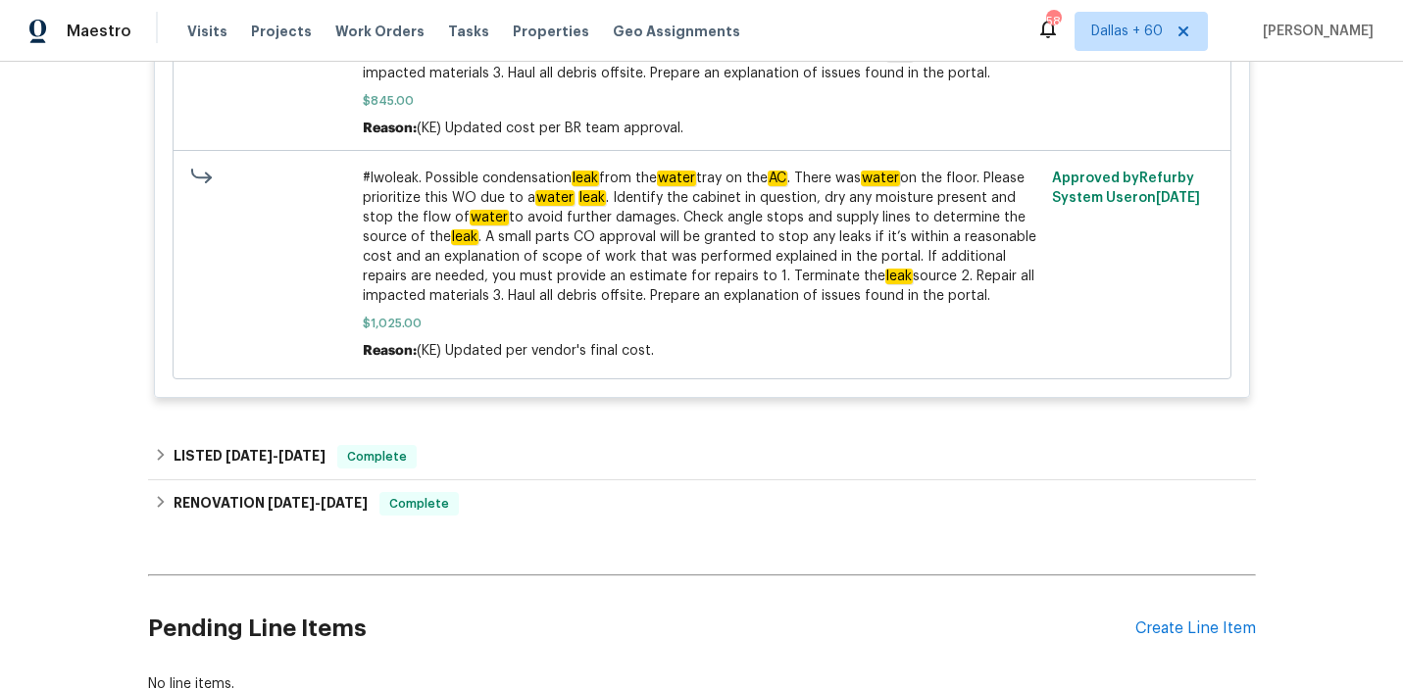
scroll to position [1244, 0]
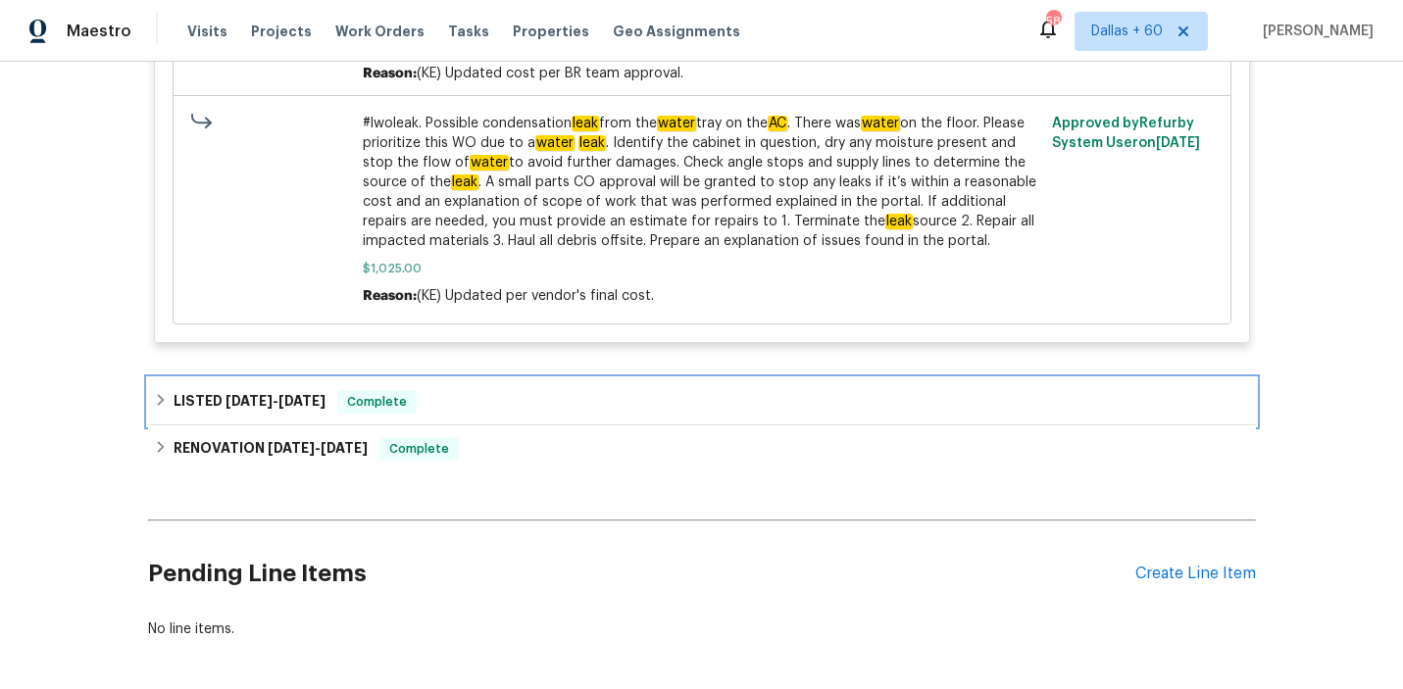
click at [539, 393] on div "LISTED [DATE] - [DATE] Complete" at bounding box center [702, 402] width 1096 height 24
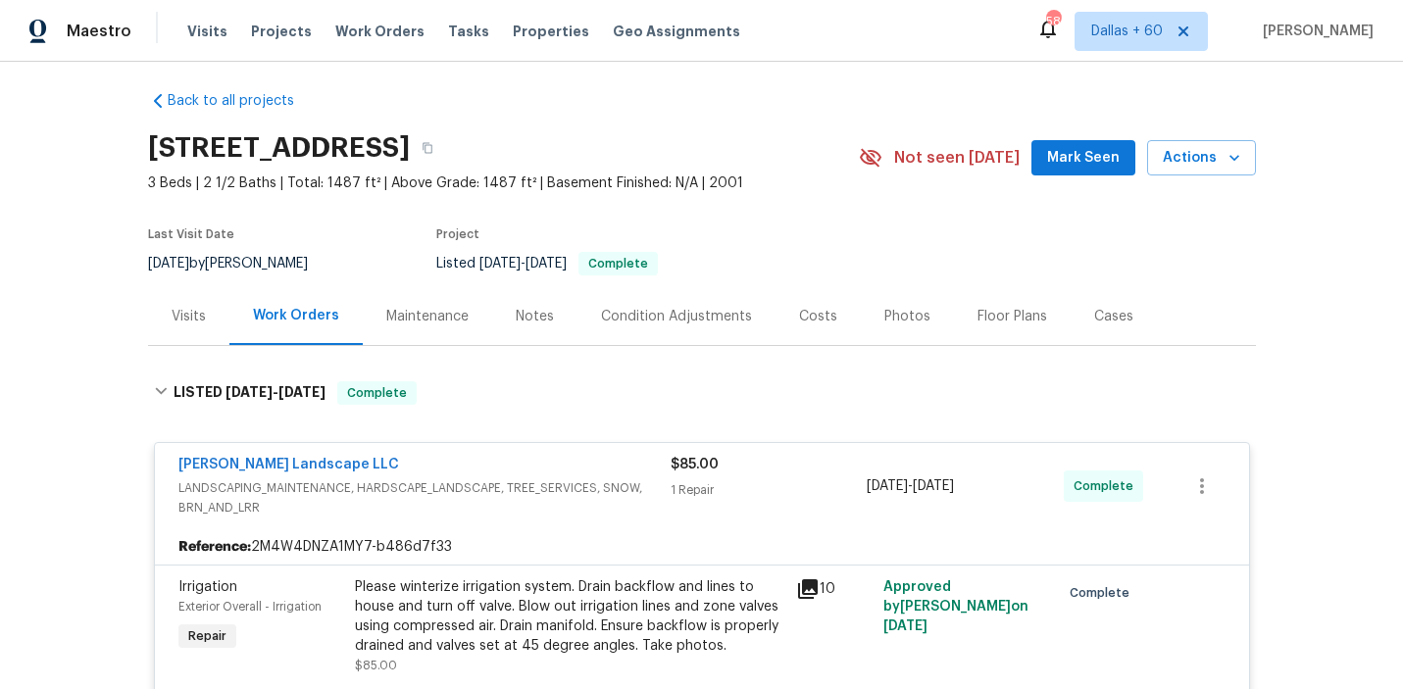
scroll to position [0, 0]
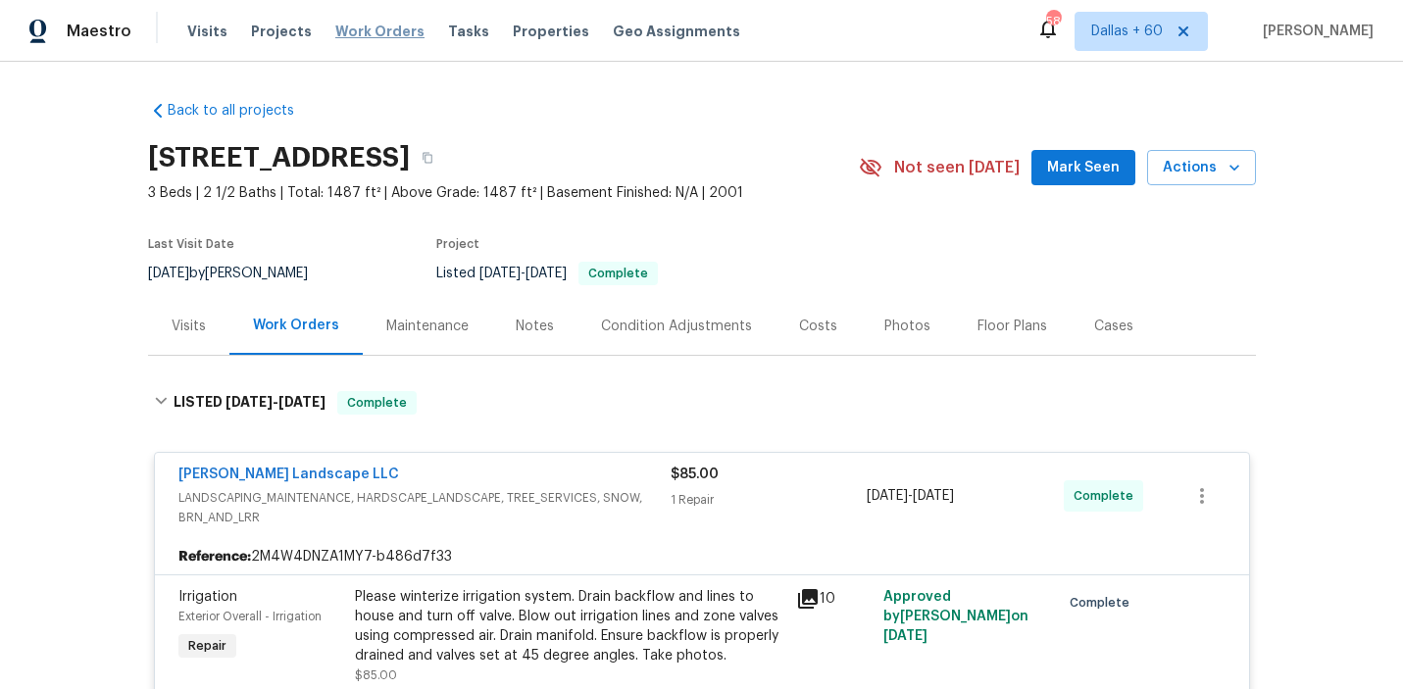
click at [382, 30] on span "Work Orders" at bounding box center [379, 32] width 89 height 20
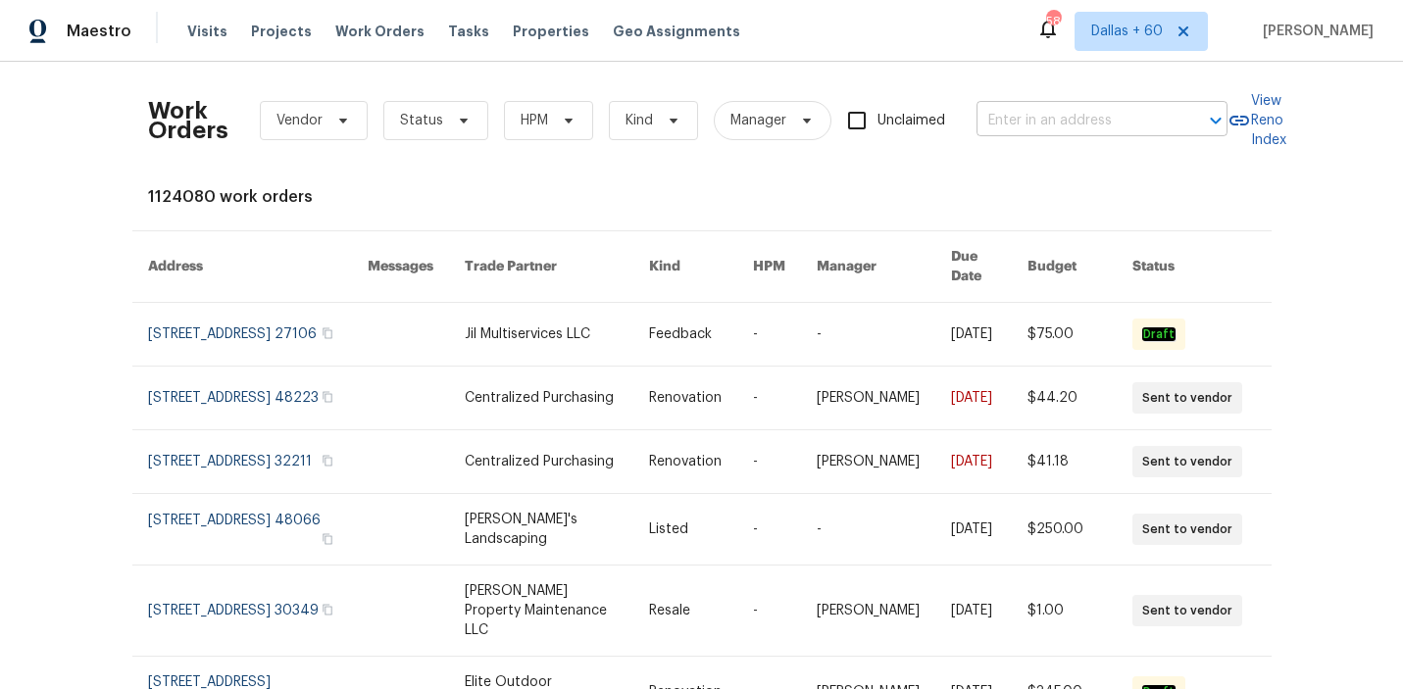
click at [1043, 115] on input "text" at bounding box center [1075, 121] width 196 height 30
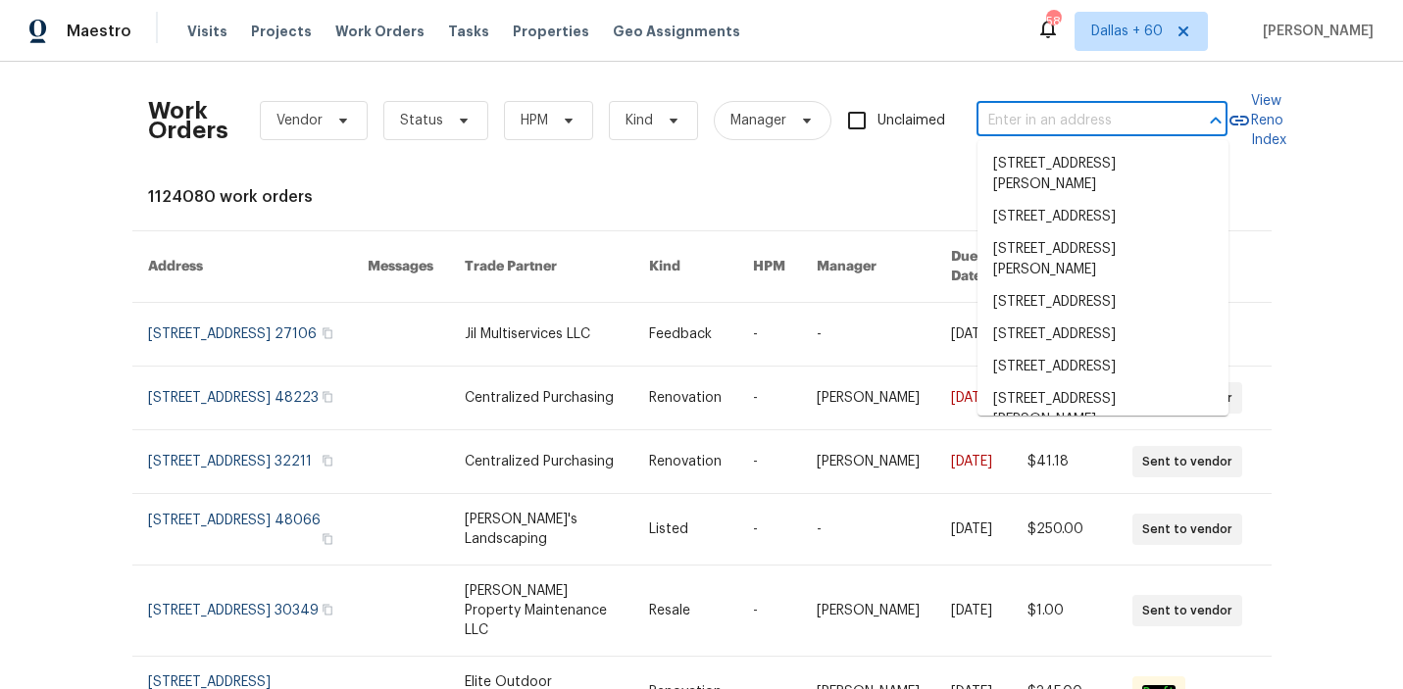
paste input "[STREET_ADDRESS]"
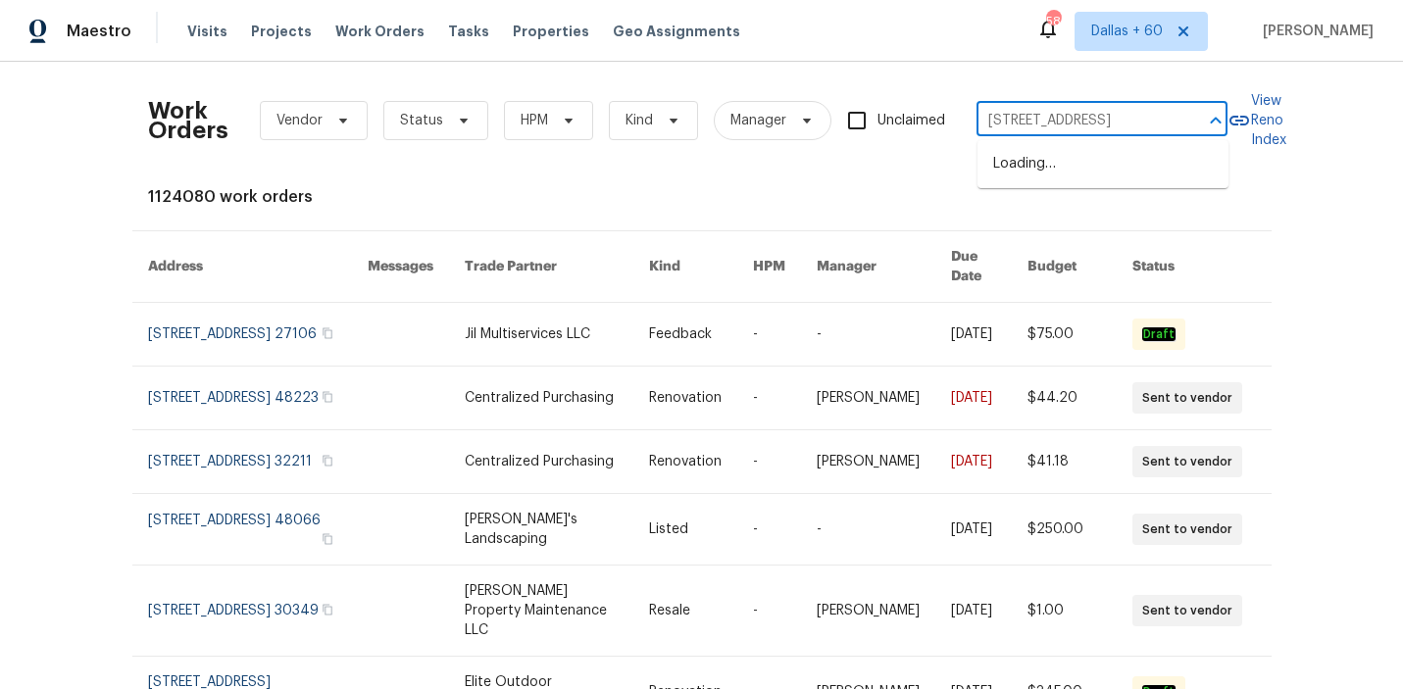
scroll to position [0, 57]
type input "[STREET_ADDRESS]"
click at [1073, 165] on li "[STREET_ADDRESS]" at bounding box center [1103, 164] width 251 height 32
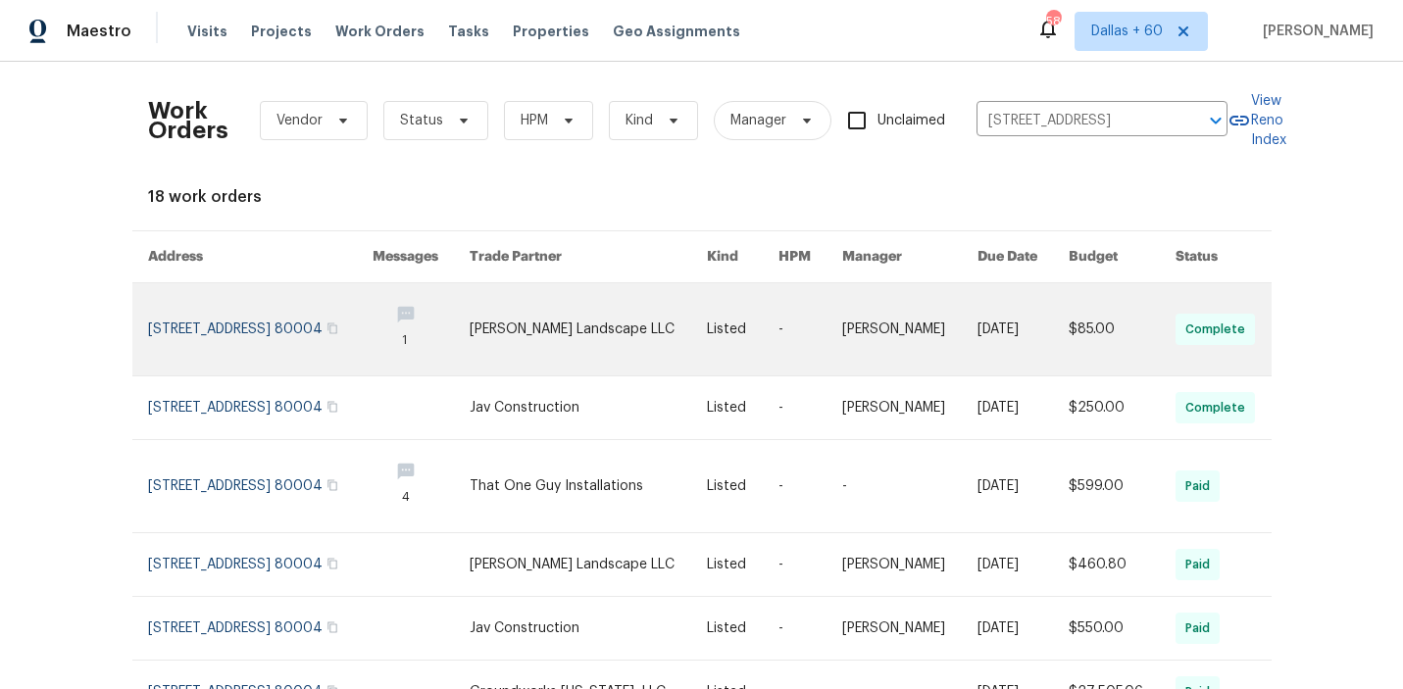
click at [469, 337] on link at bounding box center [422, 329] width 98 height 92
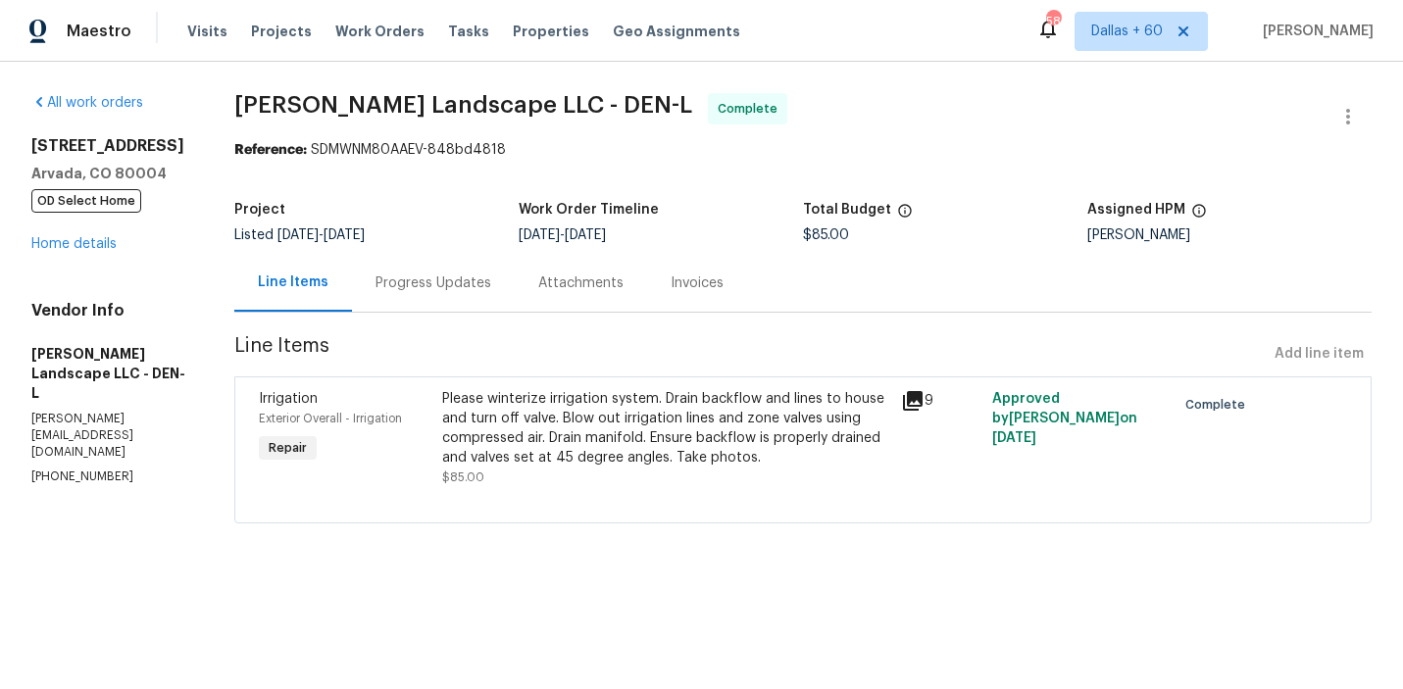
click at [91, 210] on span "OD Select Home" at bounding box center [86, 201] width 110 height 24
click at [94, 245] on link "Home details" at bounding box center [73, 244] width 85 height 14
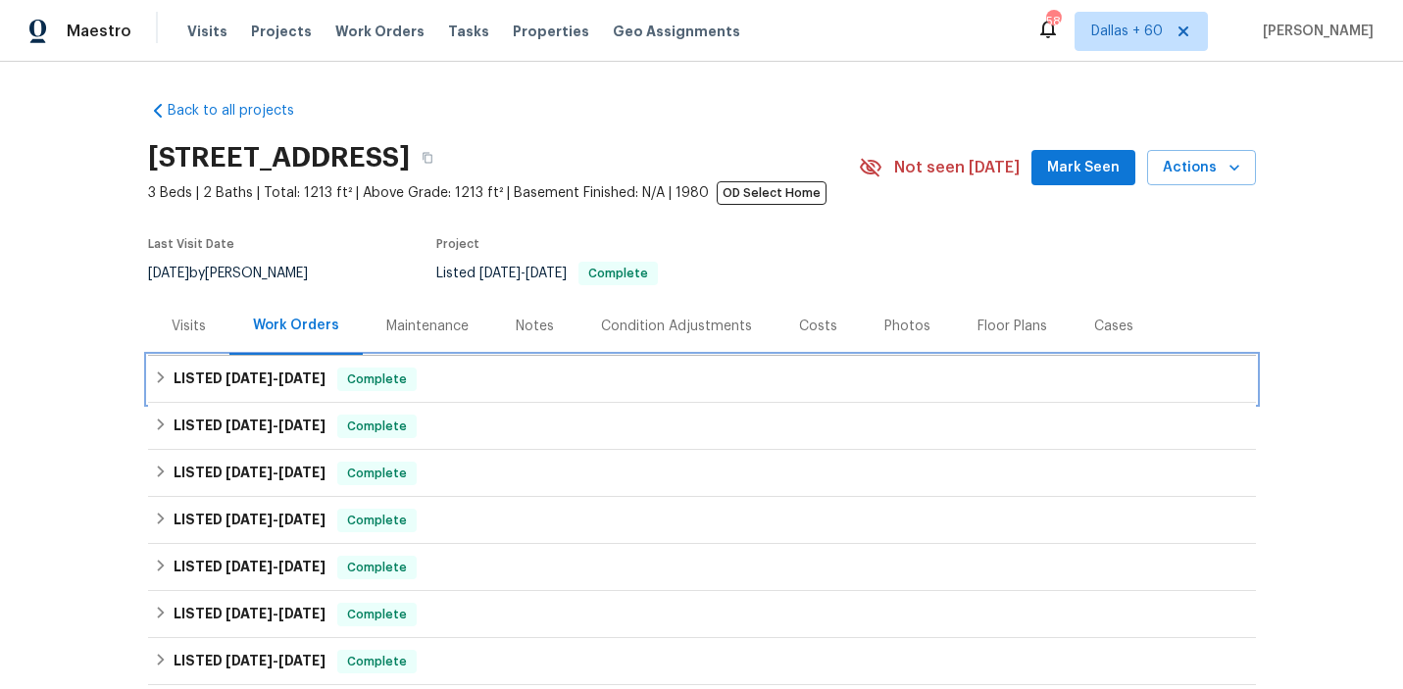
click at [501, 397] on div "LISTED [DATE] - [DATE] Complete" at bounding box center [702, 379] width 1108 height 47
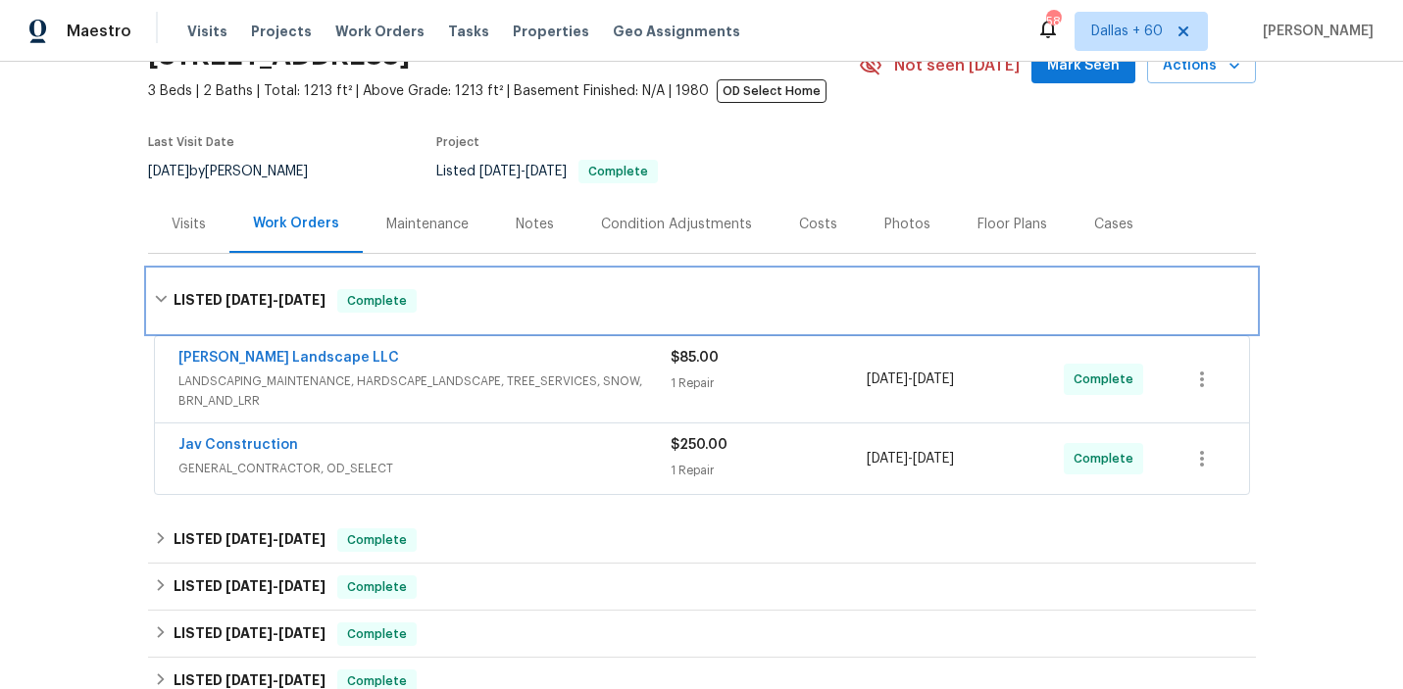
scroll to position [152, 0]
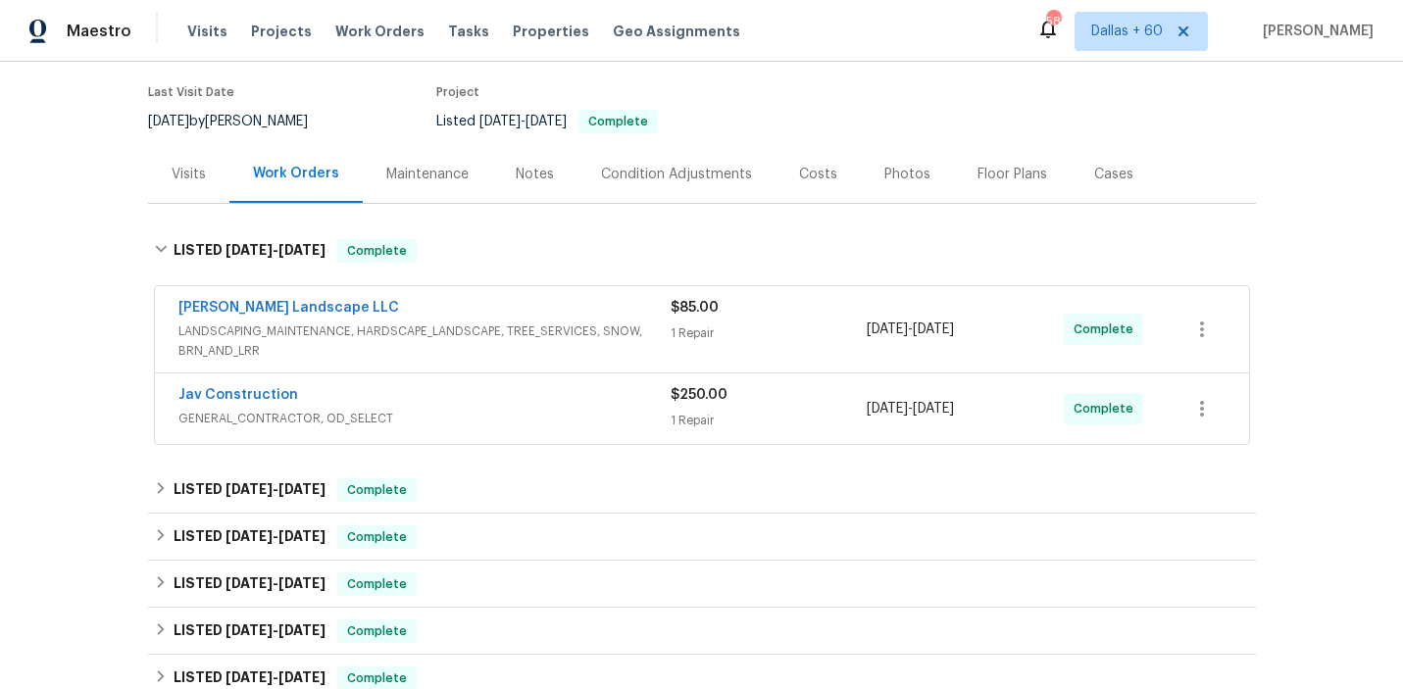
click at [501, 397] on div "Jav Construction" at bounding box center [424, 397] width 492 height 24
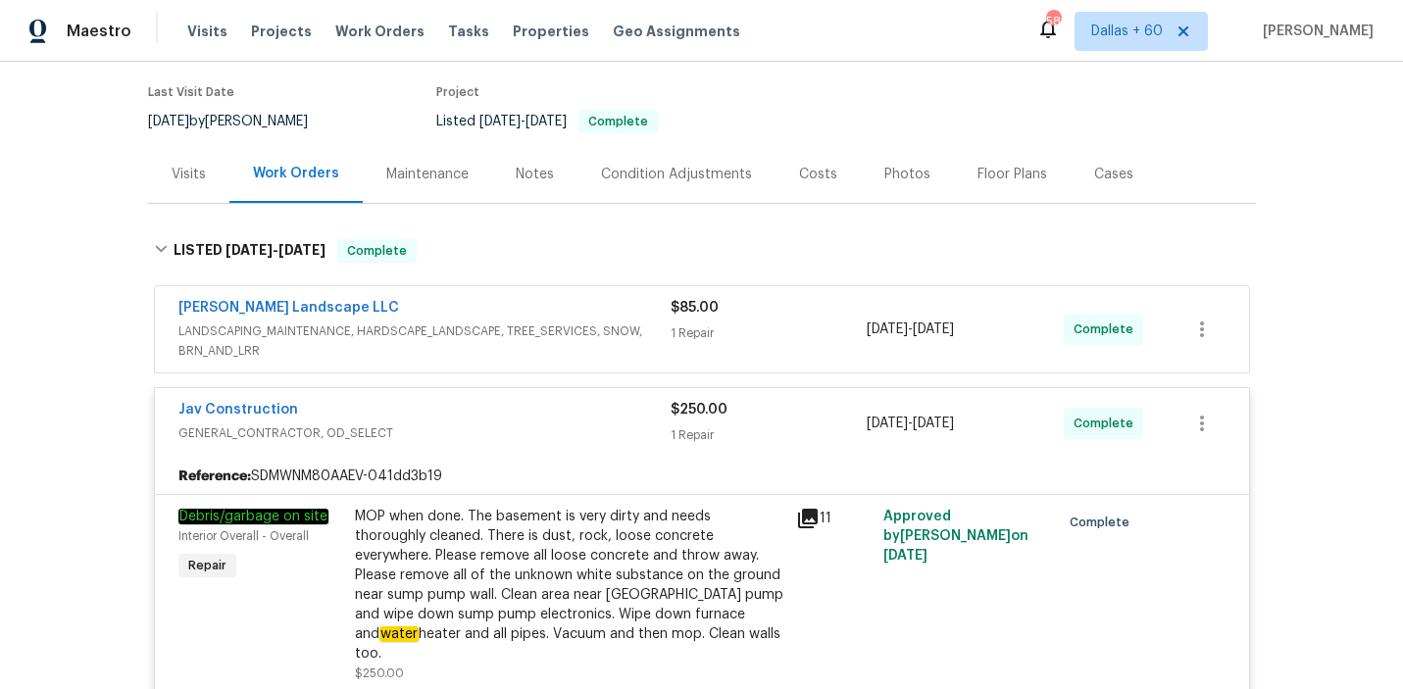
click at [463, 350] on span "LANDSCAPING_MAINTENANCE, HARDSCAPE_LANDSCAPE, TREE_SERVICES, SNOW, BRN_AND_LRR" at bounding box center [424, 341] width 492 height 39
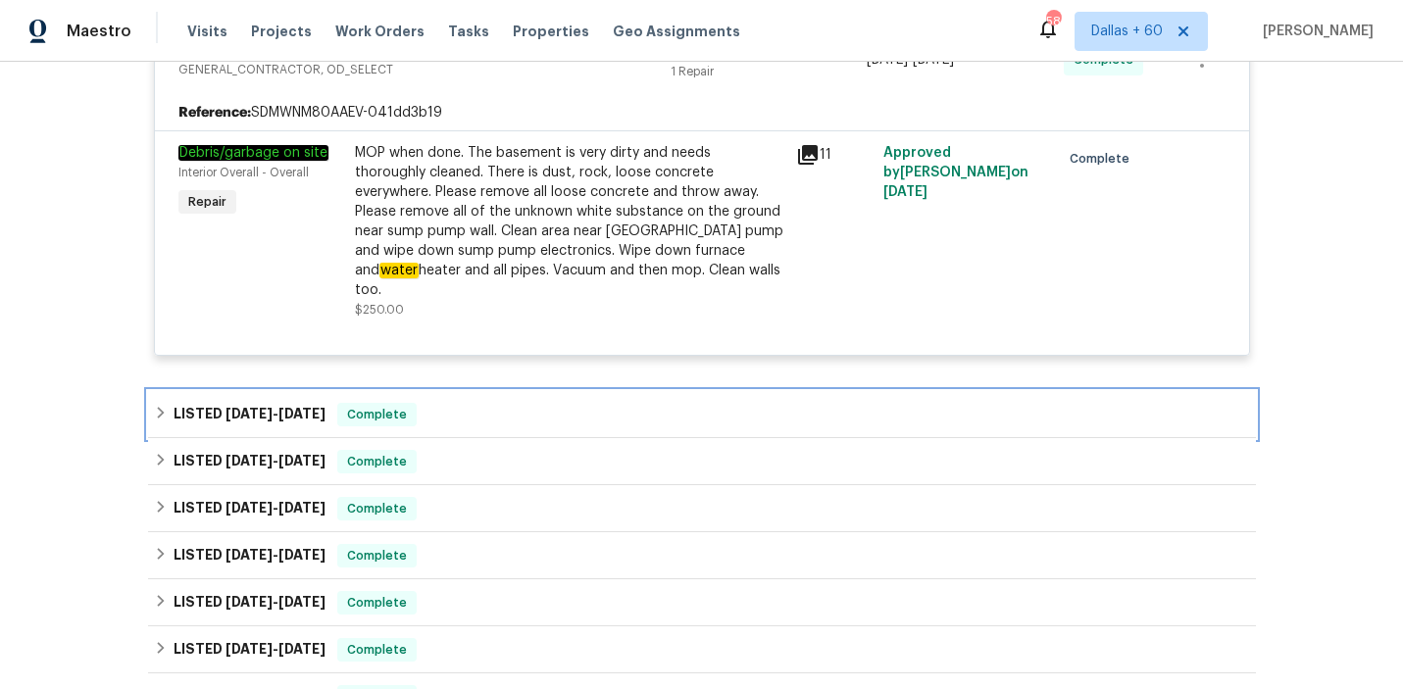
click at [489, 391] on div "LISTED [DATE] - [DATE] Complete" at bounding box center [702, 414] width 1108 height 47
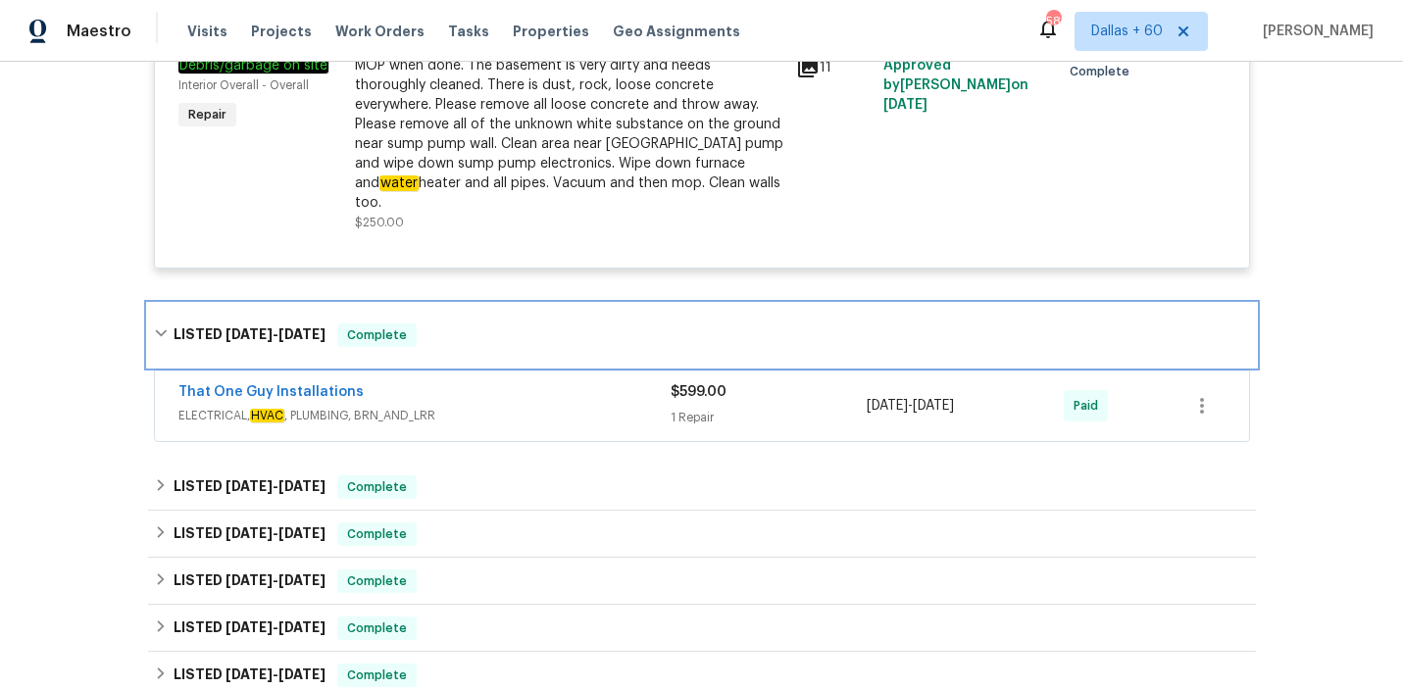
scroll to position [823, 0]
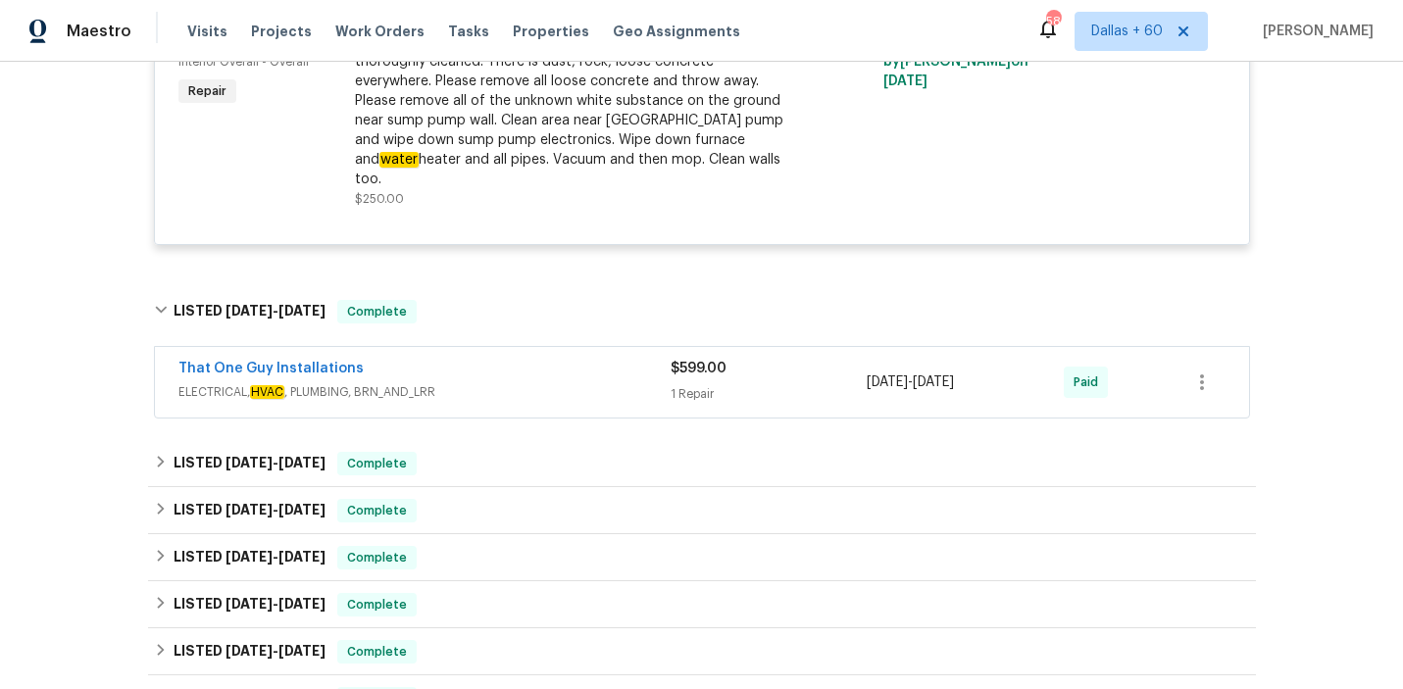
click at [496, 382] on span "ELECTRICAL, HVAC , PLUMBING, BRN_AND_LRR" at bounding box center [424, 392] width 492 height 20
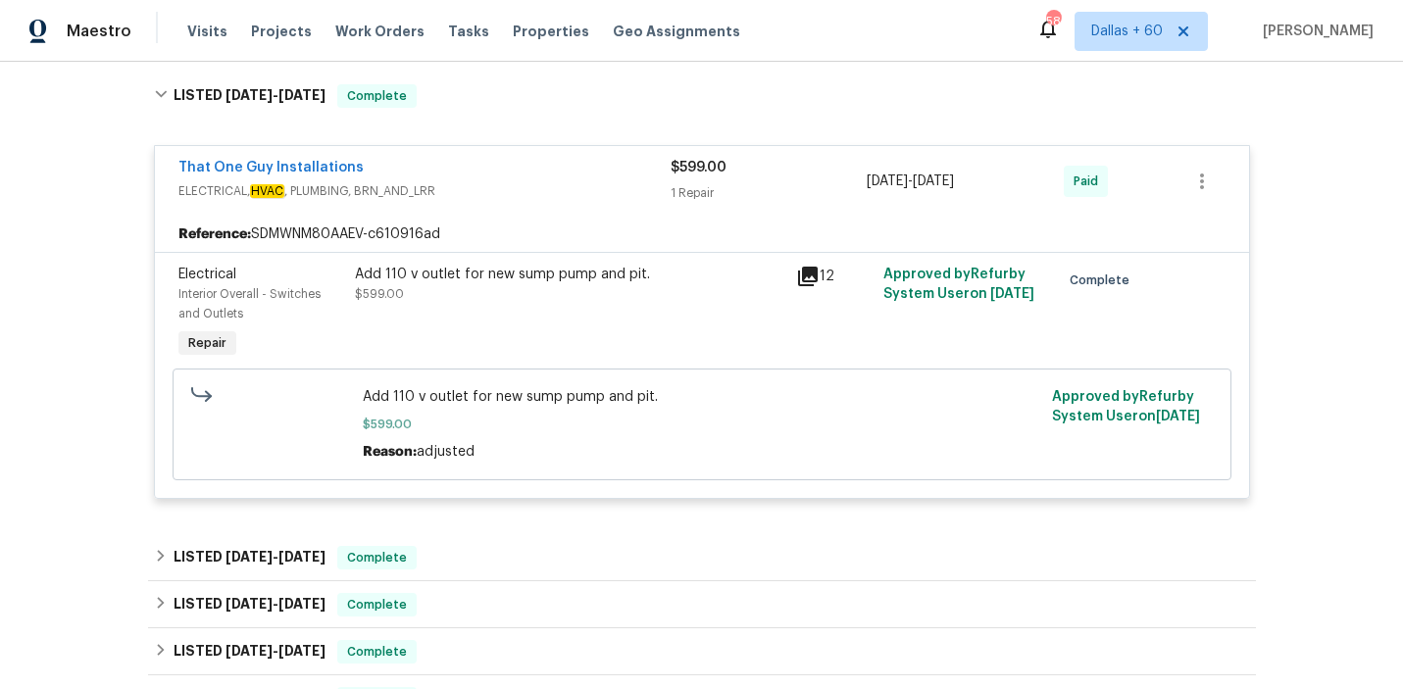
scroll to position [1037, 0]
